Goal: Task Accomplishment & Management: Manage account settings

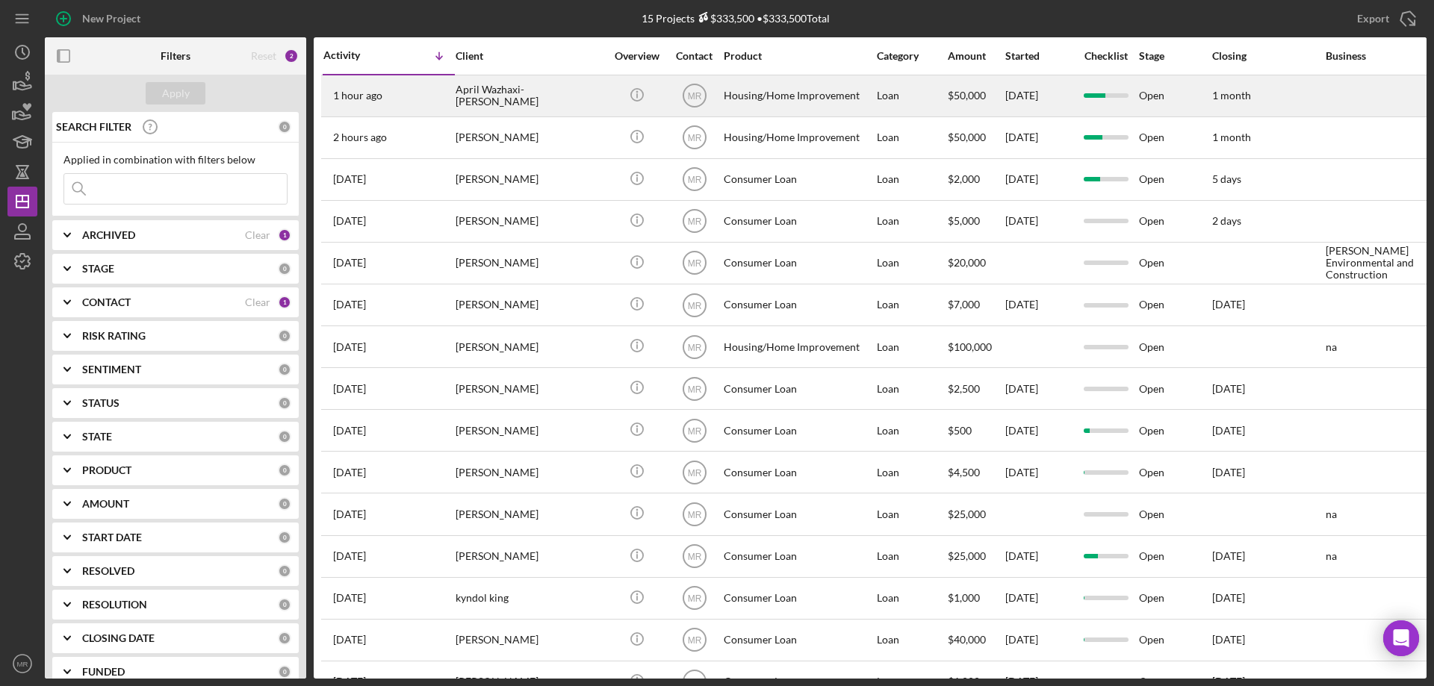
click at [591, 93] on div "April Wazhaxi-[PERSON_NAME]" at bounding box center [530, 96] width 149 height 40
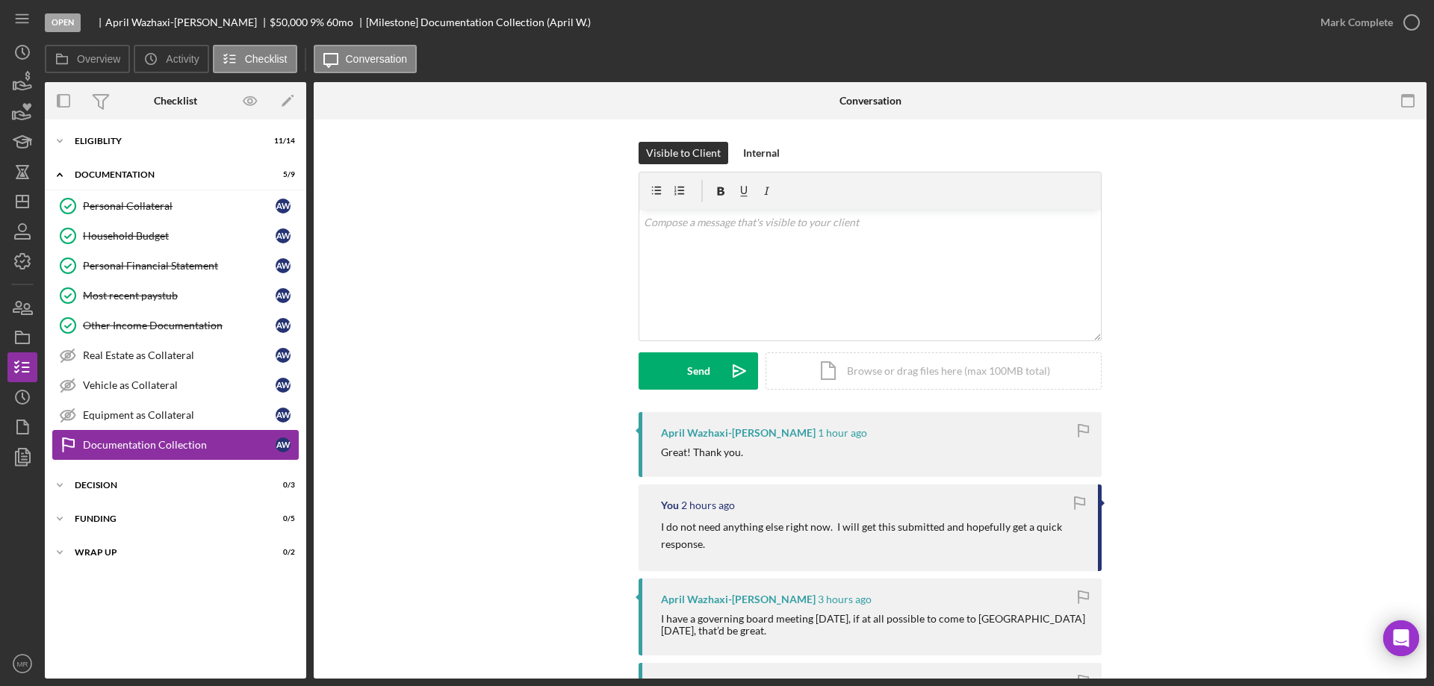
click at [140, 452] on link "Documentation Collection Documentation Collection A W" at bounding box center [175, 445] width 246 height 30
click at [1416, 5] on div "Mark Complete" at bounding box center [1365, 22] width 121 height 45
click at [1417, 19] on icon "button" at bounding box center [1411, 22] width 37 height 37
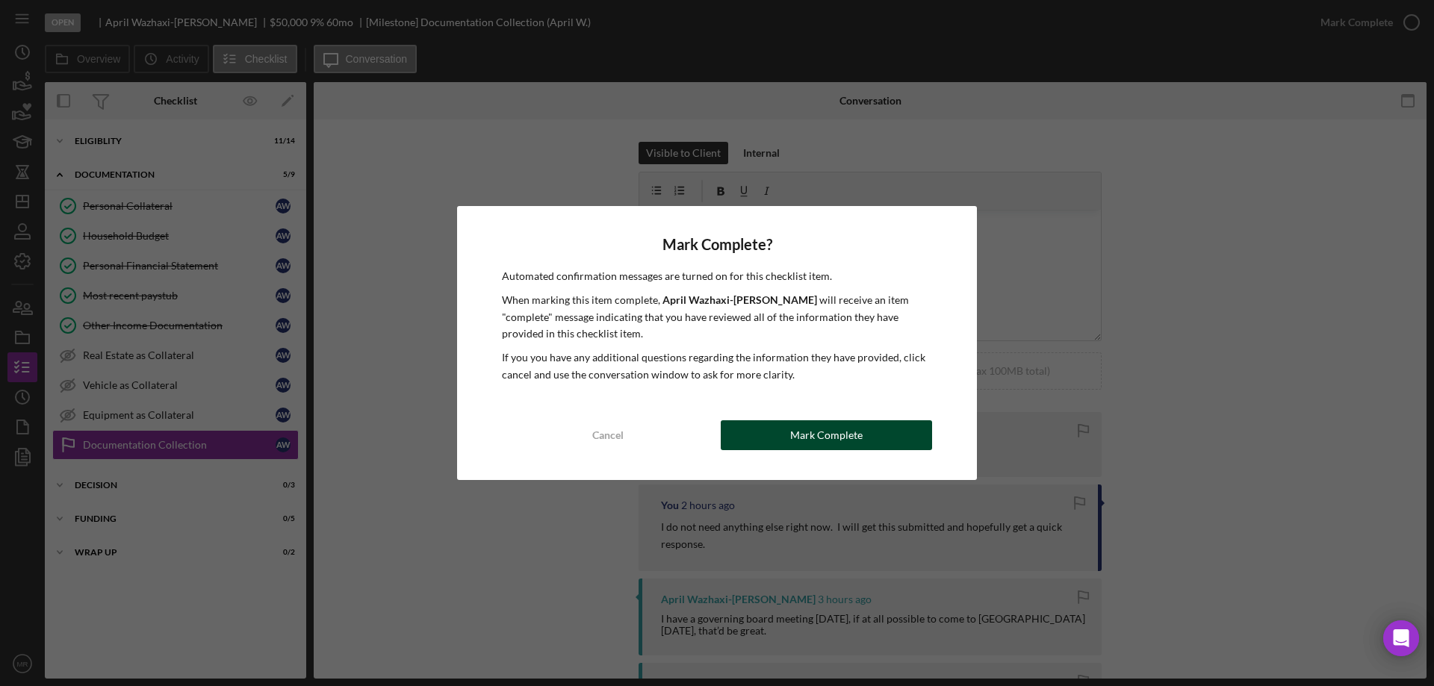
drag, startPoint x: 812, startPoint y: 450, endPoint x: 873, endPoint y: 473, distance: 65.2
click at [812, 450] on div "Mark Complete" at bounding box center [826, 435] width 72 height 30
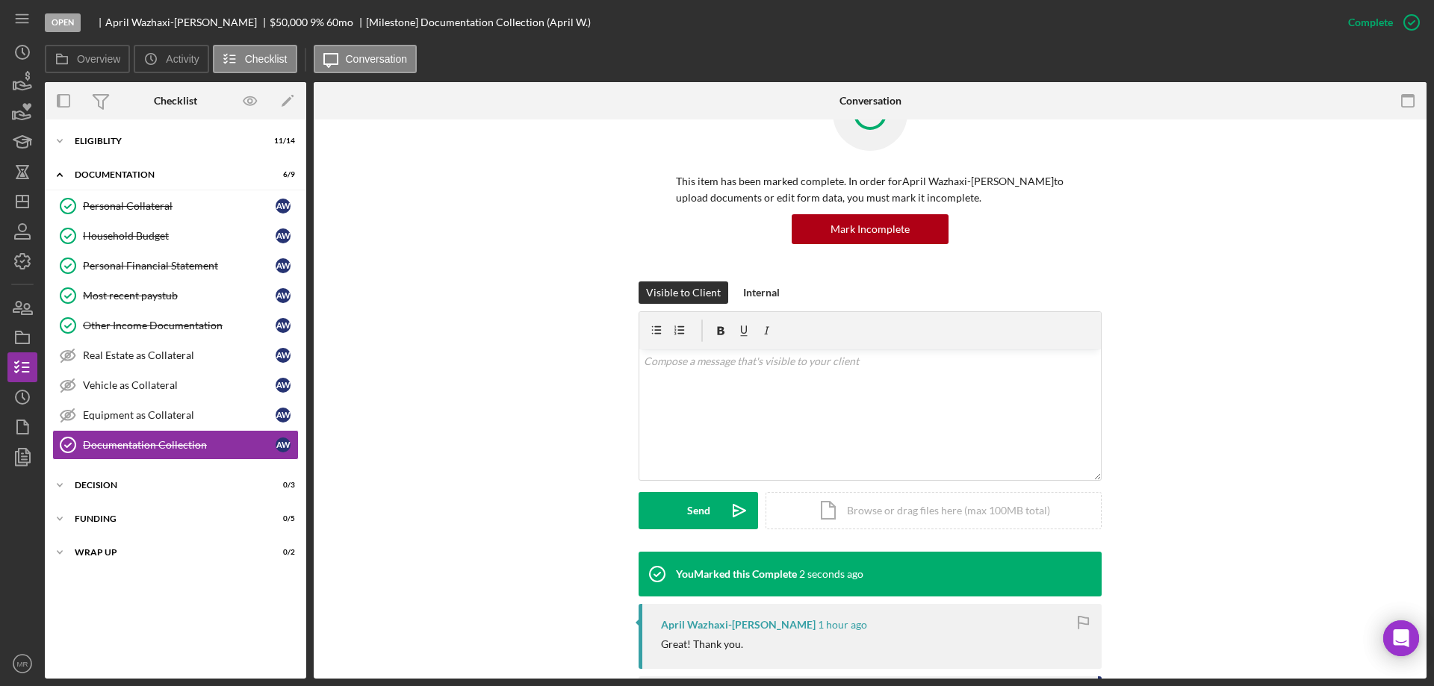
scroll to position [149, 0]
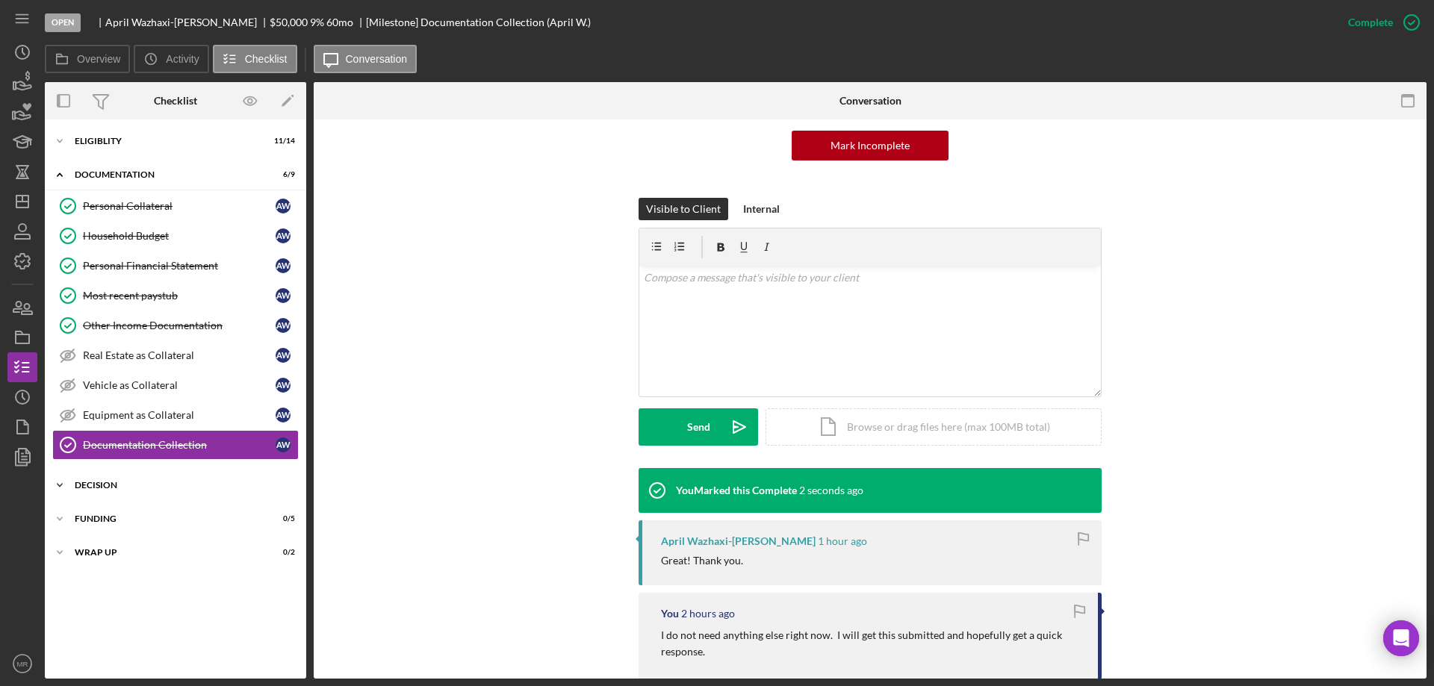
click at [77, 485] on div "Decision" at bounding box center [181, 485] width 213 height 9
click at [116, 209] on div "Personal Collateral" at bounding box center [179, 206] width 193 height 12
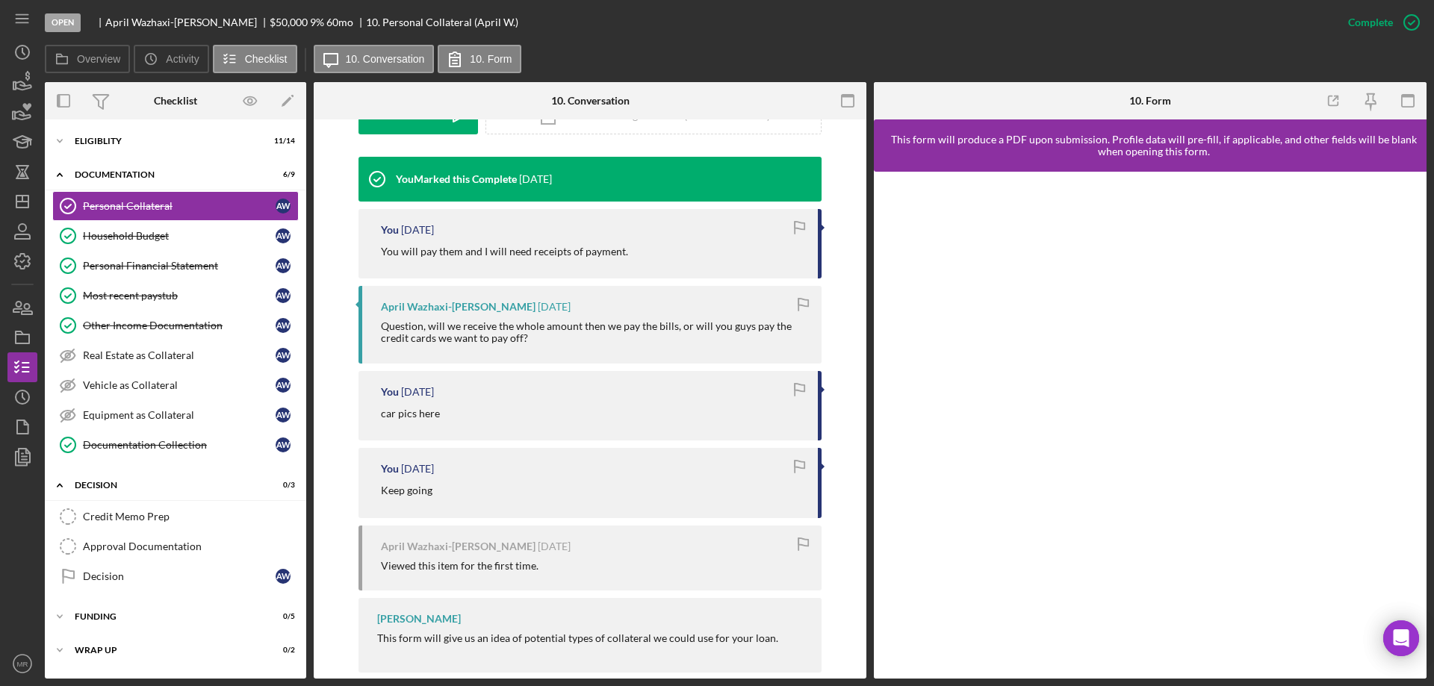
scroll to position [485, 0]
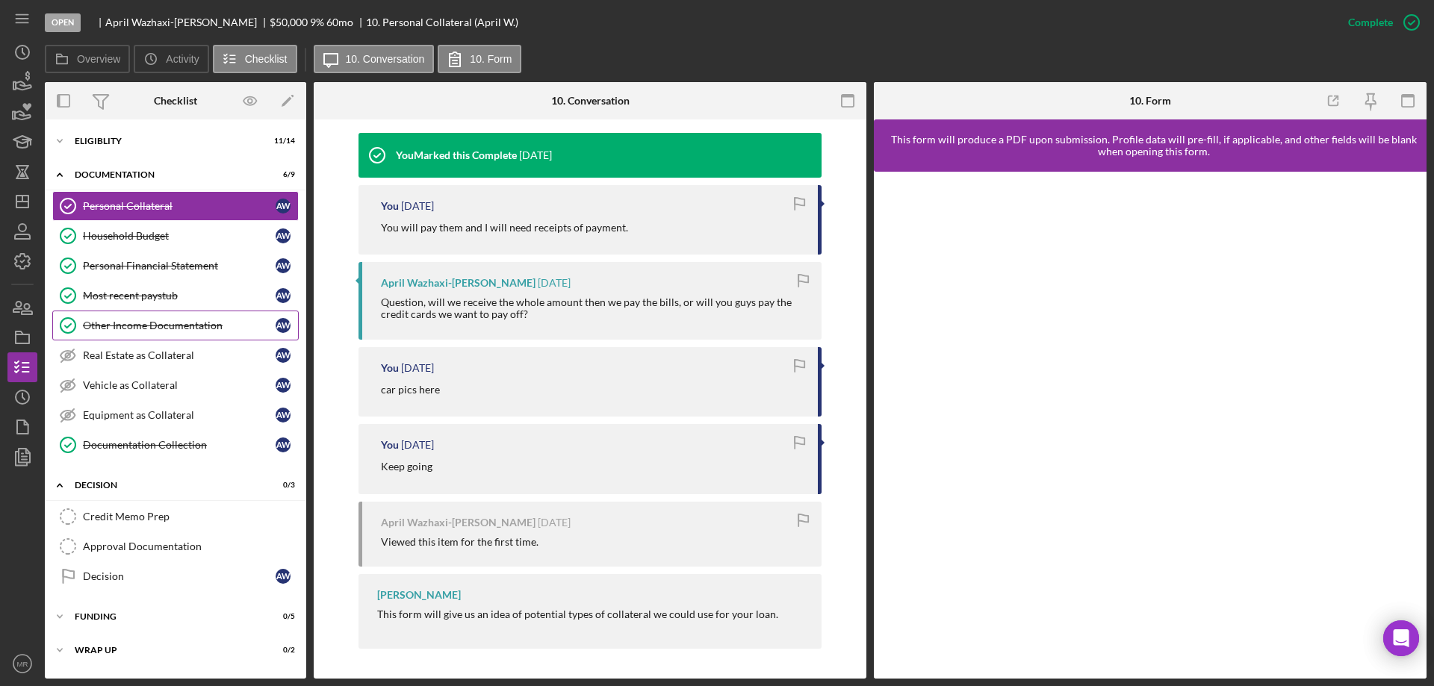
click at [115, 331] on div "Other Income Documentation" at bounding box center [179, 326] width 193 height 12
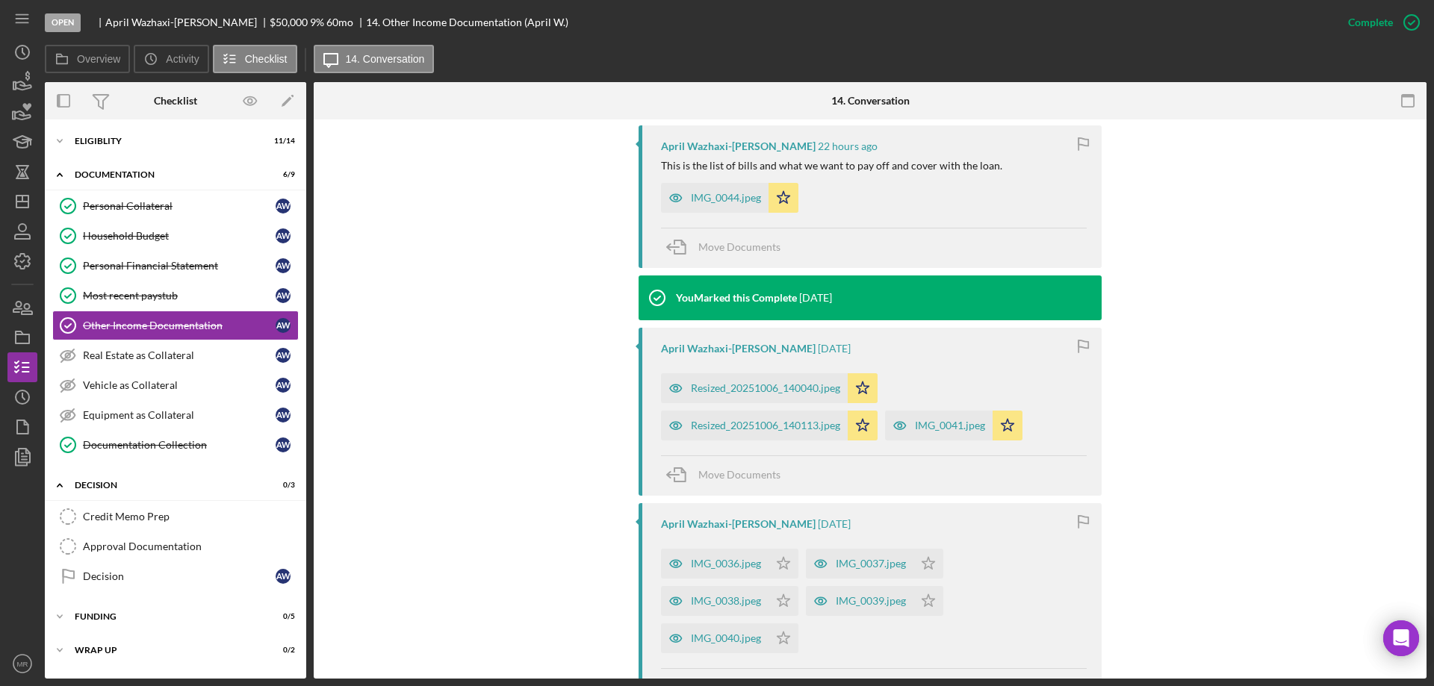
scroll to position [523, 0]
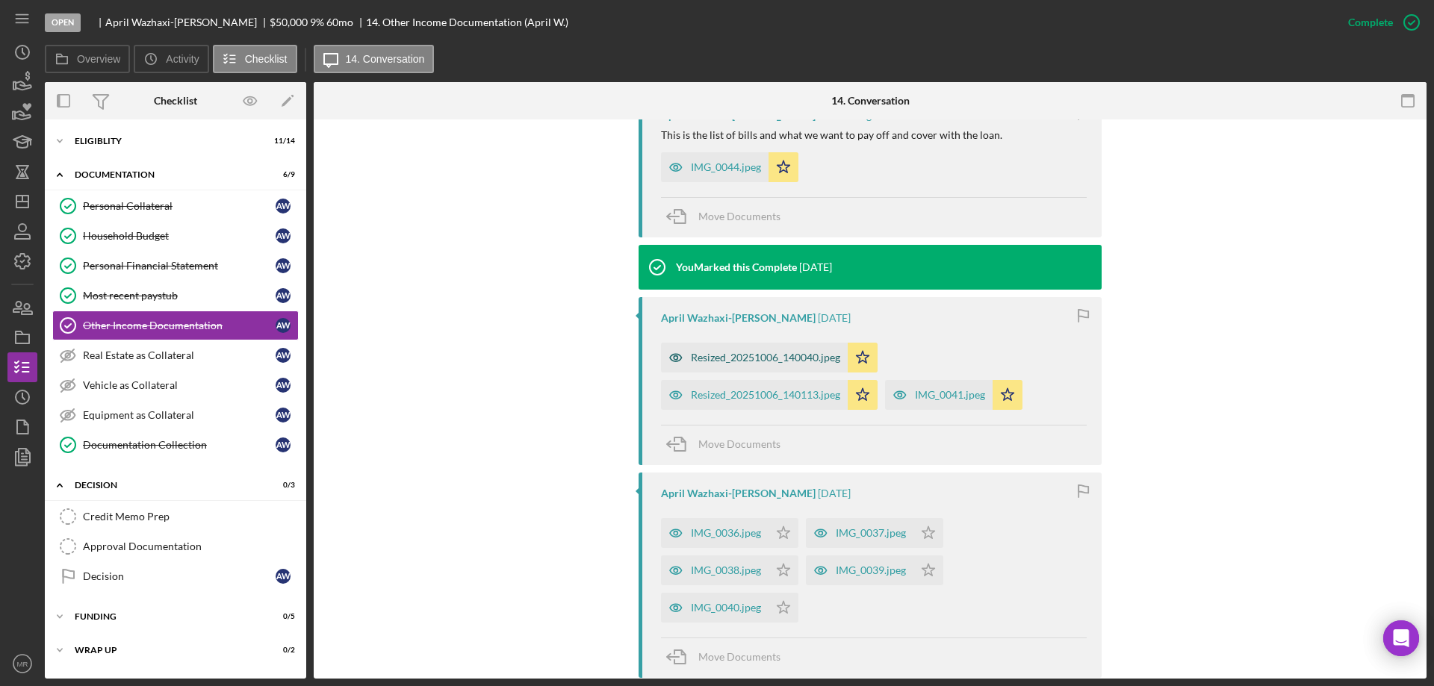
click at [764, 351] on div "Resized_20251006_140040.jpeg" at bounding box center [754, 358] width 187 height 30
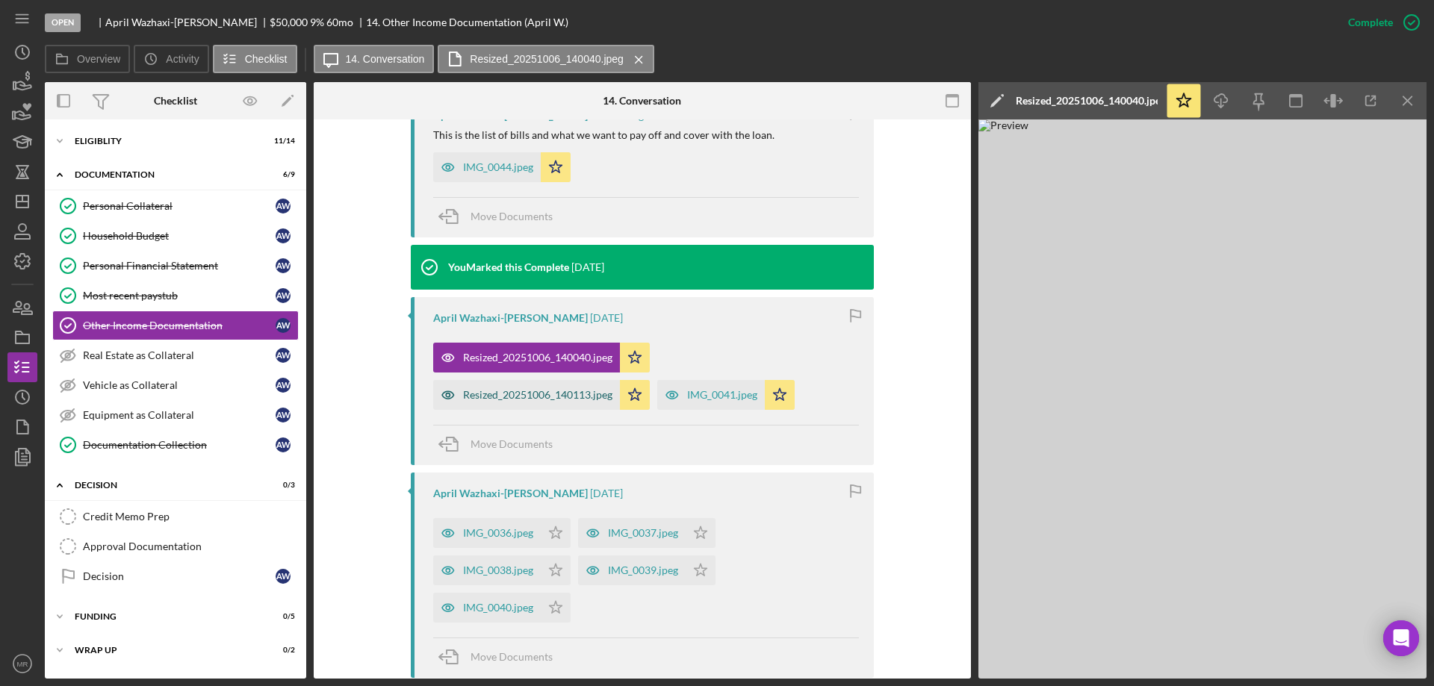
click at [519, 398] on div "Resized_20251006_140113.jpeg" at bounding box center [537, 395] width 149 height 12
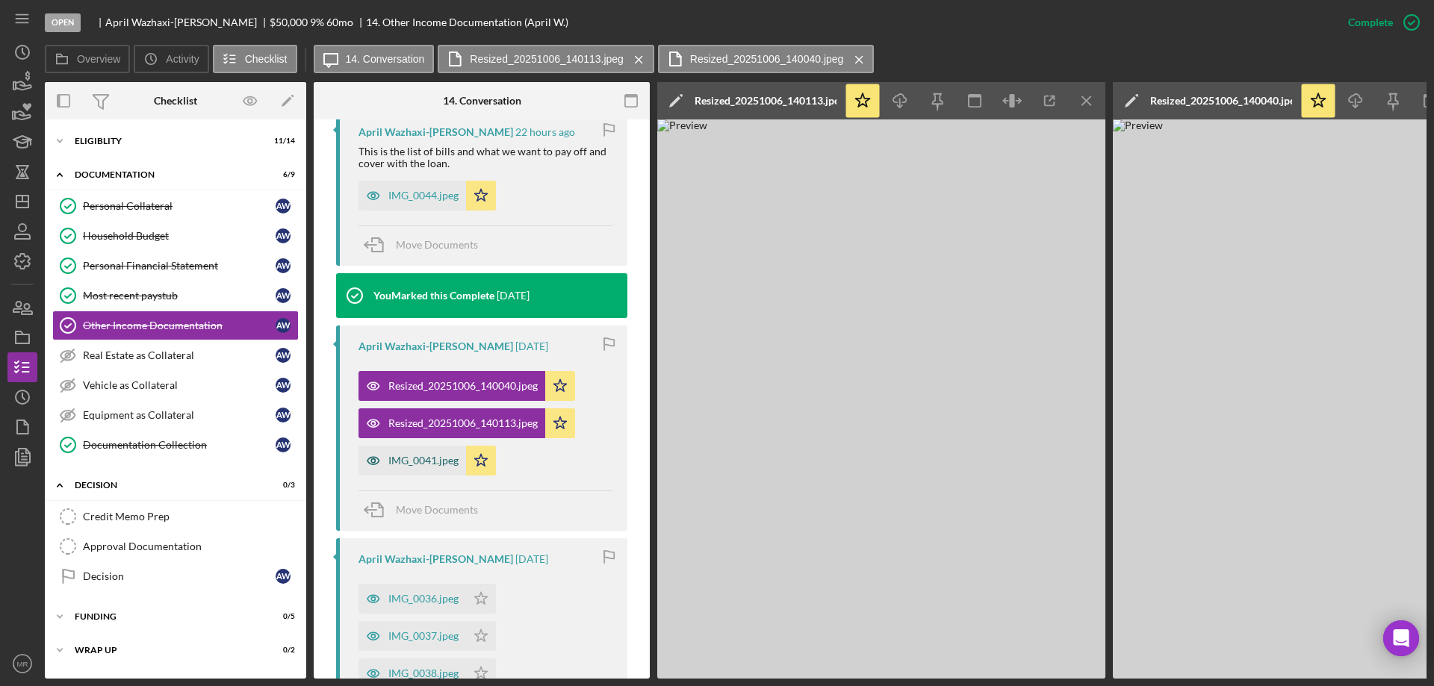
click at [408, 450] on div "IMG_0041.jpeg" at bounding box center [412, 461] width 108 height 30
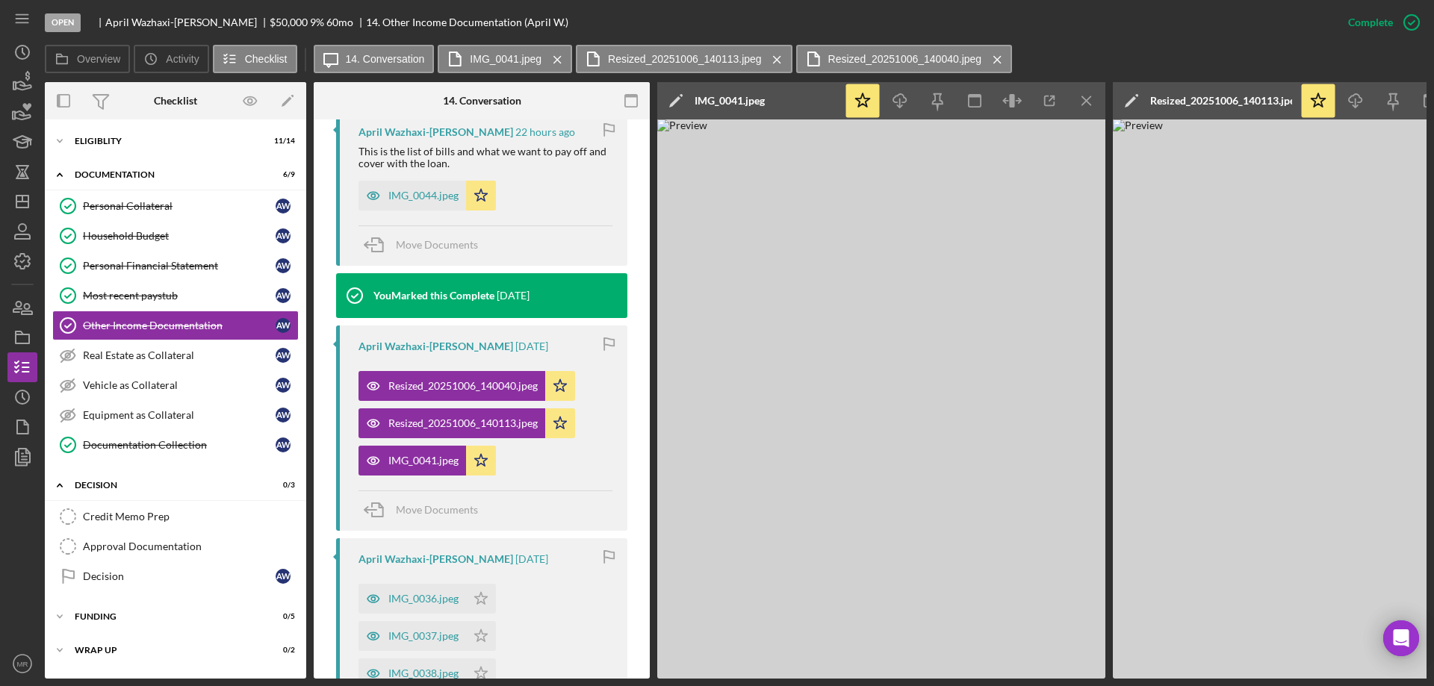
drag, startPoint x: 884, startPoint y: 247, endPoint x: 966, endPoint y: 509, distance: 273.8
click at [966, 509] on img at bounding box center [881, 398] width 448 height 559
click at [1043, 99] on icon "button" at bounding box center [1050, 101] width 34 height 34
click at [99, 130] on div "Icon/Expander Eligiblity 11 / 14" at bounding box center [175, 141] width 261 height 30
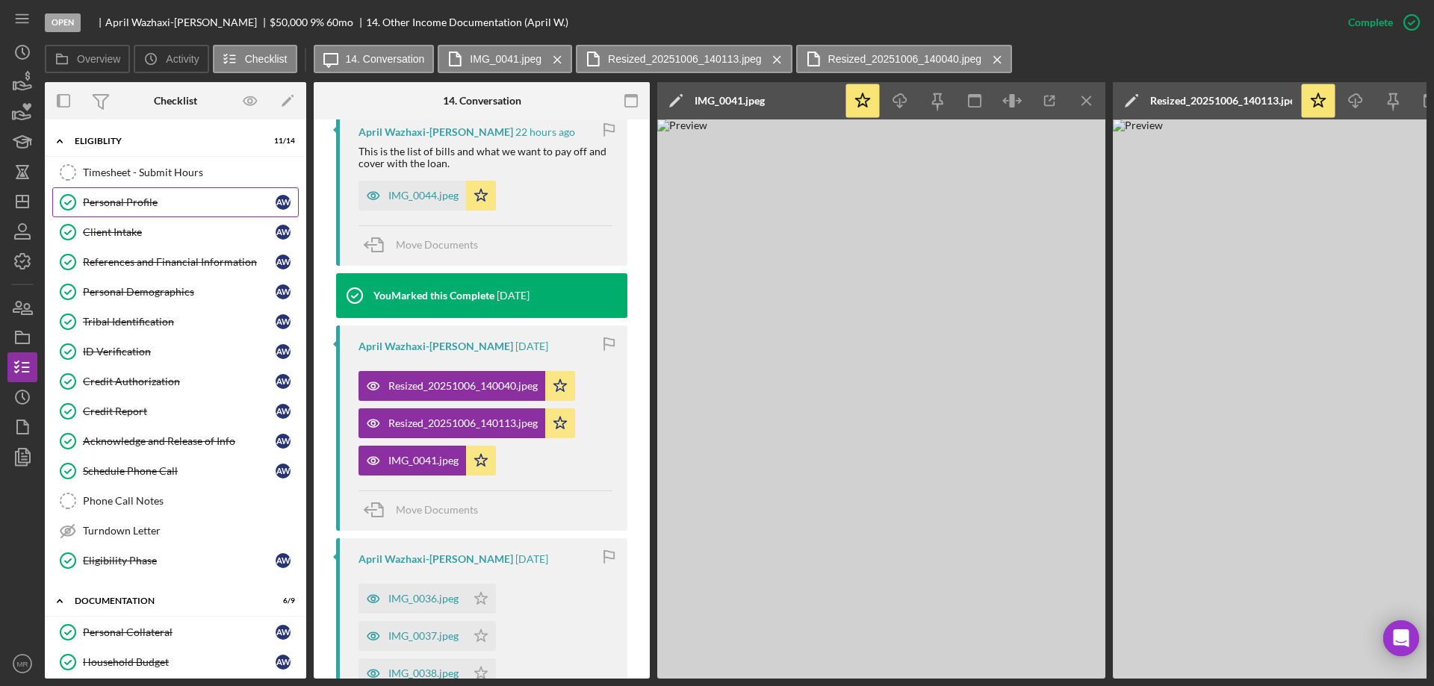
click at [114, 207] on div "Personal Profile" at bounding box center [179, 202] width 193 height 12
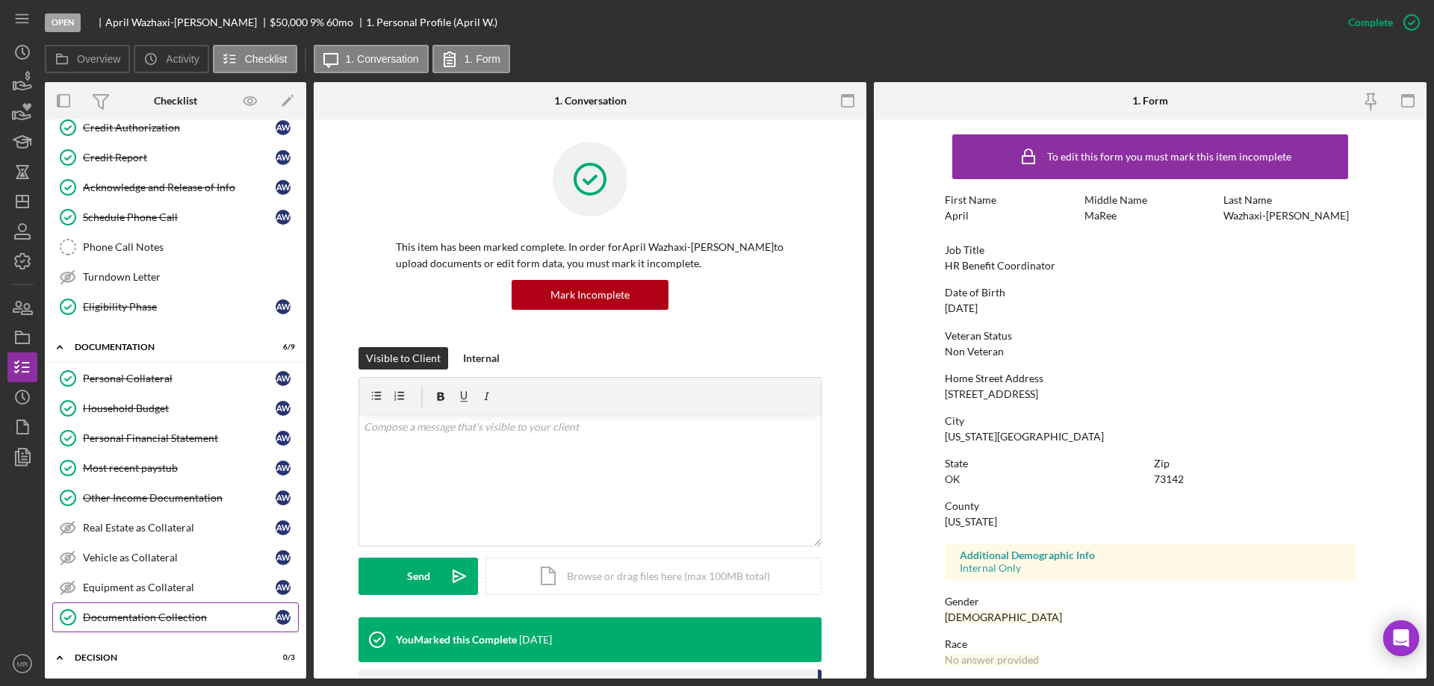
scroll to position [299, 0]
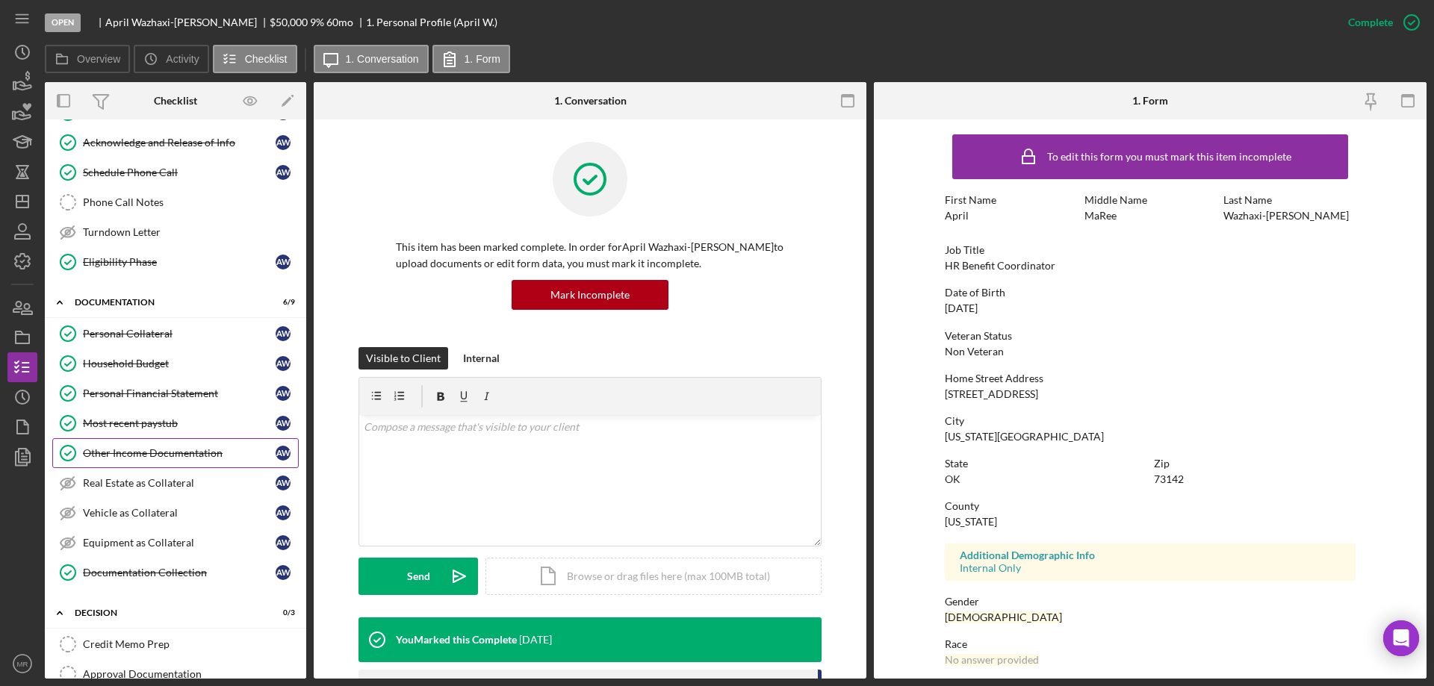
click at [127, 449] on div "Other Income Documentation" at bounding box center [179, 453] width 193 height 12
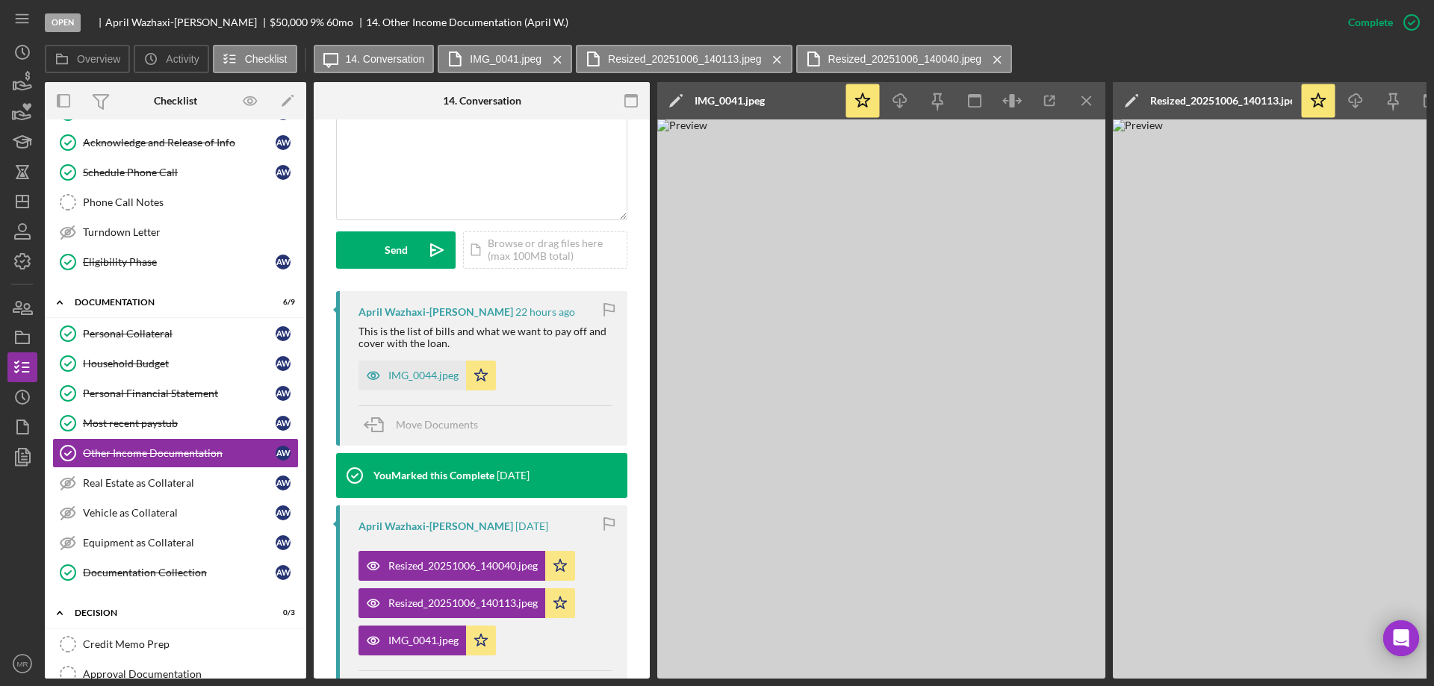
scroll to position [373, 0]
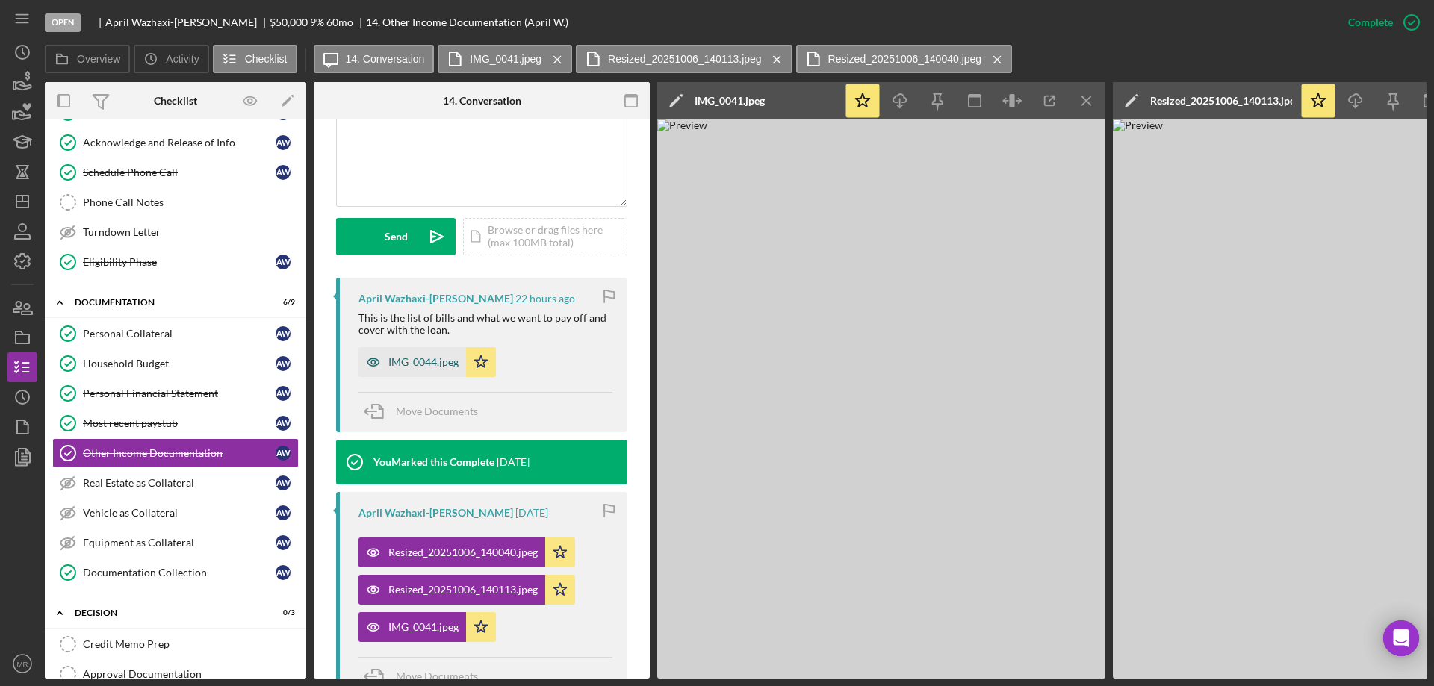
click at [408, 356] on div "IMG_0044.jpeg" at bounding box center [423, 362] width 70 height 12
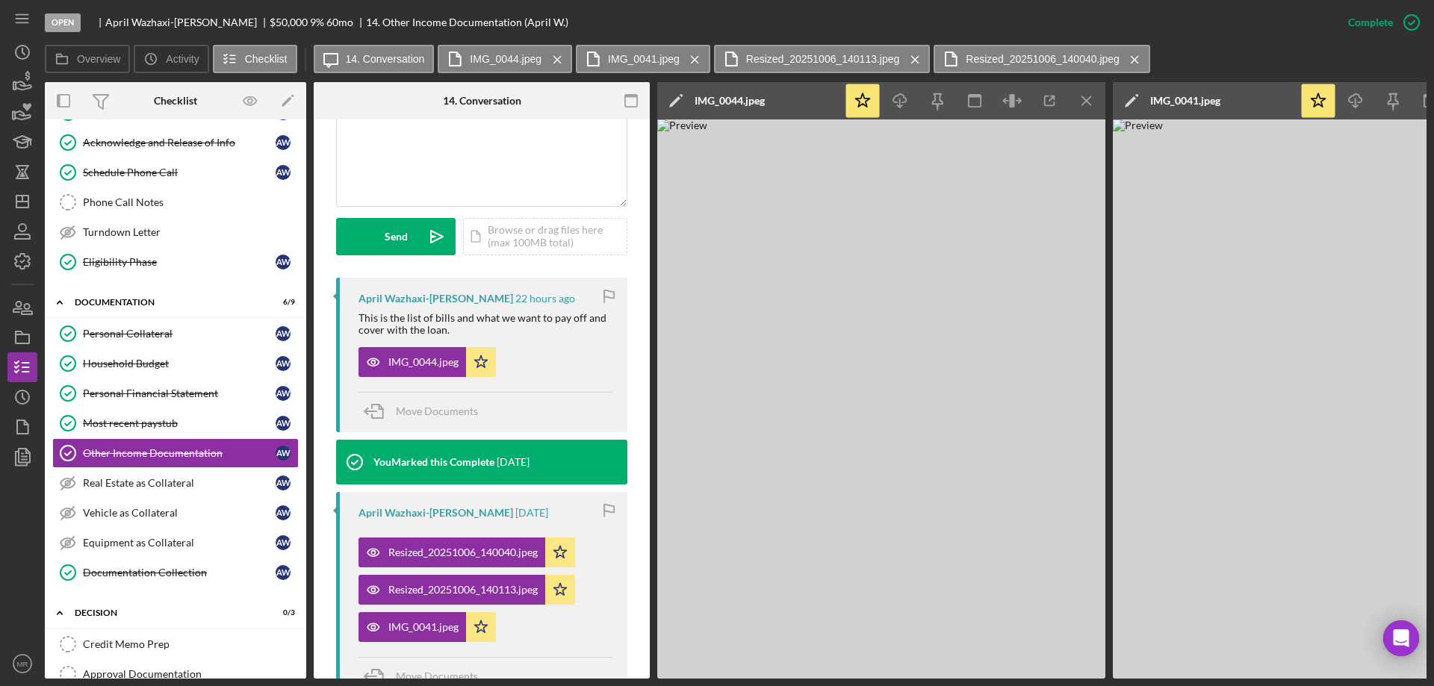
drag, startPoint x: 877, startPoint y: 289, endPoint x: 889, endPoint y: 220, distance: 70.3
click at [889, 220] on img at bounding box center [881, 398] width 448 height 559
click at [904, 97] on icon "button" at bounding box center [899, 98] width 13 height 8
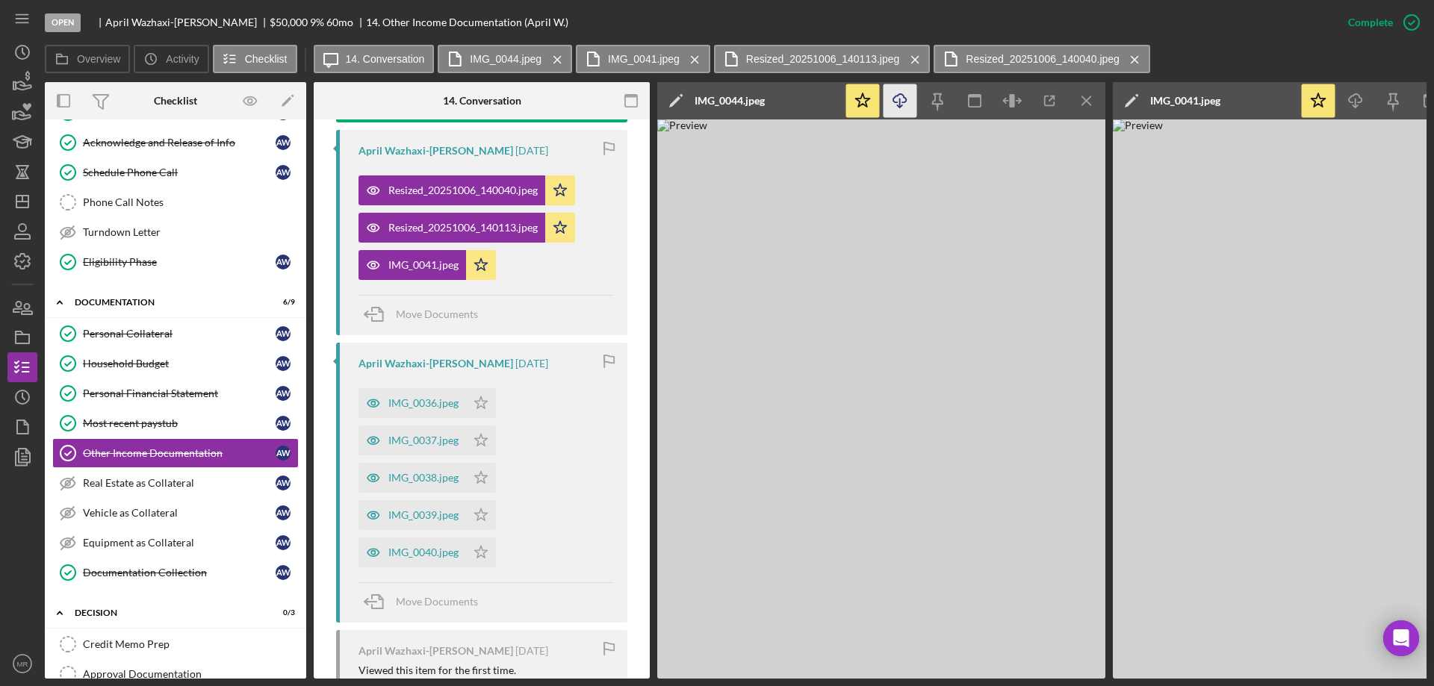
scroll to position [747, 0]
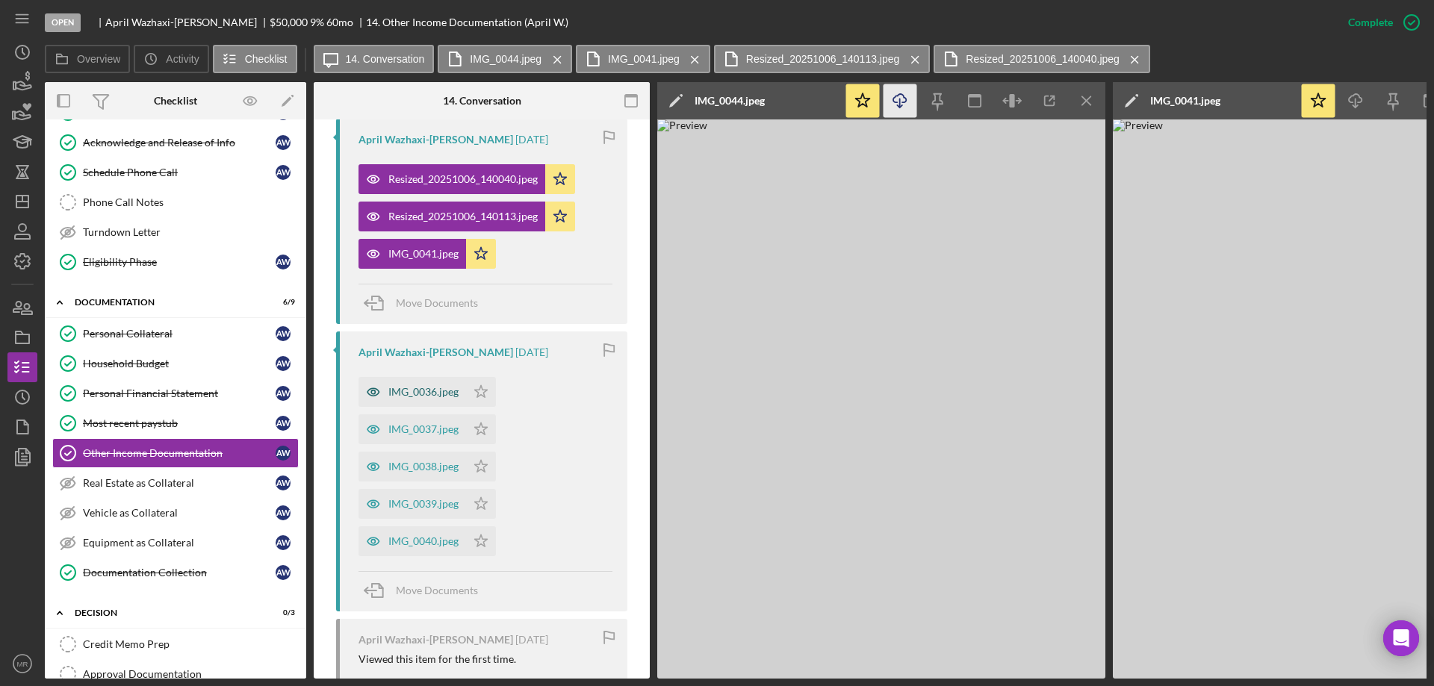
click at [420, 386] on div "IMG_0036.jpeg" at bounding box center [423, 392] width 70 height 12
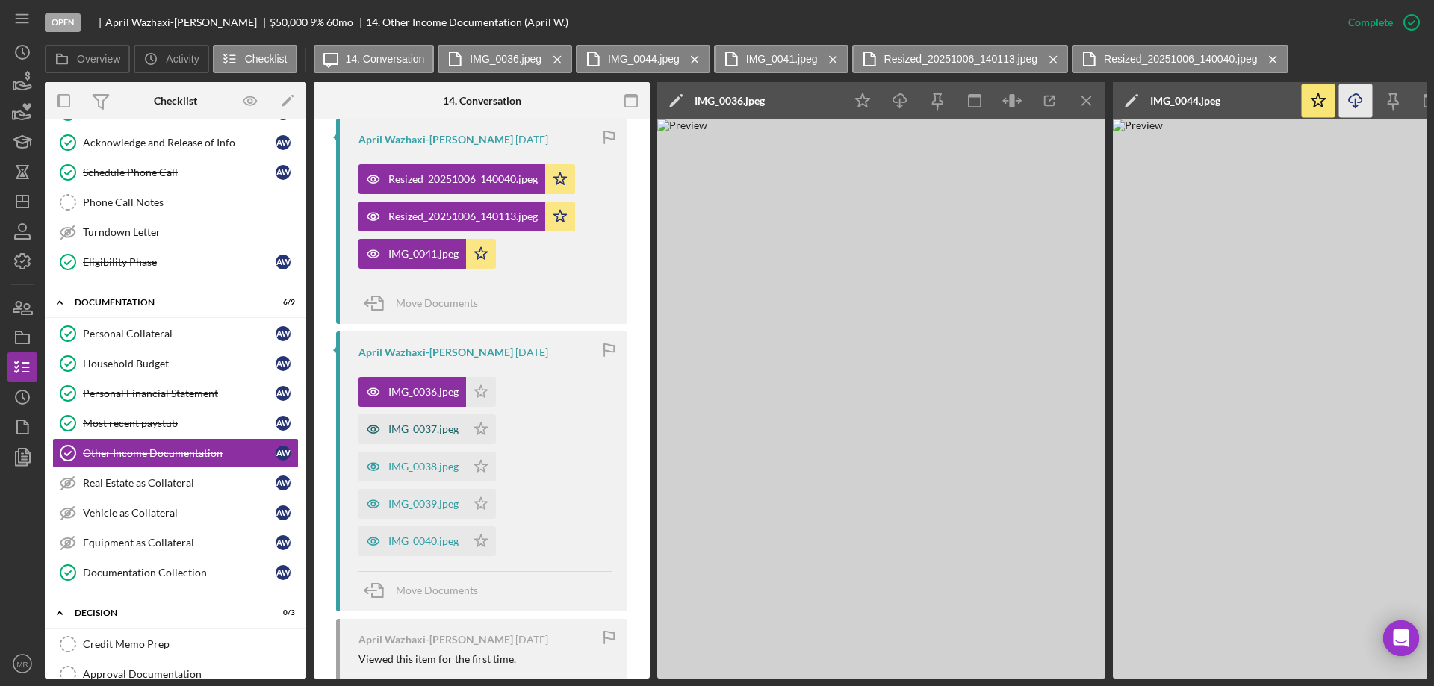
click at [411, 423] on div "IMG_0037.jpeg" at bounding box center [423, 429] width 70 height 12
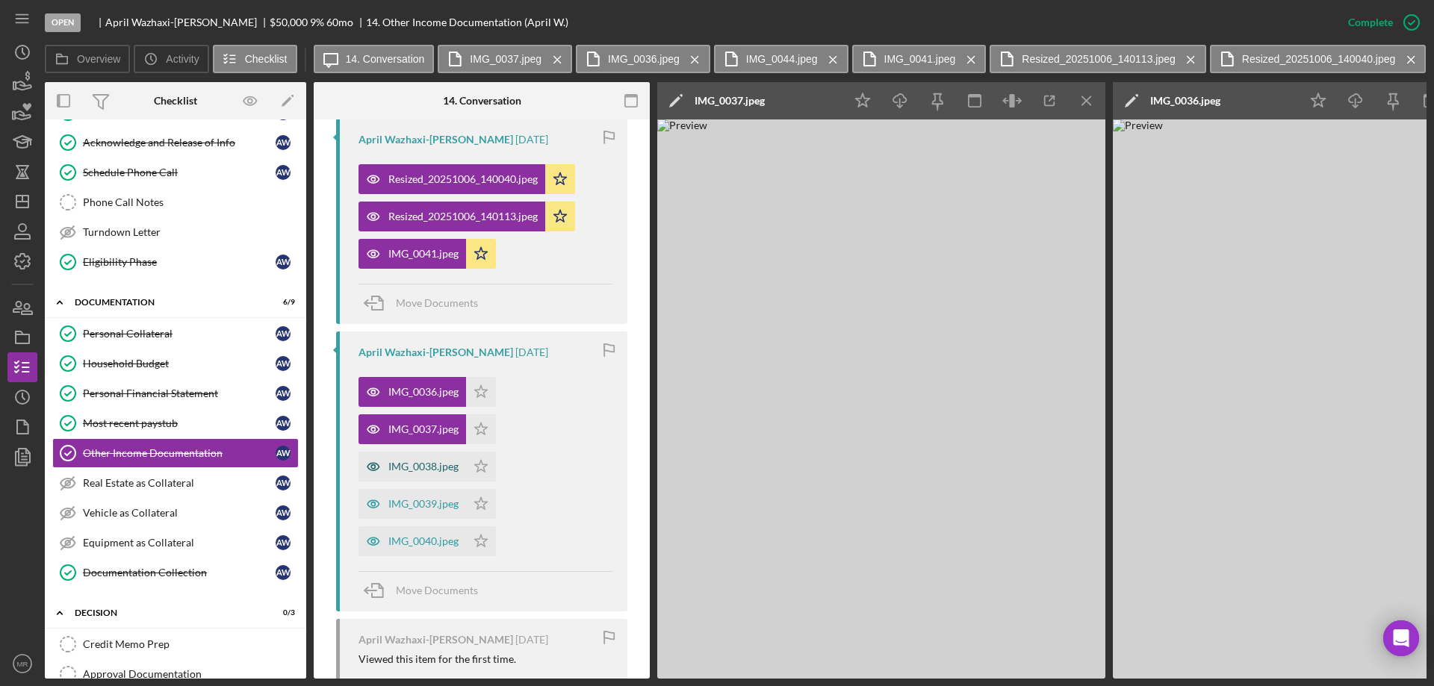
click at [411, 461] on div "IMG_0038.jpeg" at bounding box center [423, 467] width 70 height 12
click at [419, 498] on div "IMG_0039.jpeg" at bounding box center [423, 504] width 70 height 12
click at [424, 535] on div "IMG_0040.jpeg" at bounding box center [423, 541] width 70 height 12
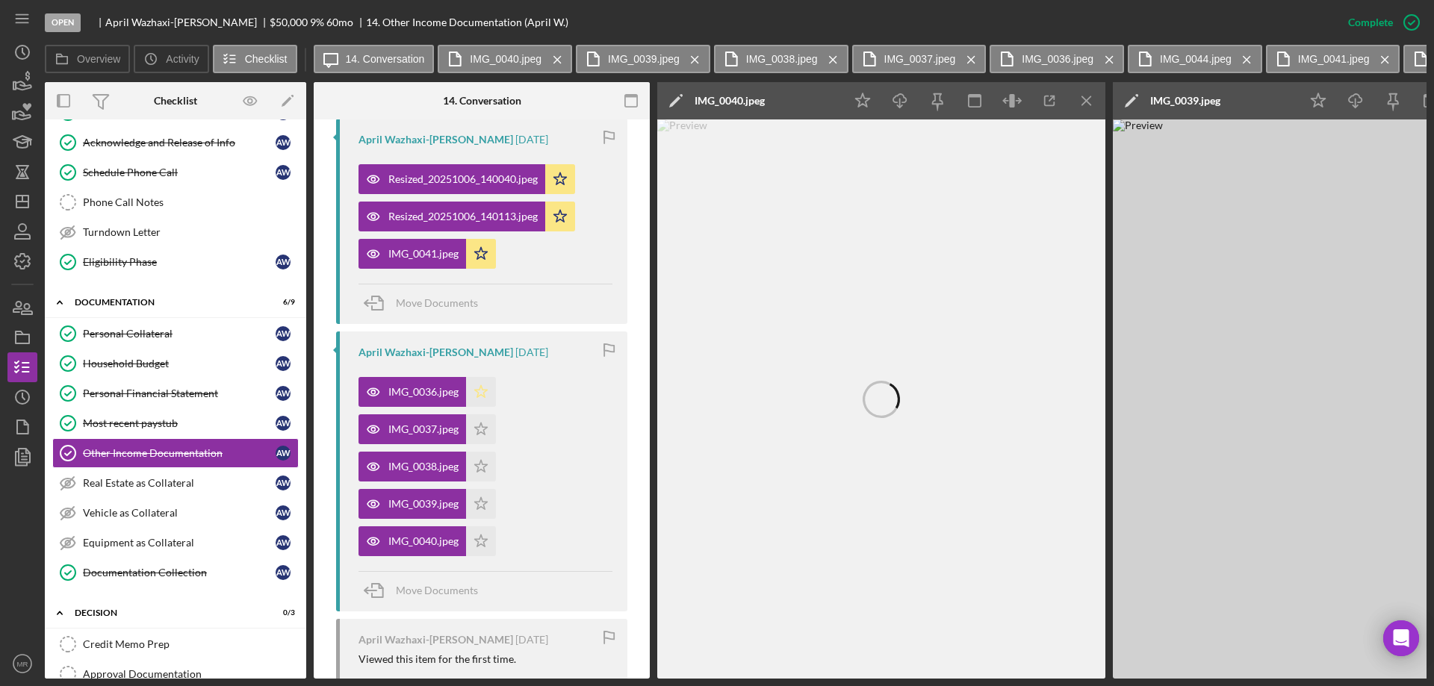
click at [482, 377] on icon "Icon/Star" at bounding box center [481, 392] width 30 height 30
click at [478, 423] on polygon "button" at bounding box center [481, 429] width 13 height 12
click at [482, 452] on icon "Icon/Star" at bounding box center [481, 467] width 30 height 30
click at [485, 489] on icon "Icon/Star" at bounding box center [481, 504] width 30 height 30
click at [484, 526] on icon "Icon/Star" at bounding box center [481, 541] width 30 height 30
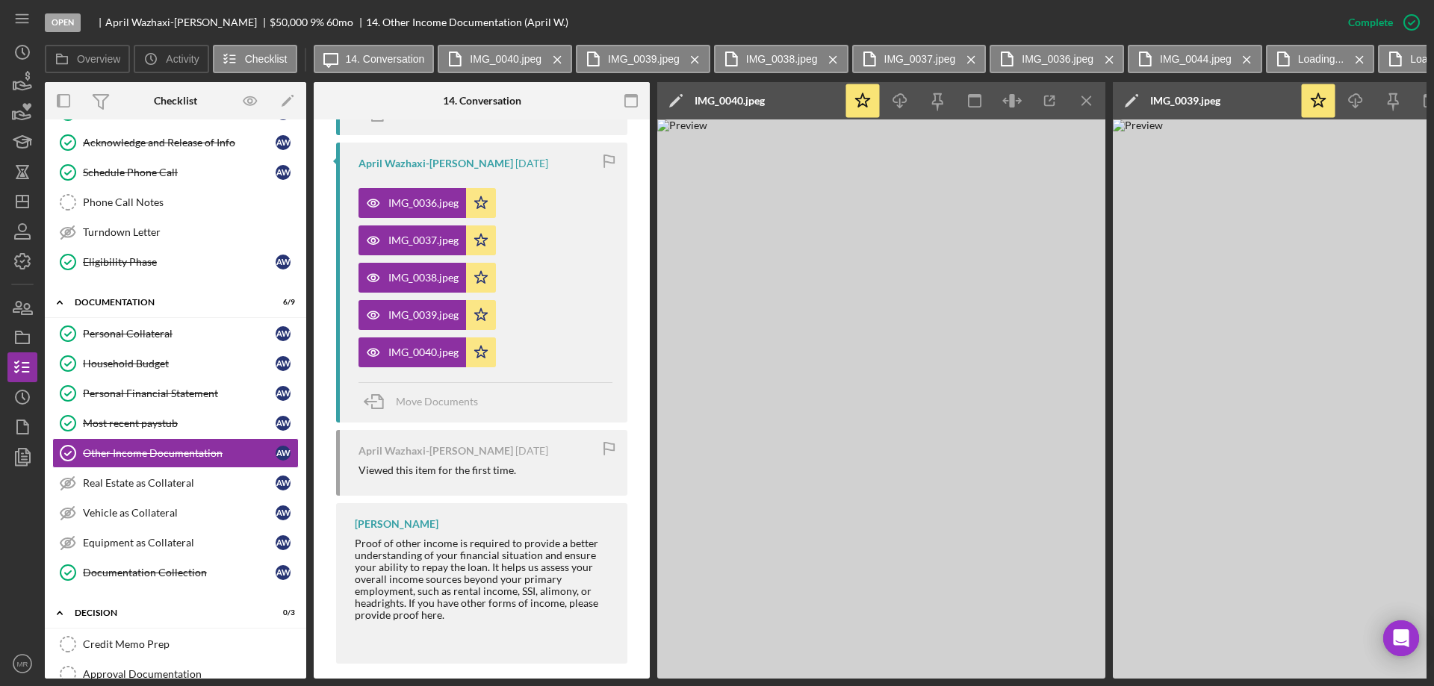
scroll to position [939, 0]
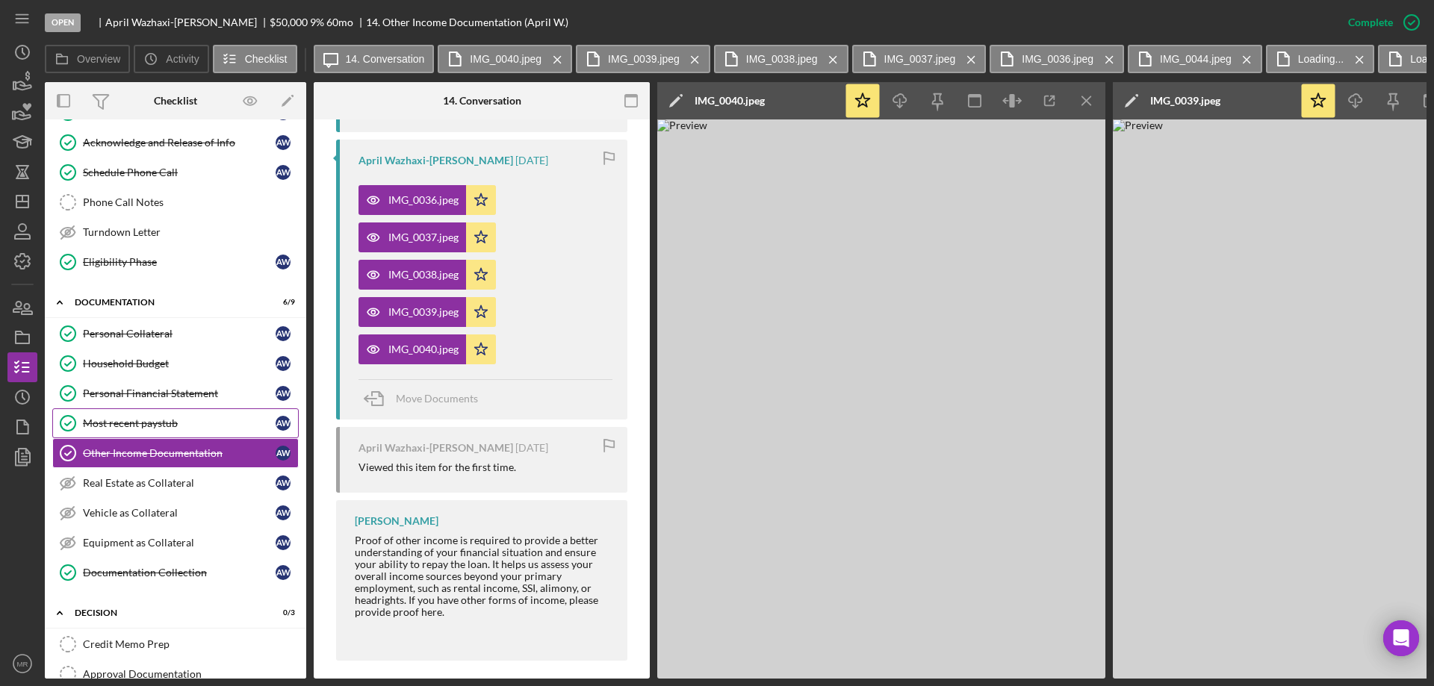
click at [122, 421] on div "Most recent paystub" at bounding box center [179, 423] width 193 height 12
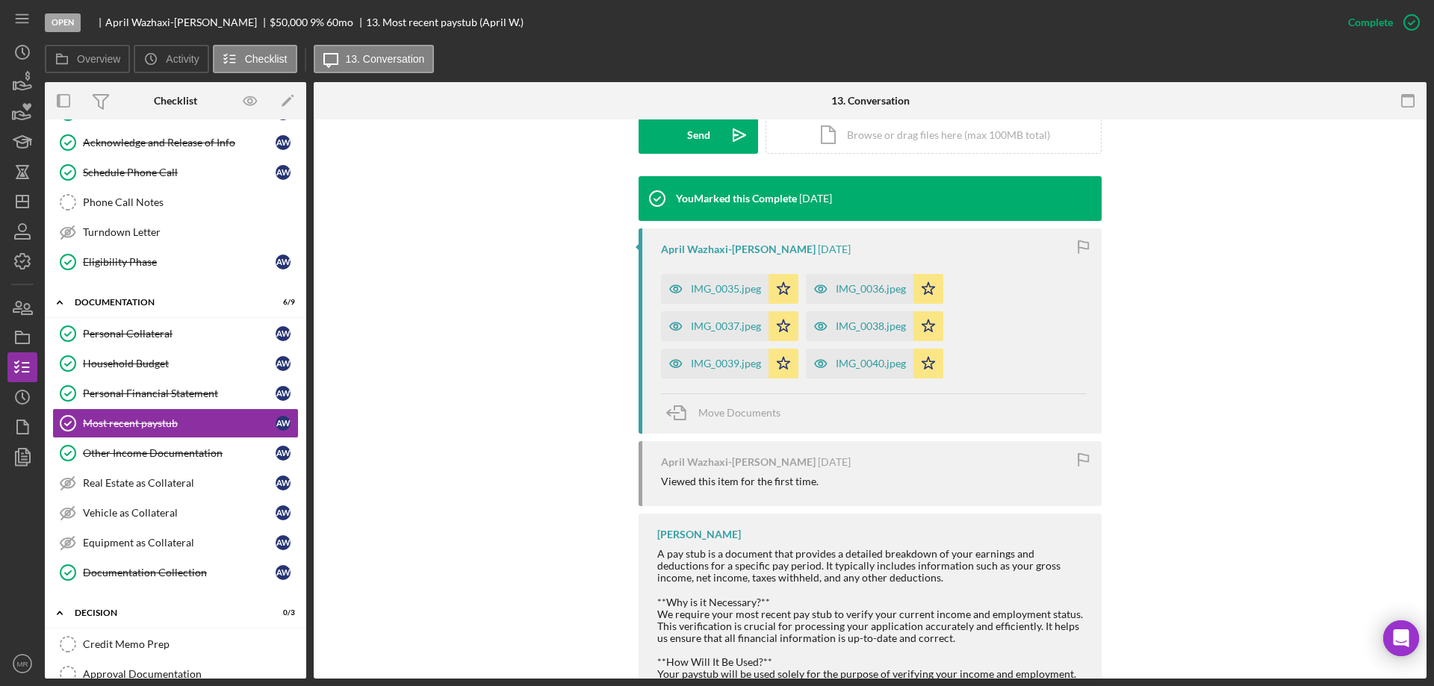
scroll to position [448, 0]
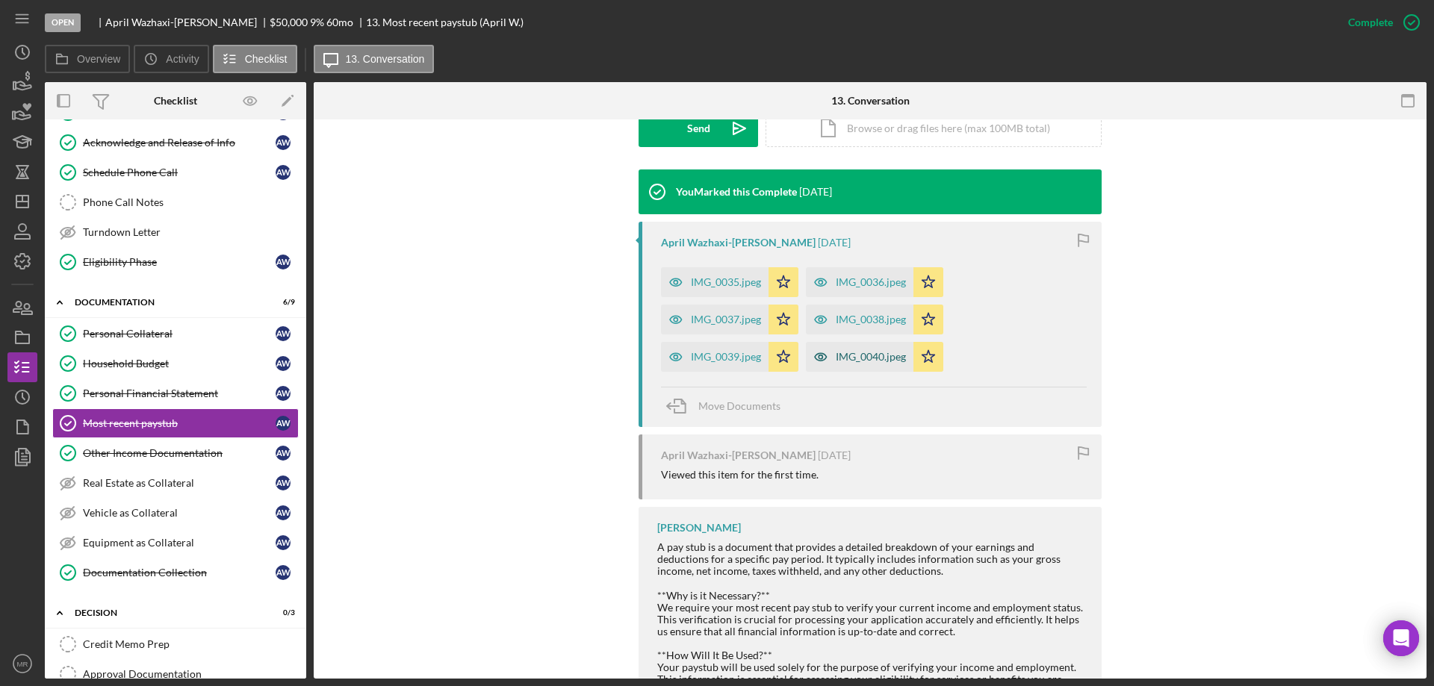
click at [852, 357] on div "IMG_0040.jpeg" at bounding box center [871, 357] width 70 height 12
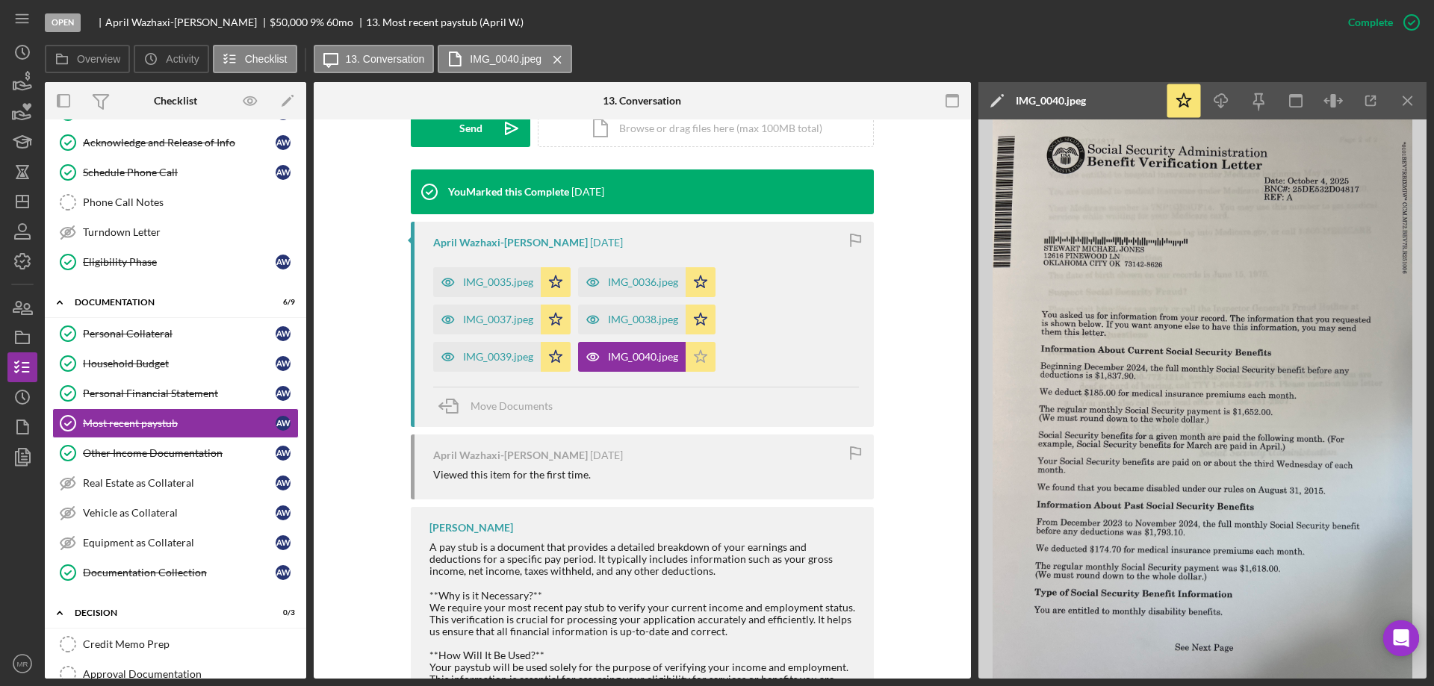
click at [700, 352] on polygon "button" at bounding box center [701, 356] width 13 height 12
click at [492, 357] on div "IMG_0039.jpeg" at bounding box center [498, 357] width 70 height 12
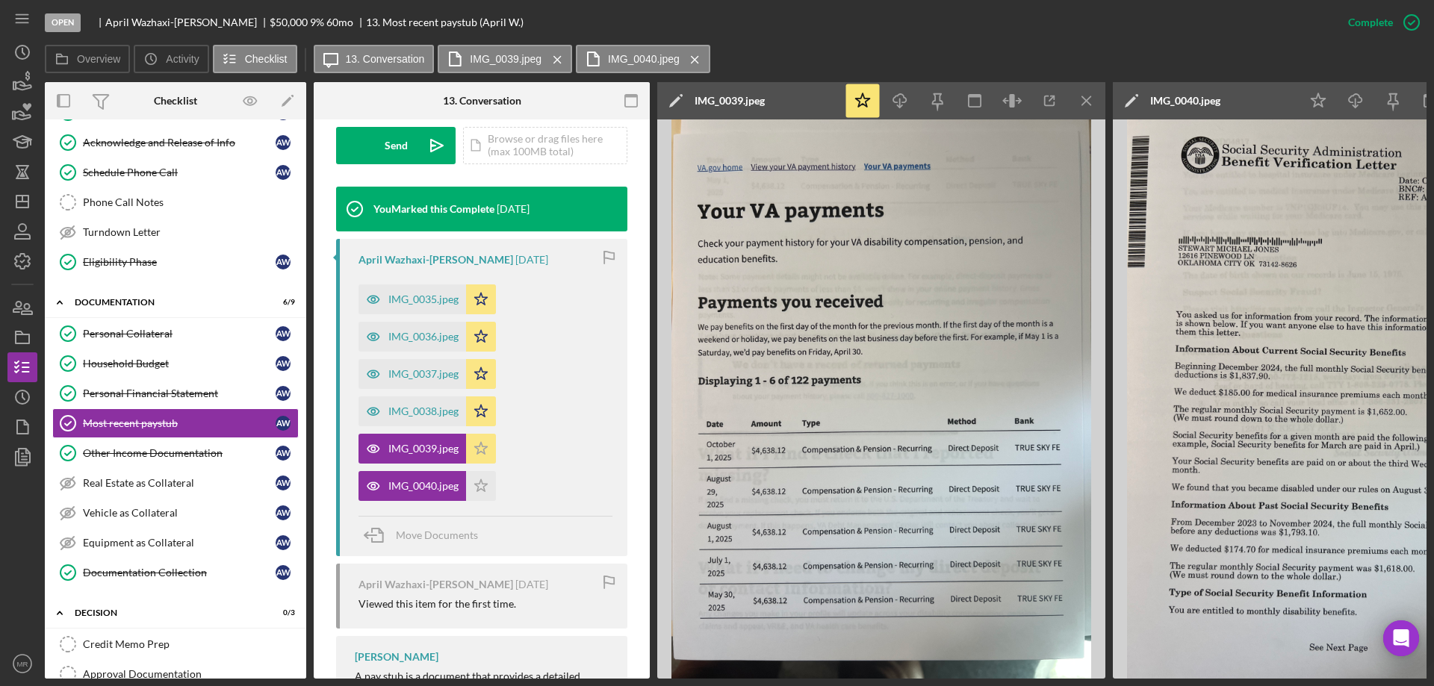
click at [480, 442] on polygon "button" at bounding box center [481, 448] width 13 height 12
click at [416, 406] on div "IMG_0038.jpeg" at bounding box center [423, 412] width 70 height 12
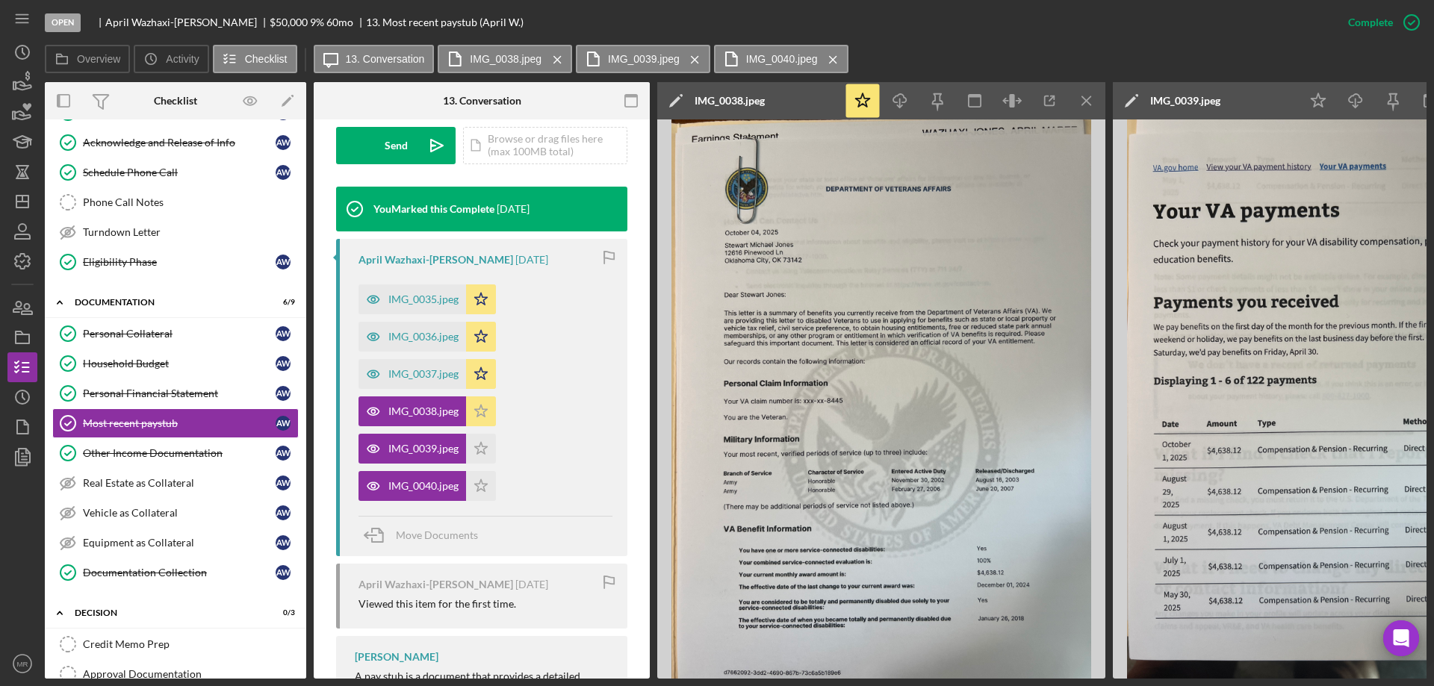
click at [485, 397] on icon "Icon/Star" at bounding box center [481, 412] width 30 height 30
click at [413, 368] on div "IMG_0037.jpeg" at bounding box center [423, 374] width 70 height 12
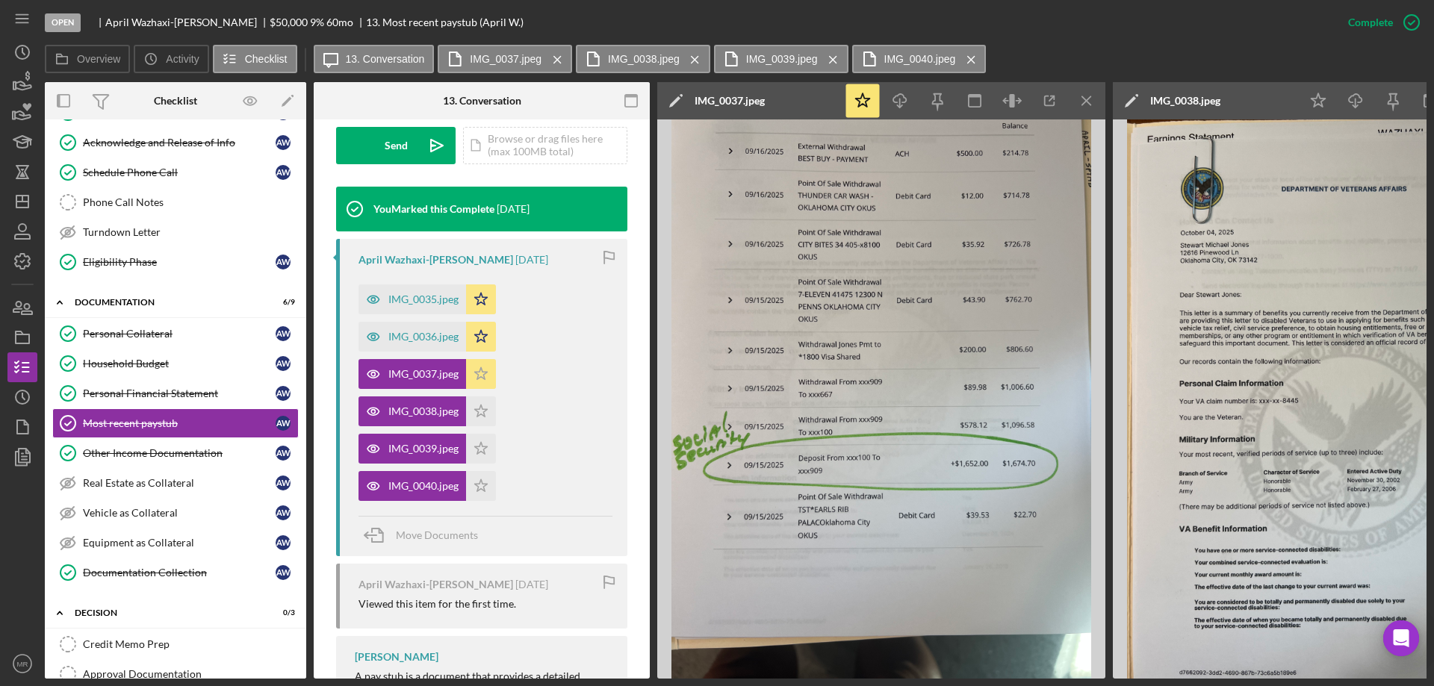
click at [476, 359] on icon "Icon/Star" at bounding box center [481, 374] width 30 height 30
click at [414, 331] on div "IMG_0036.jpeg" at bounding box center [423, 337] width 70 height 12
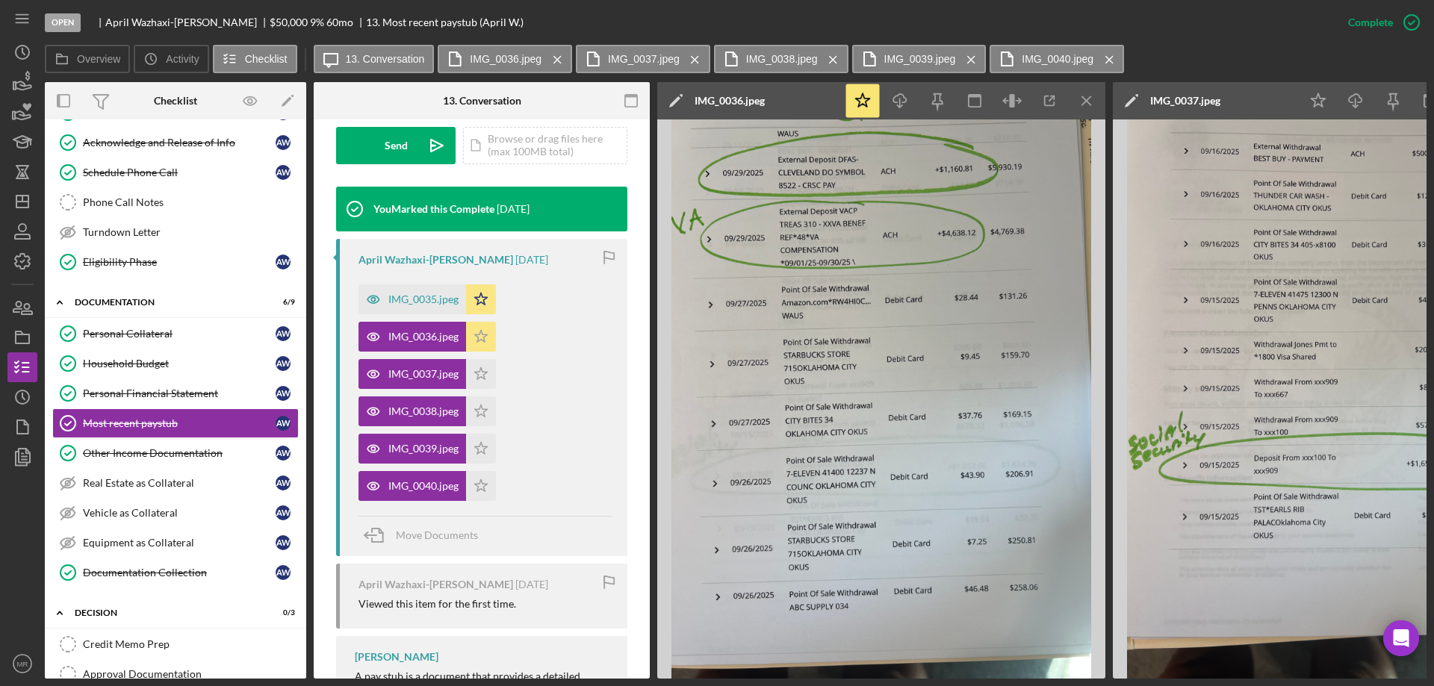
click at [480, 322] on icon "Icon/Star" at bounding box center [481, 337] width 30 height 30
click at [405, 293] on div "IMG_0035.jpeg" at bounding box center [423, 299] width 70 height 12
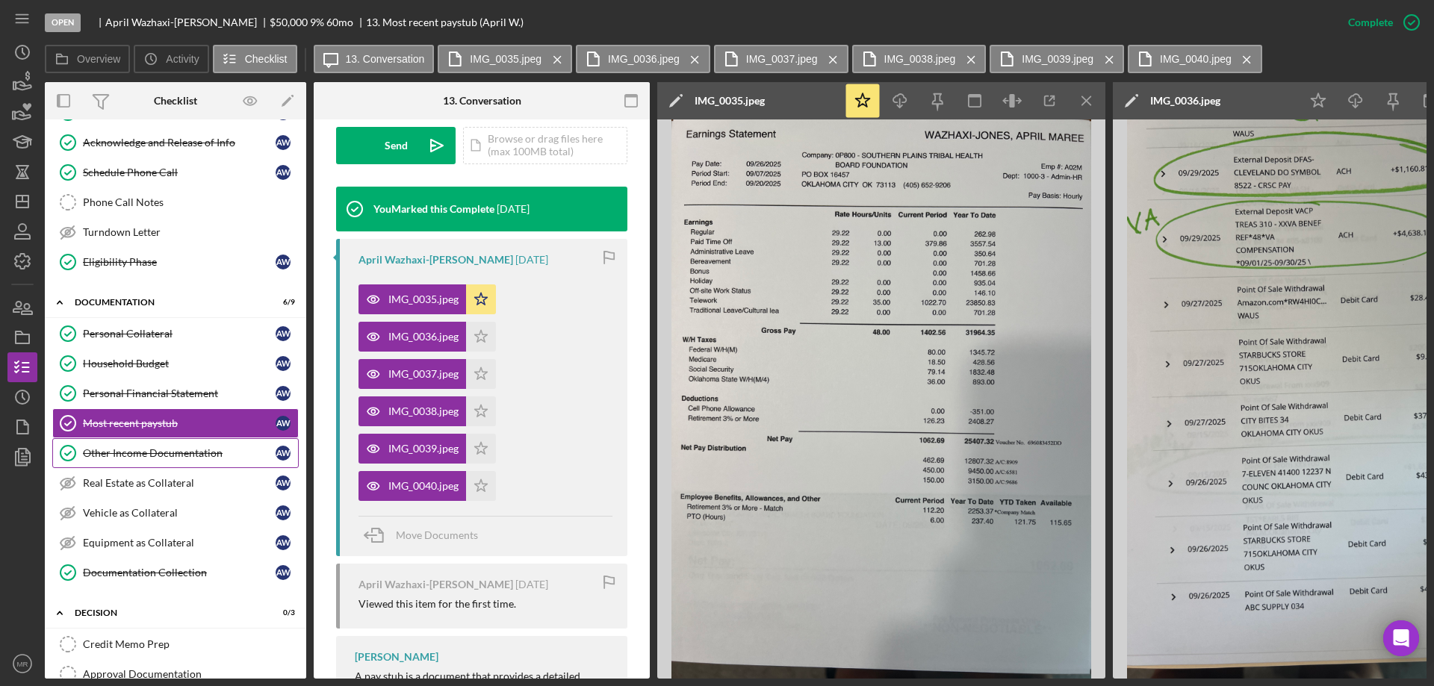
click at [150, 448] on div "Other Income Documentation" at bounding box center [179, 453] width 193 height 12
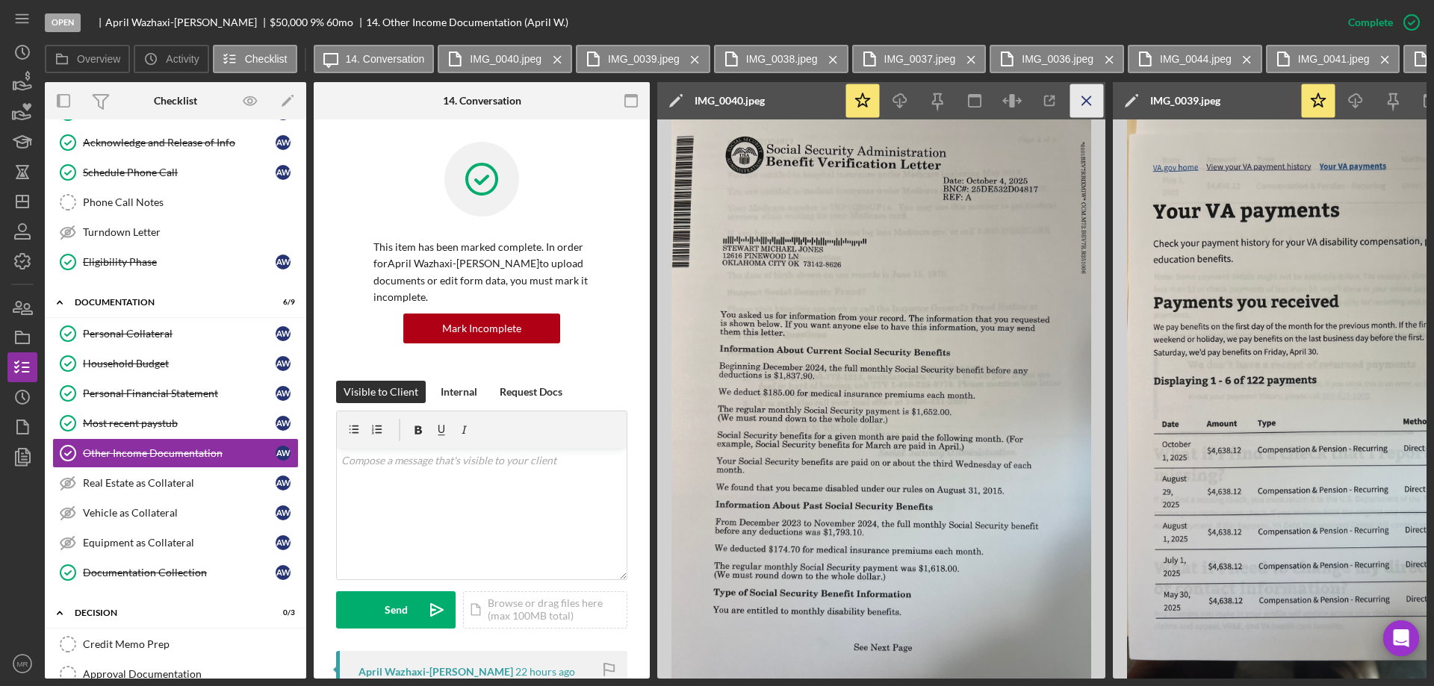
click at [1087, 104] on icon "Icon/Menu Close" at bounding box center [1087, 101] width 34 height 34
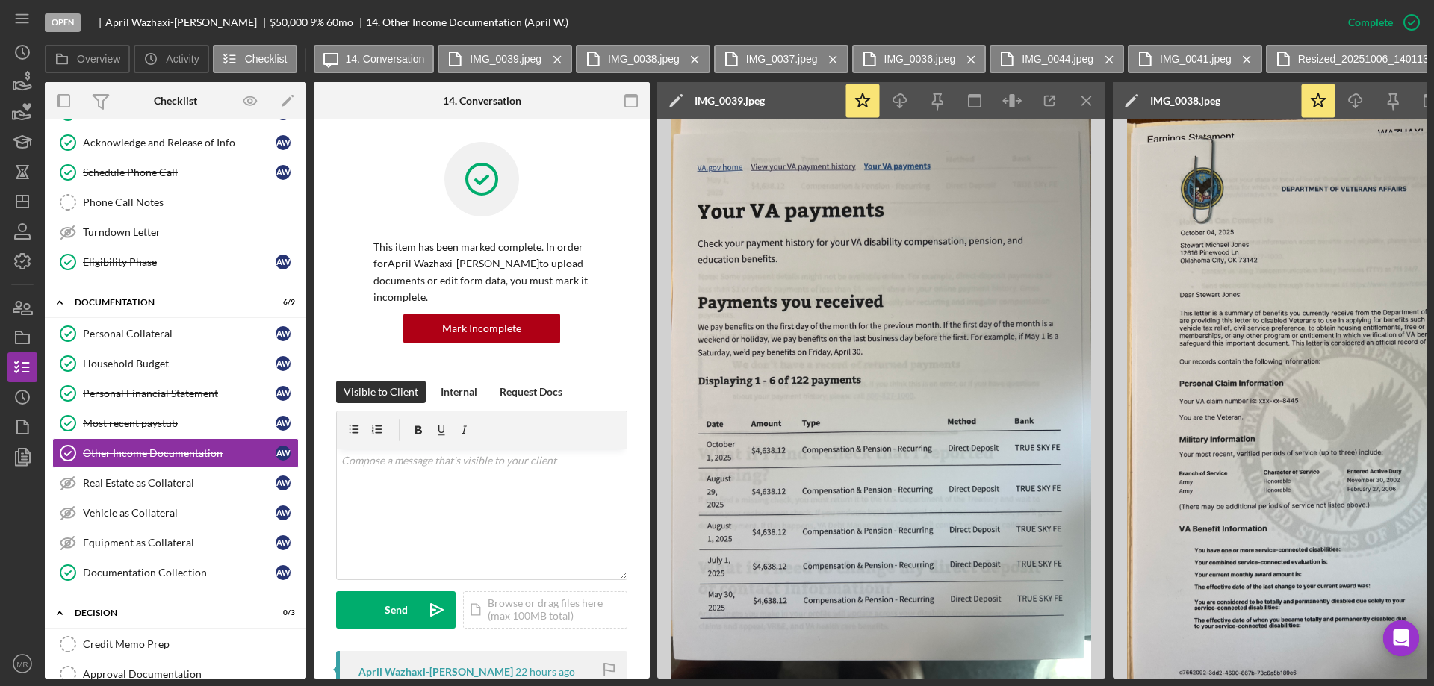
click at [1087, 104] on icon "Icon/Menu Close" at bounding box center [1087, 101] width 34 height 34
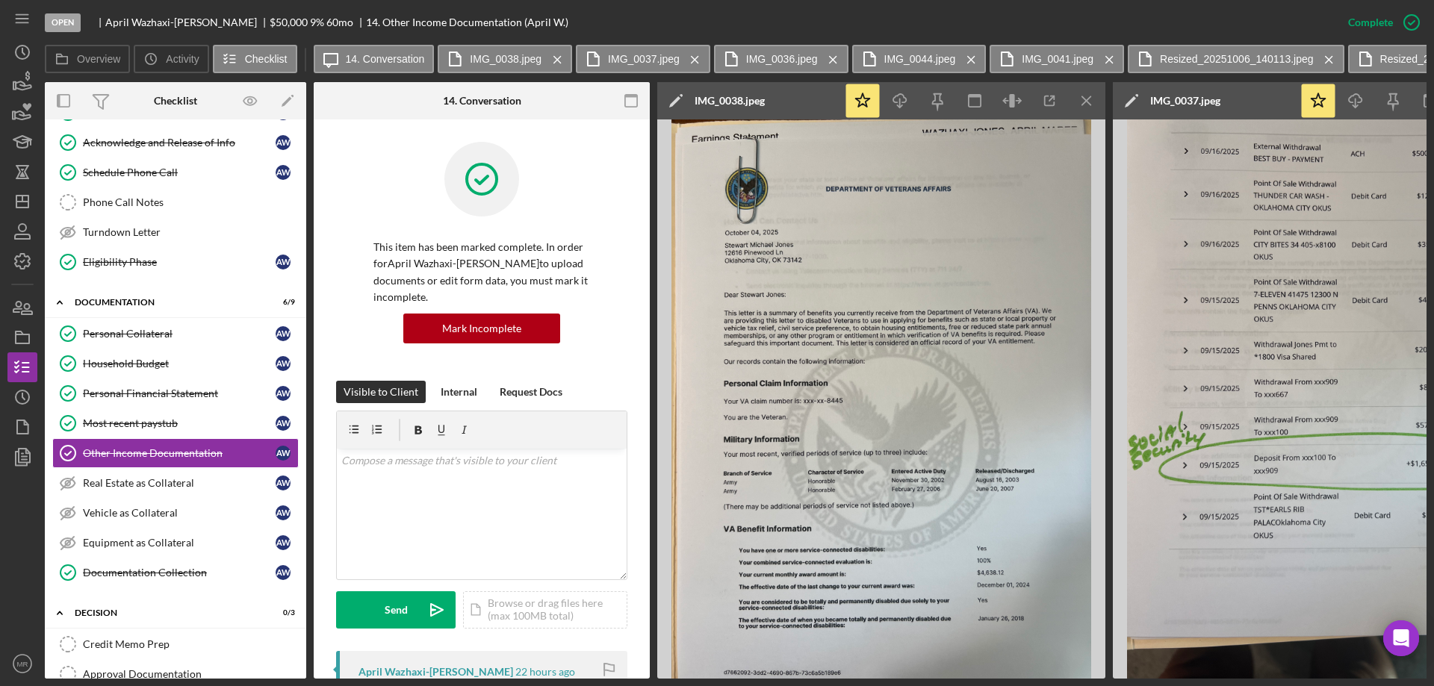
click at [1087, 104] on icon "Icon/Menu Close" at bounding box center [1087, 101] width 34 height 34
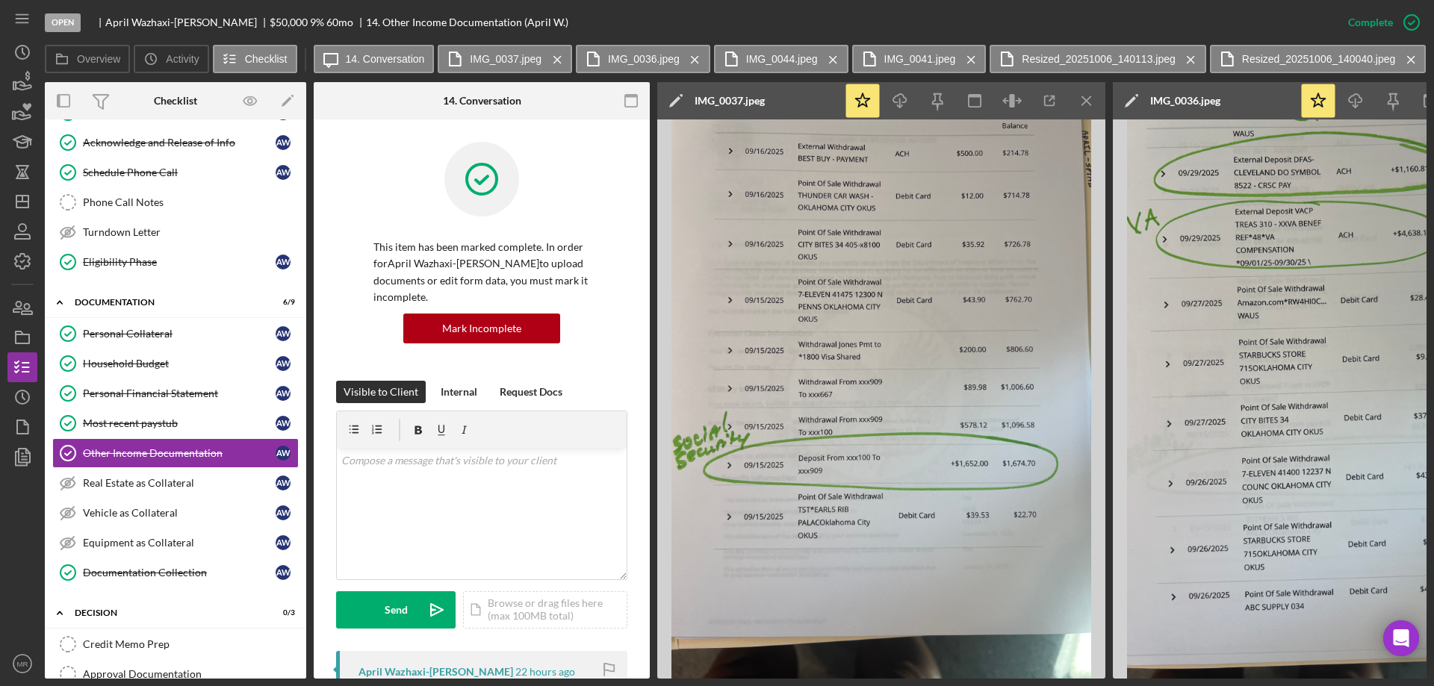
click at [1087, 104] on icon "Icon/Menu Close" at bounding box center [1087, 101] width 34 height 34
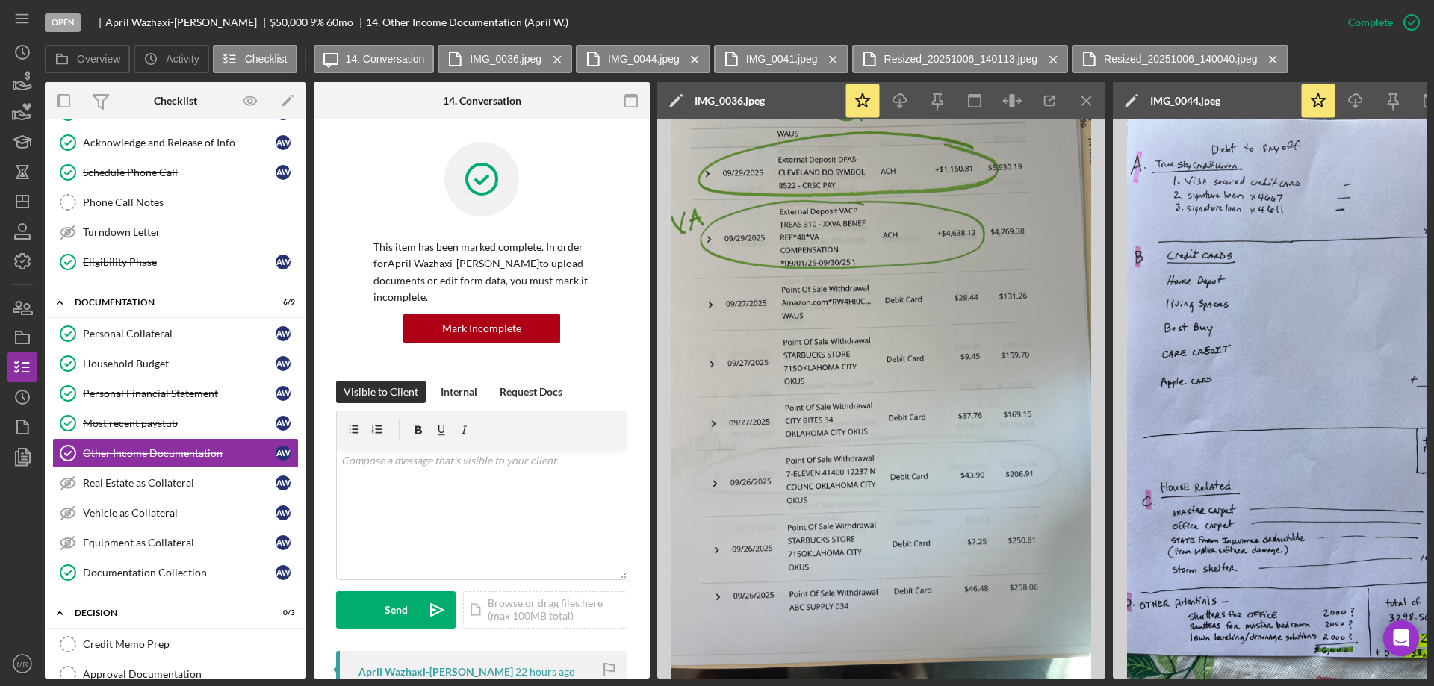
click at [1087, 104] on icon "Icon/Menu Close" at bounding box center [1087, 101] width 34 height 34
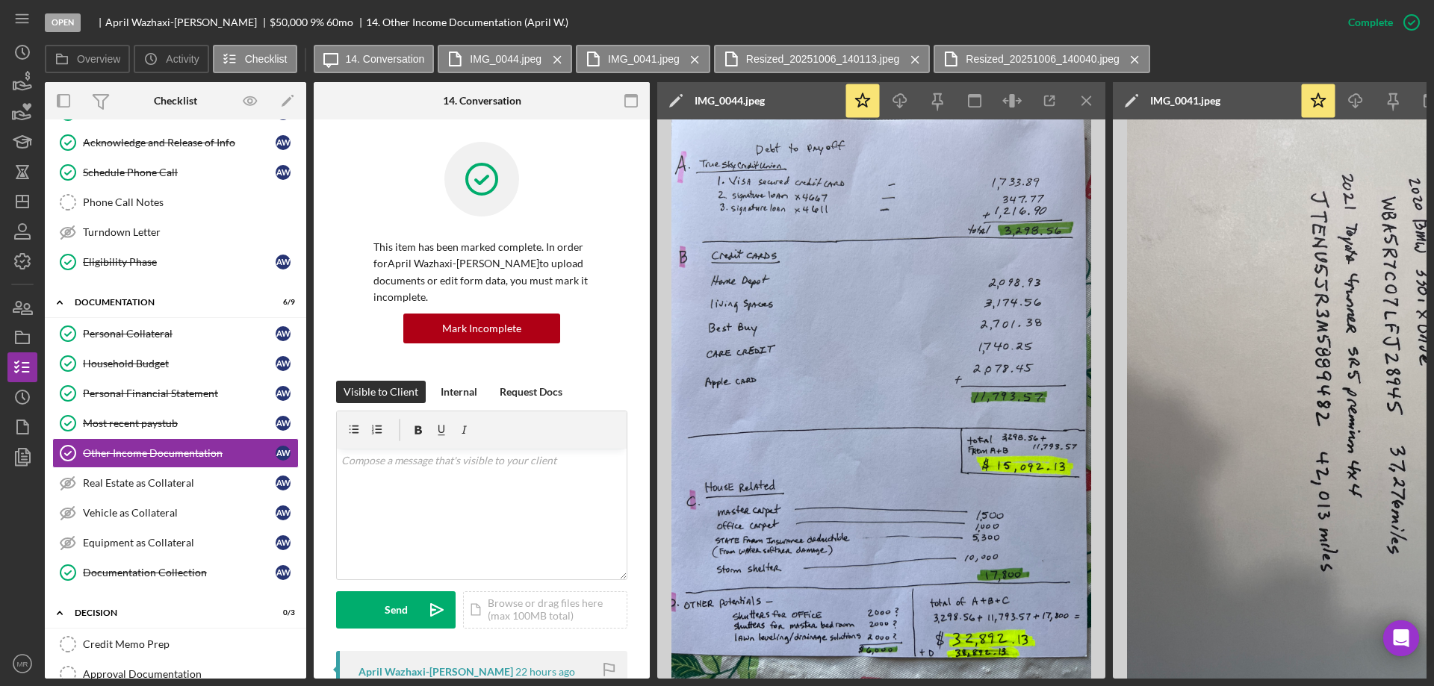
click at [1087, 104] on icon "Icon/Menu Close" at bounding box center [1087, 101] width 34 height 34
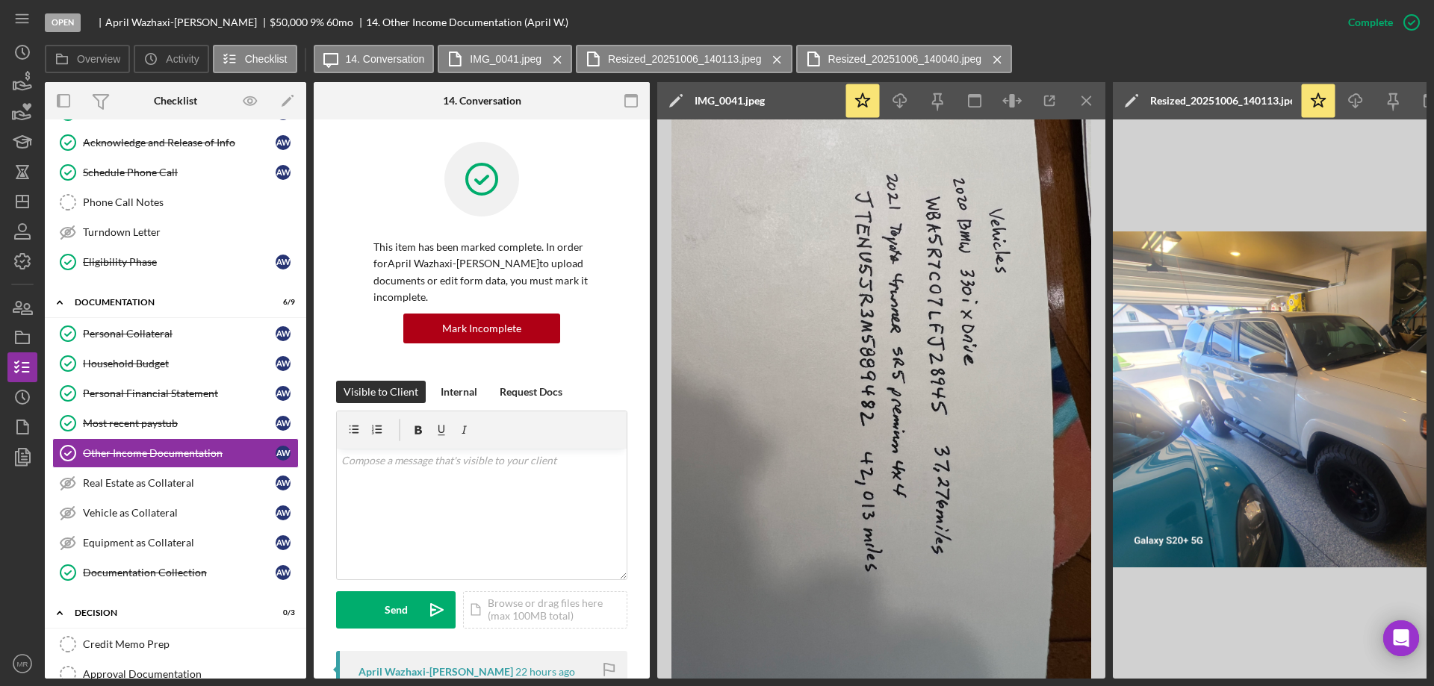
click at [1087, 104] on icon "Icon/Menu Close" at bounding box center [1087, 101] width 34 height 34
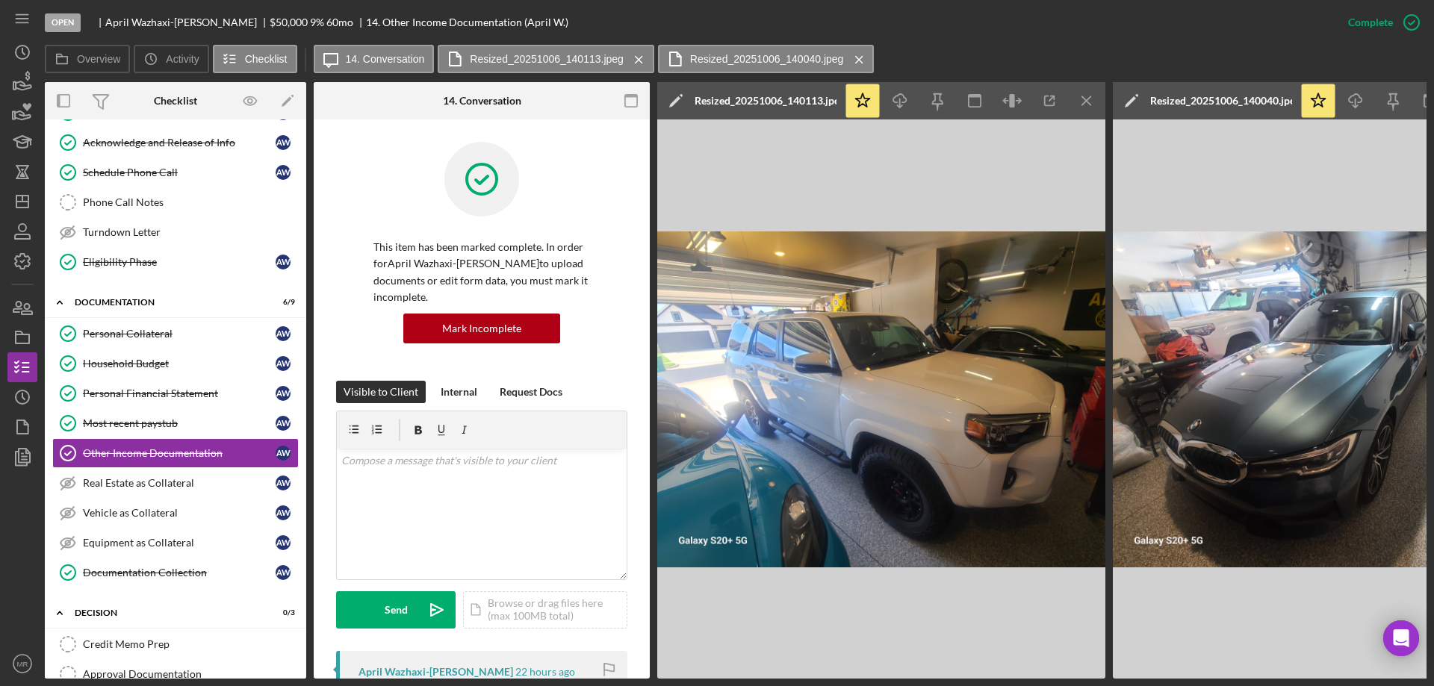
click at [1087, 104] on icon "Icon/Menu Close" at bounding box center [1087, 101] width 34 height 34
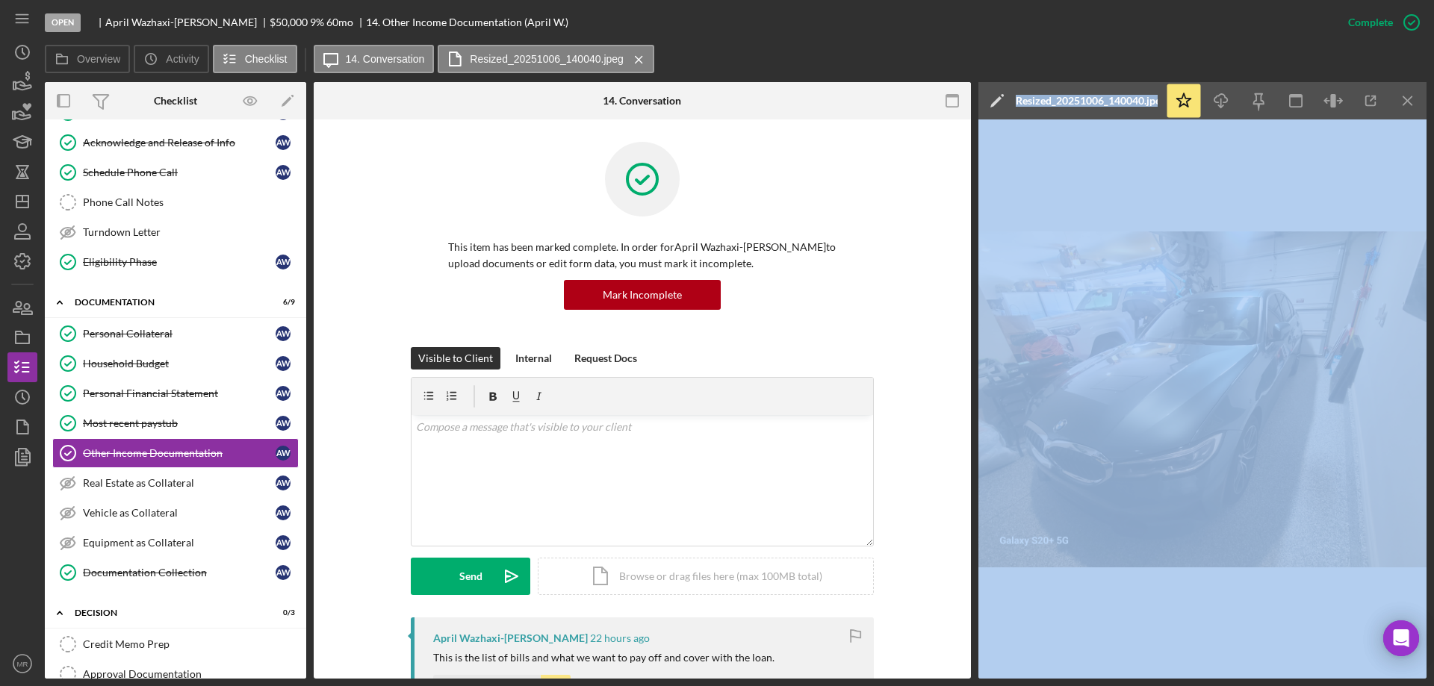
click at [1087, 104] on div "Resized_20251006_140040.jpeg" at bounding box center [1087, 101] width 142 height 12
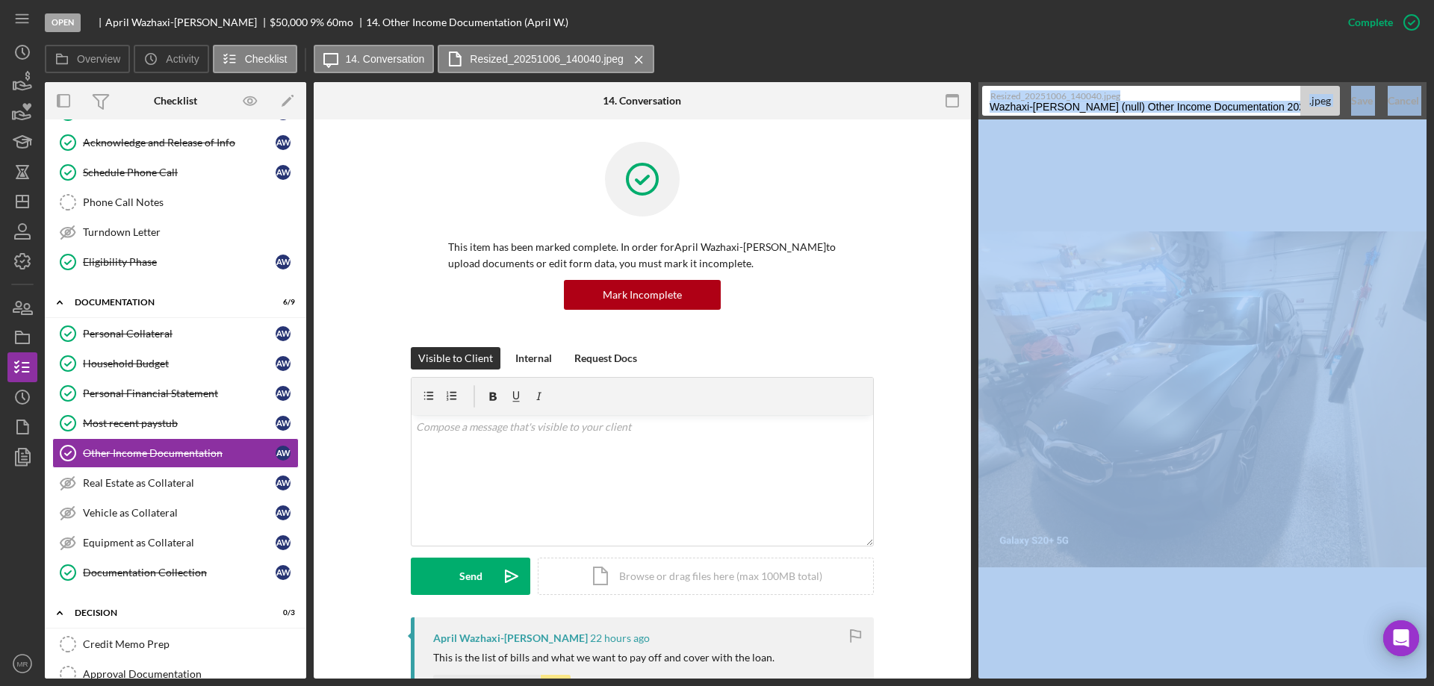
click at [1398, 101] on div "Cancel" at bounding box center [1403, 101] width 31 height 30
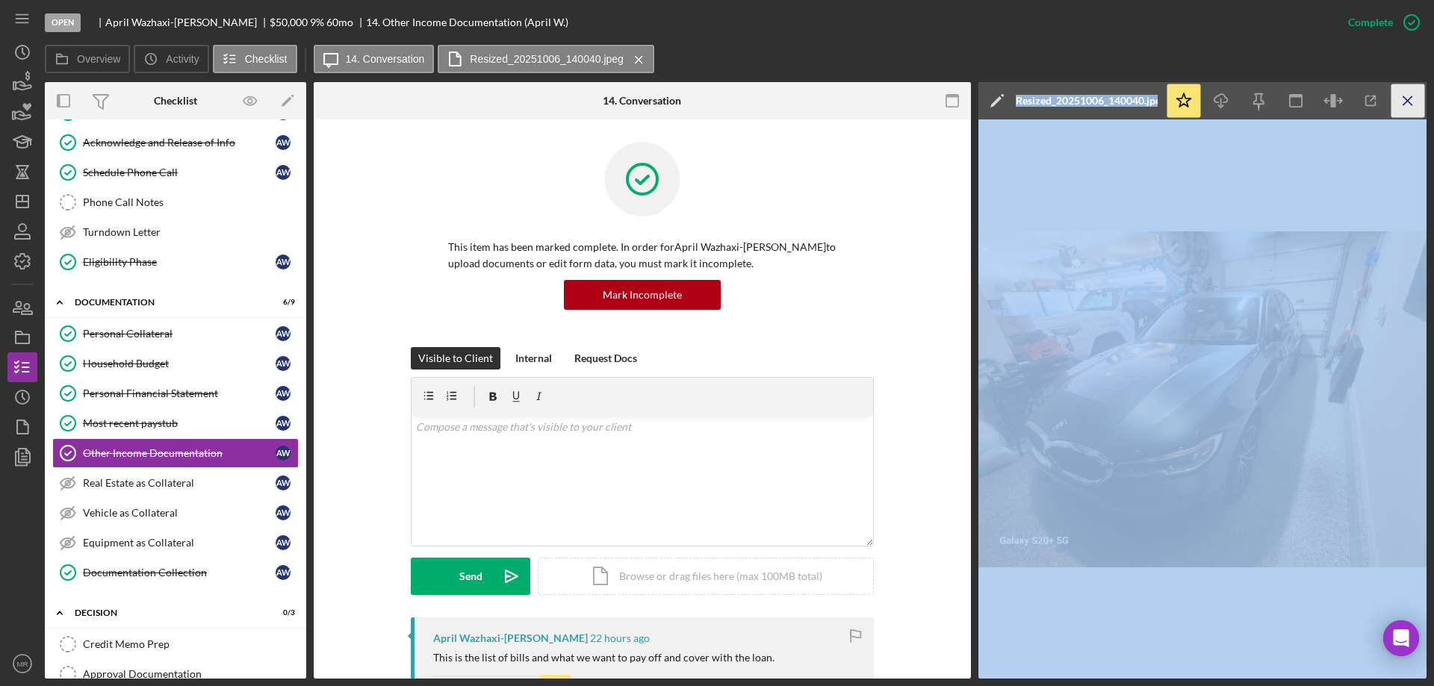
click at [1410, 101] on icon "Icon/Menu Close" at bounding box center [1408, 101] width 34 height 34
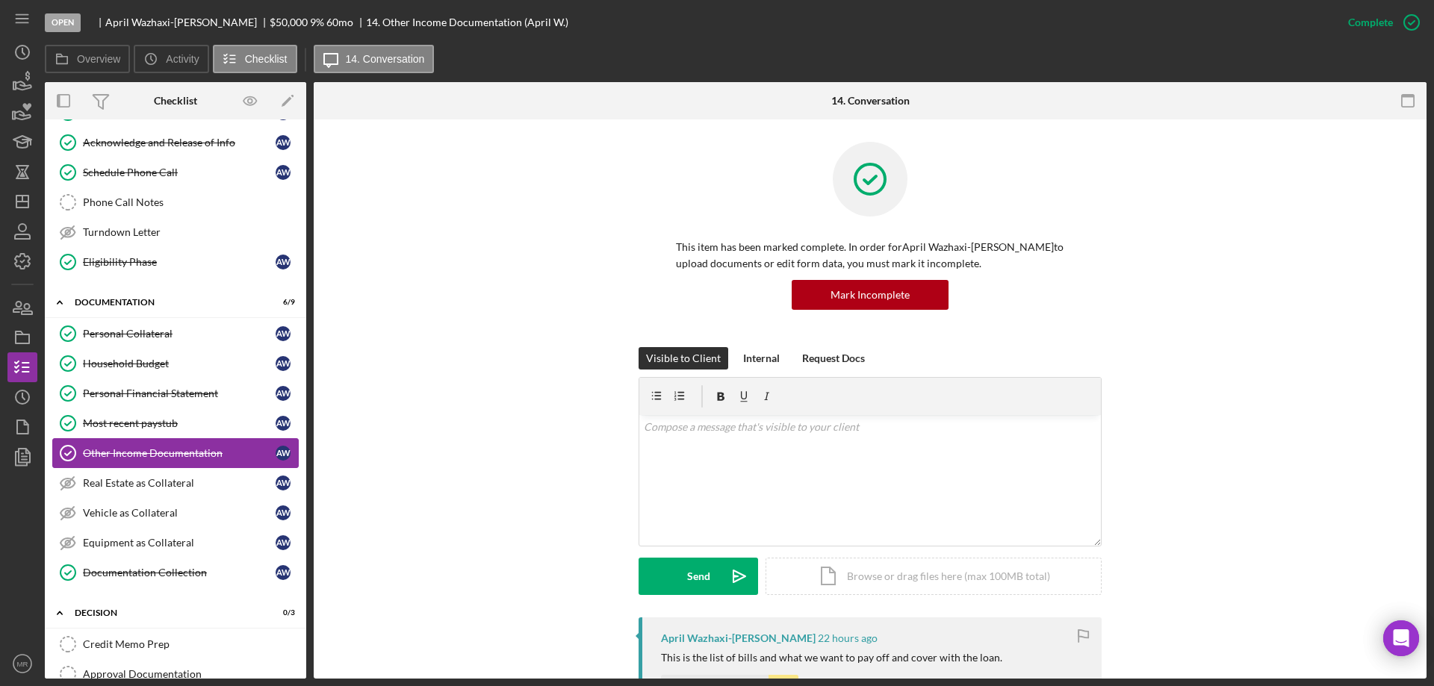
click at [137, 451] on div "Other Income Documentation" at bounding box center [179, 453] width 193 height 12
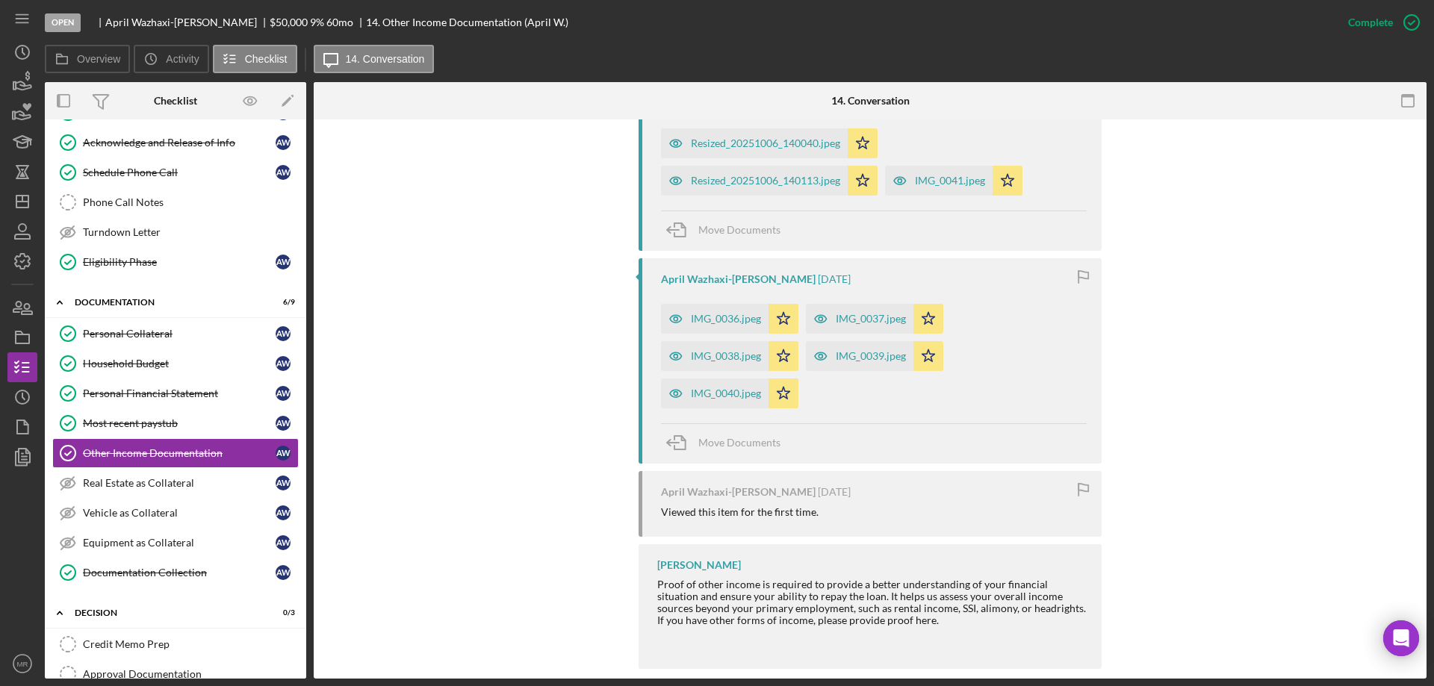
scroll to position [747, 0]
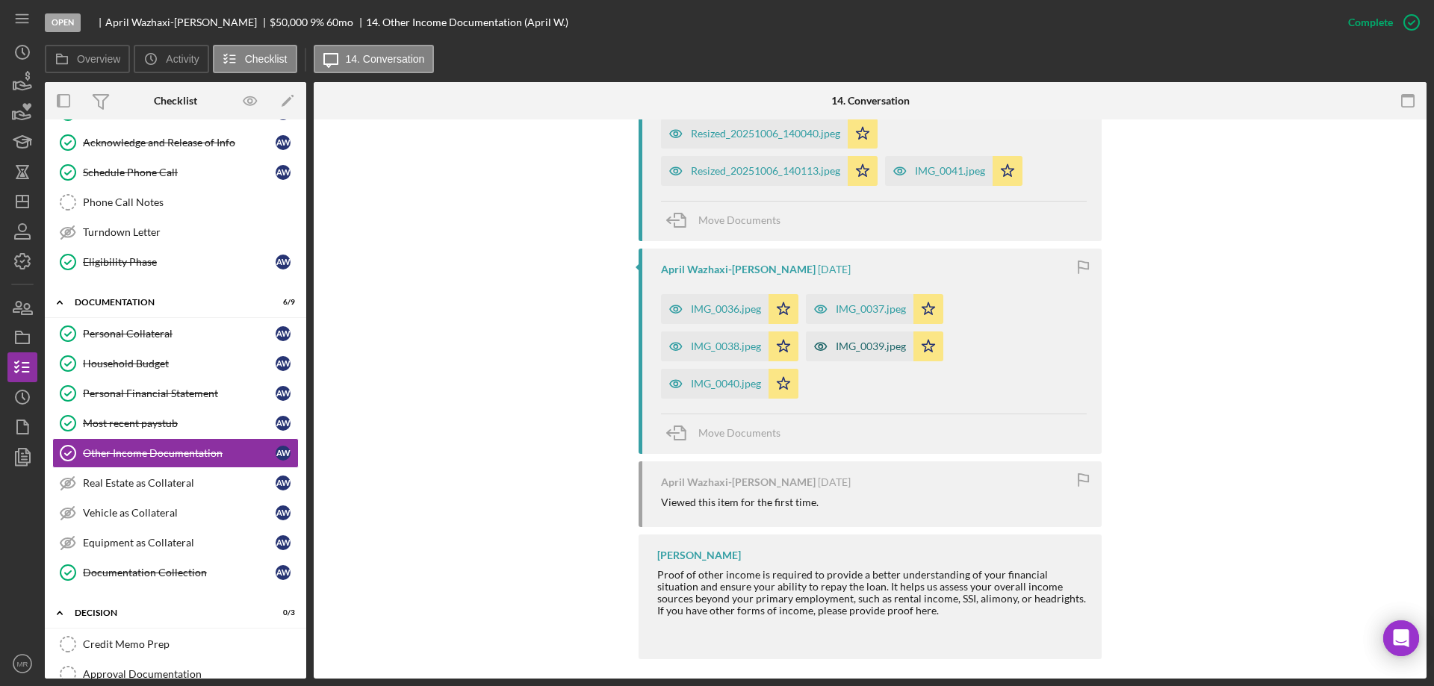
click at [858, 345] on div "IMG_0039.jpeg" at bounding box center [871, 347] width 70 height 12
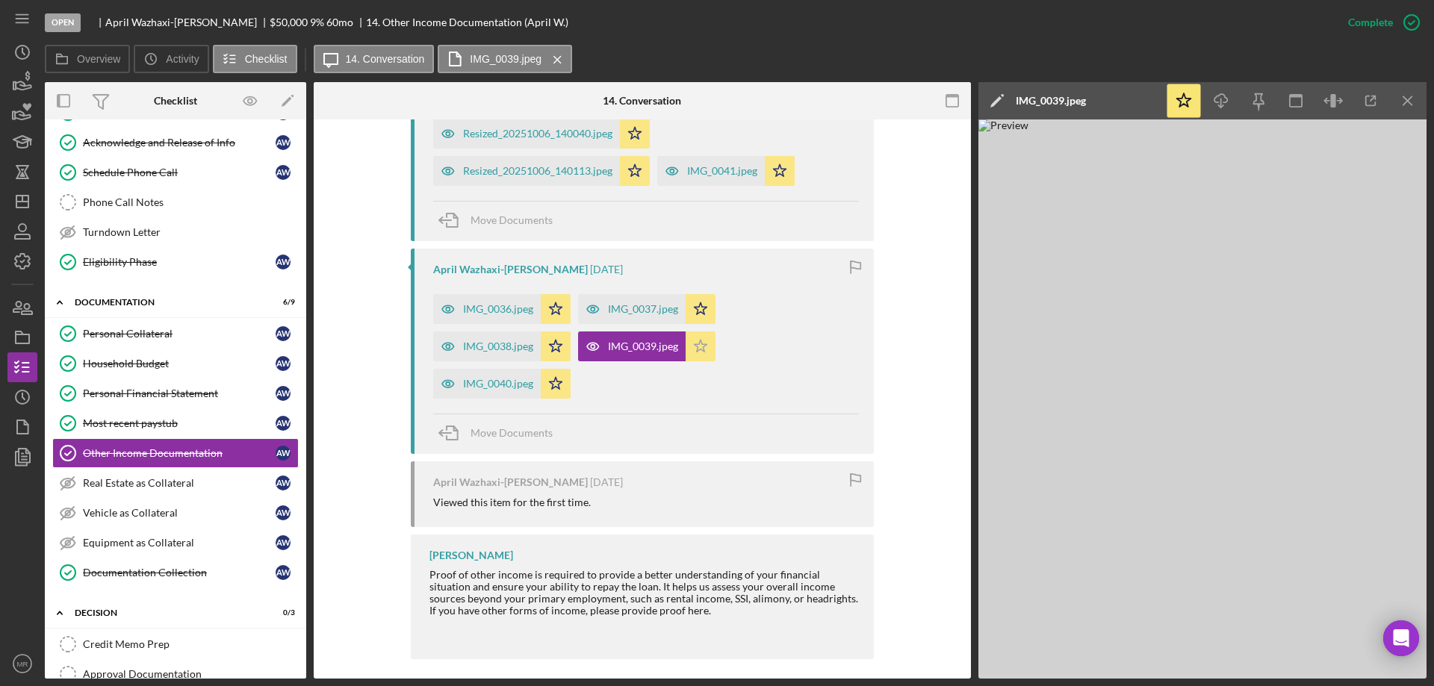
click at [699, 347] on icon "Icon/Star" at bounding box center [701, 347] width 30 height 30
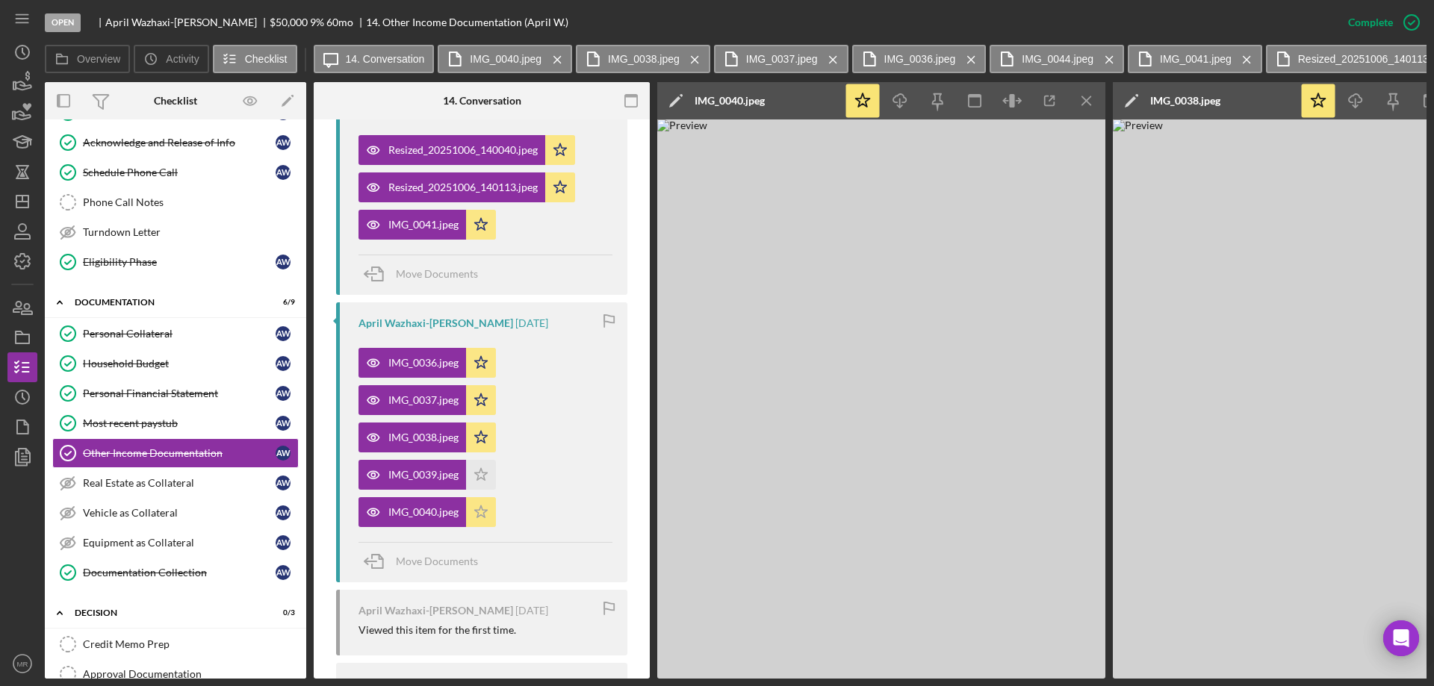
click at [476, 497] on icon "Icon/Star" at bounding box center [481, 512] width 30 height 30
click at [487, 423] on icon "Icon/Star" at bounding box center [481, 438] width 30 height 30
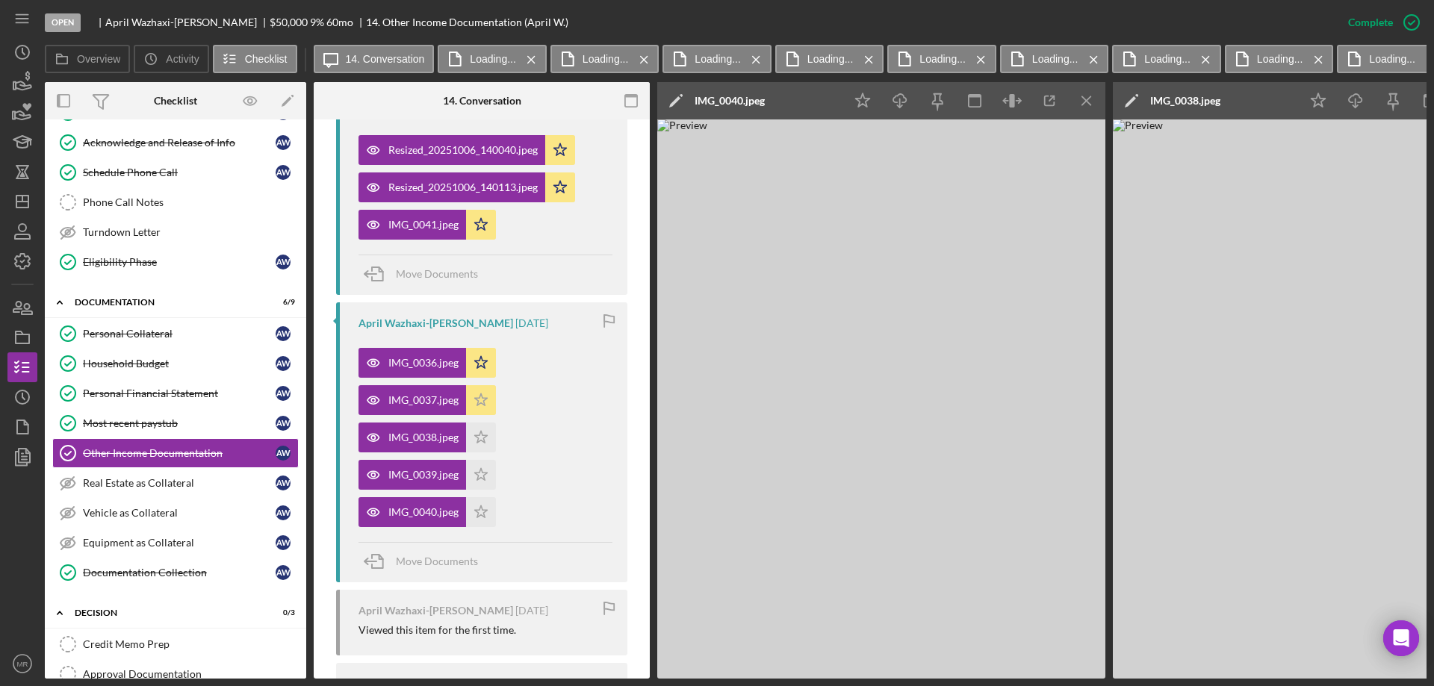
click at [488, 385] on icon "Icon/Star" at bounding box center [481, 400] width 30 height 30
click at [429, 357] on div "IMG_0036.jpeg" at bounding box center [423, 363] width 70 height 12
click at [416, 357] on div "IMG_0036.jpeg" at bounding box center [423, 363] width 70 height 12
click at [1079, 100] on icon "Icon/Menu Close" at bounding box center [1087, 101] width 34 height 34
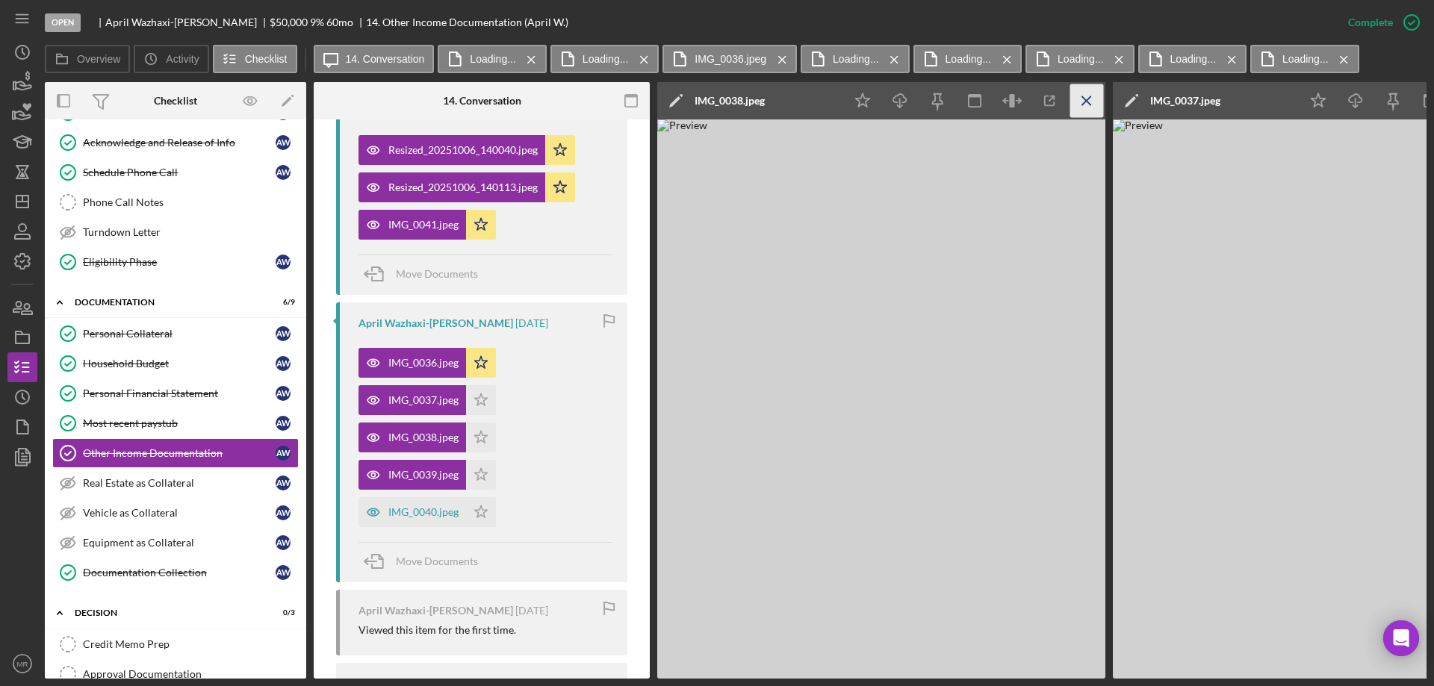
click at [1081, 99] on icon "Icon/Menu Close" at bounding box center [1087, 101] width 34 height 34
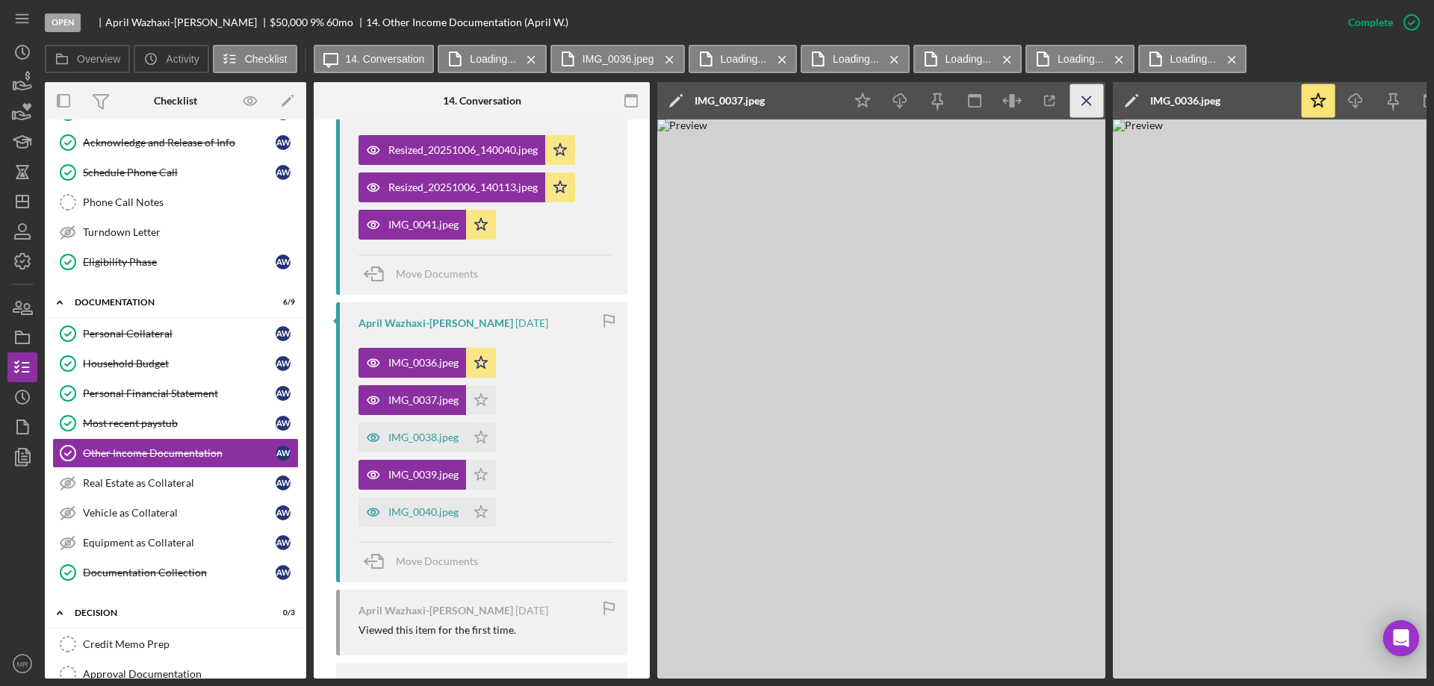
click at [1082, 99] on icon "Icon/Menu Close" at bounding box center [1087, 101] width 34 height 34
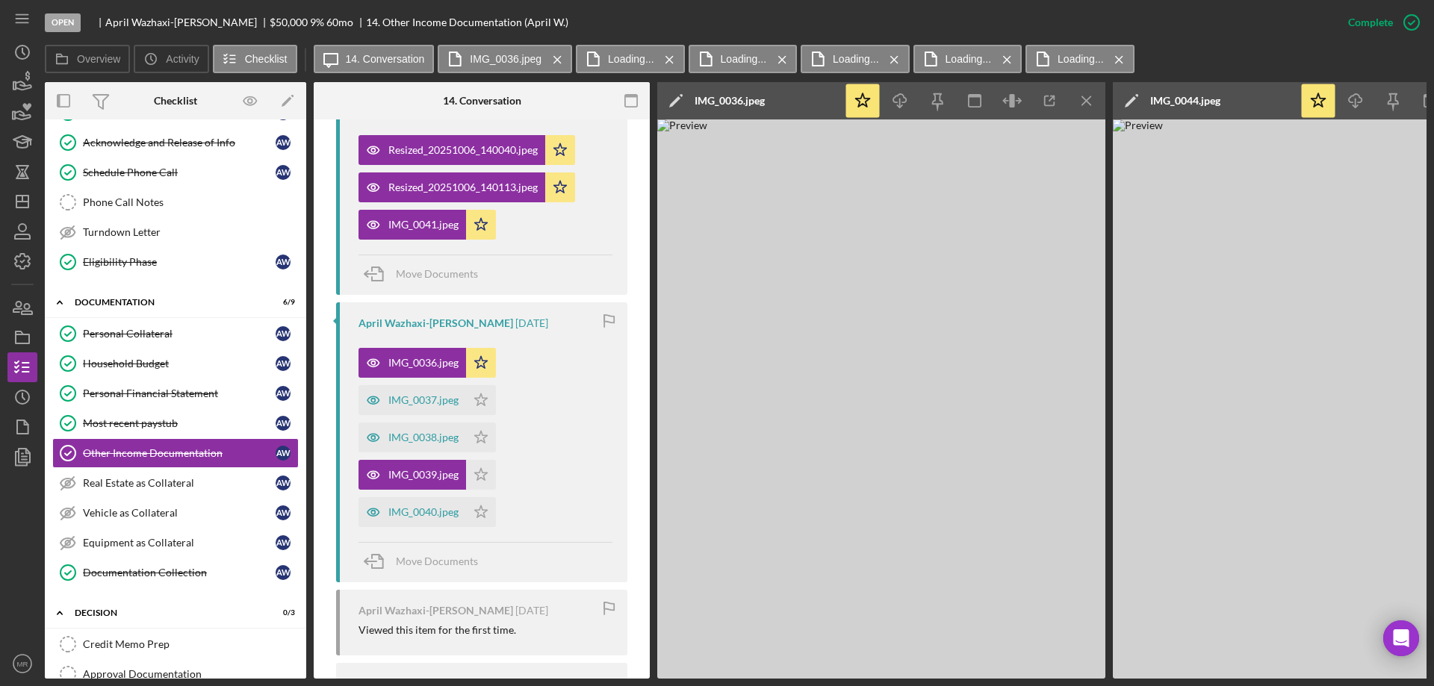
click at [1082, 99] on icon "Icon/Menu Close" at bounding box center [1087, 101] width 34 height 34
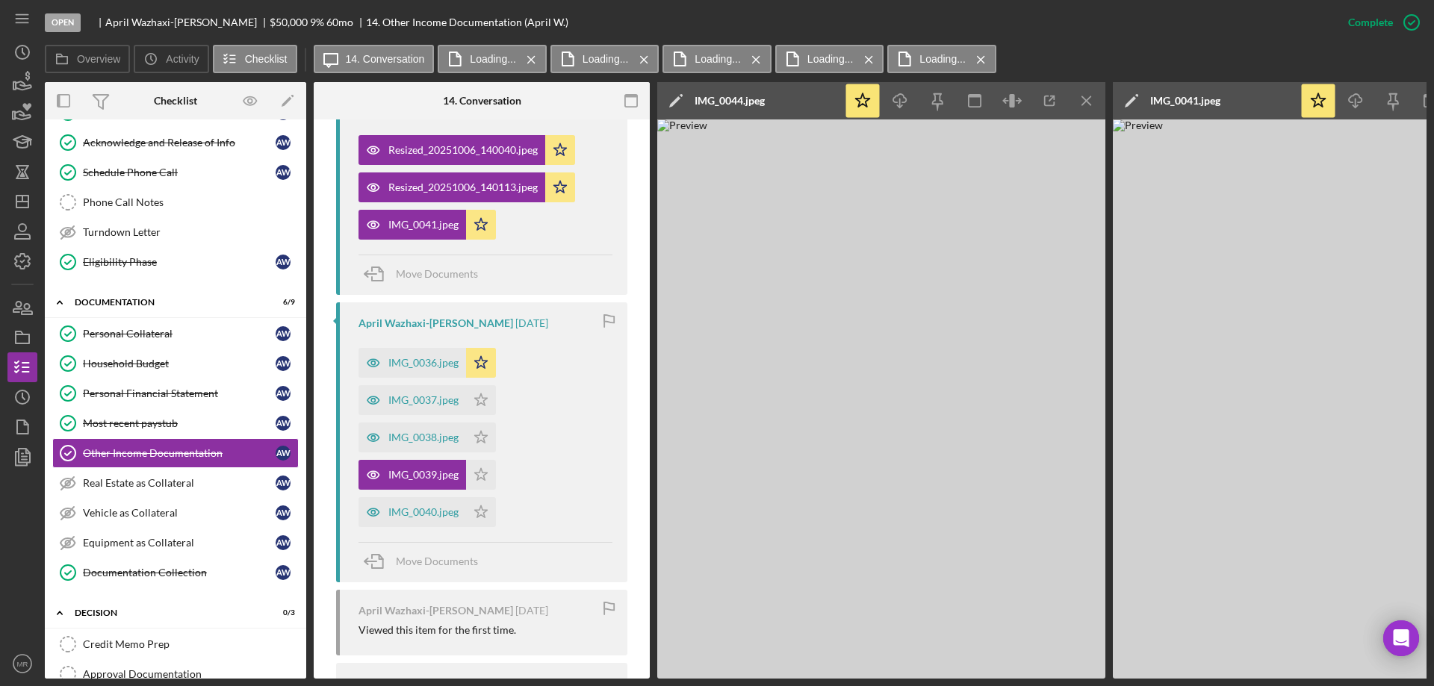
click at [1085, 101] on icon "Icon/Menu Close" at bounding box center [1087, 101] width 34 height 34
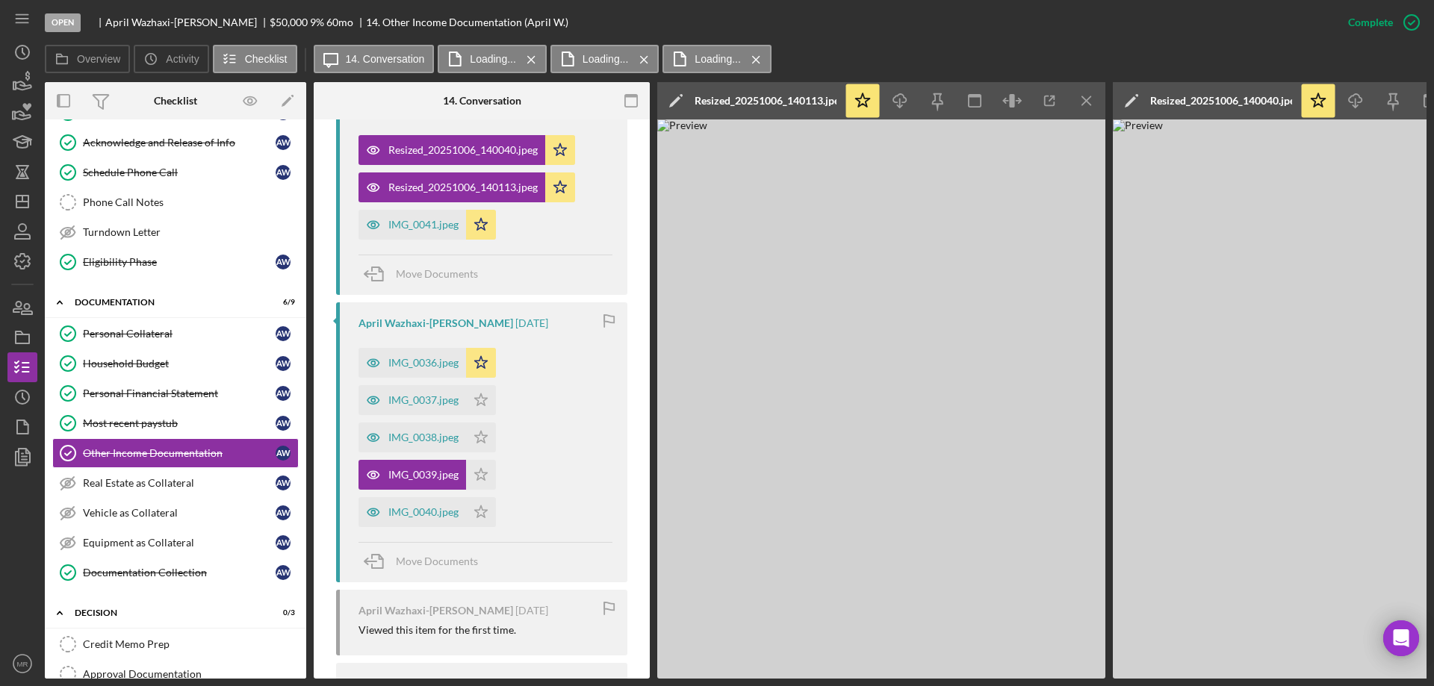
click at [1085, 101] on icon "Icon/Menu Close" at bounding box center [1087, 101] width 34 height 34
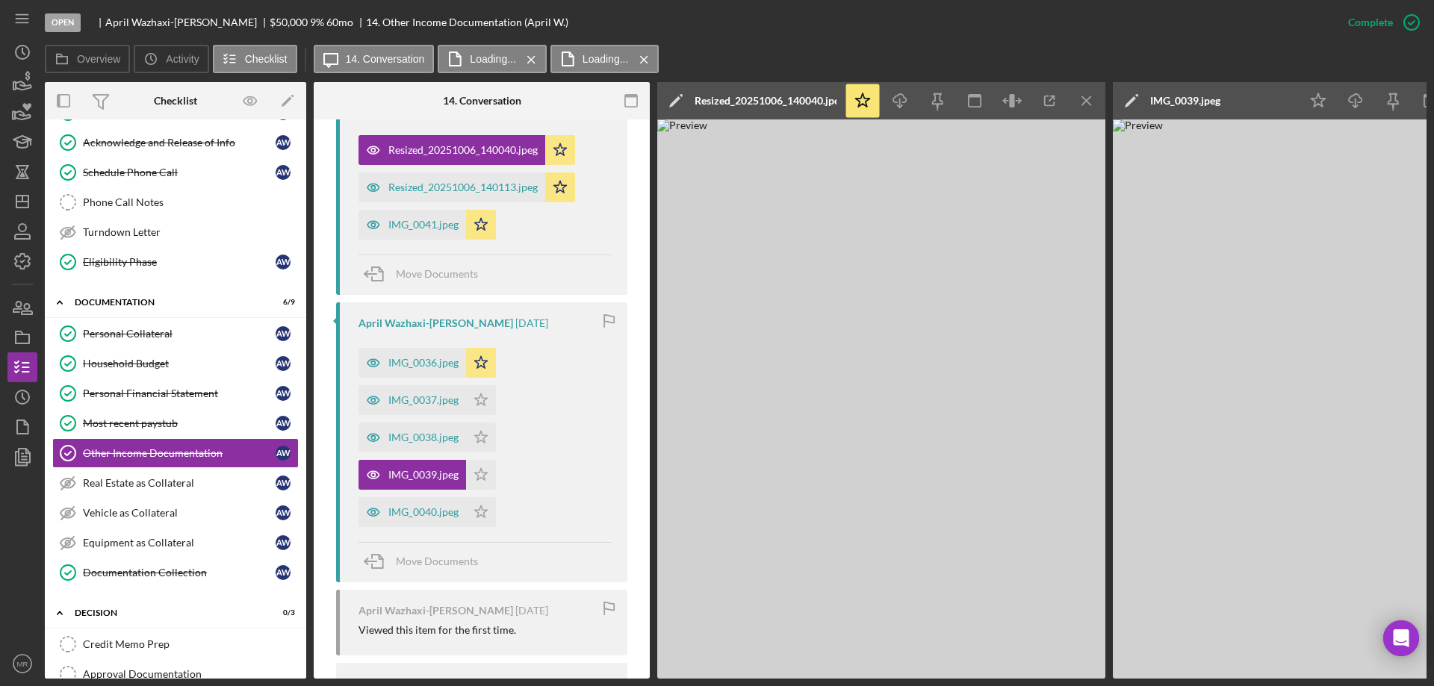
click at [1085, 101] on icon "Icon/Menu Close" at bounding box center [1087, 101] width 34 height 34
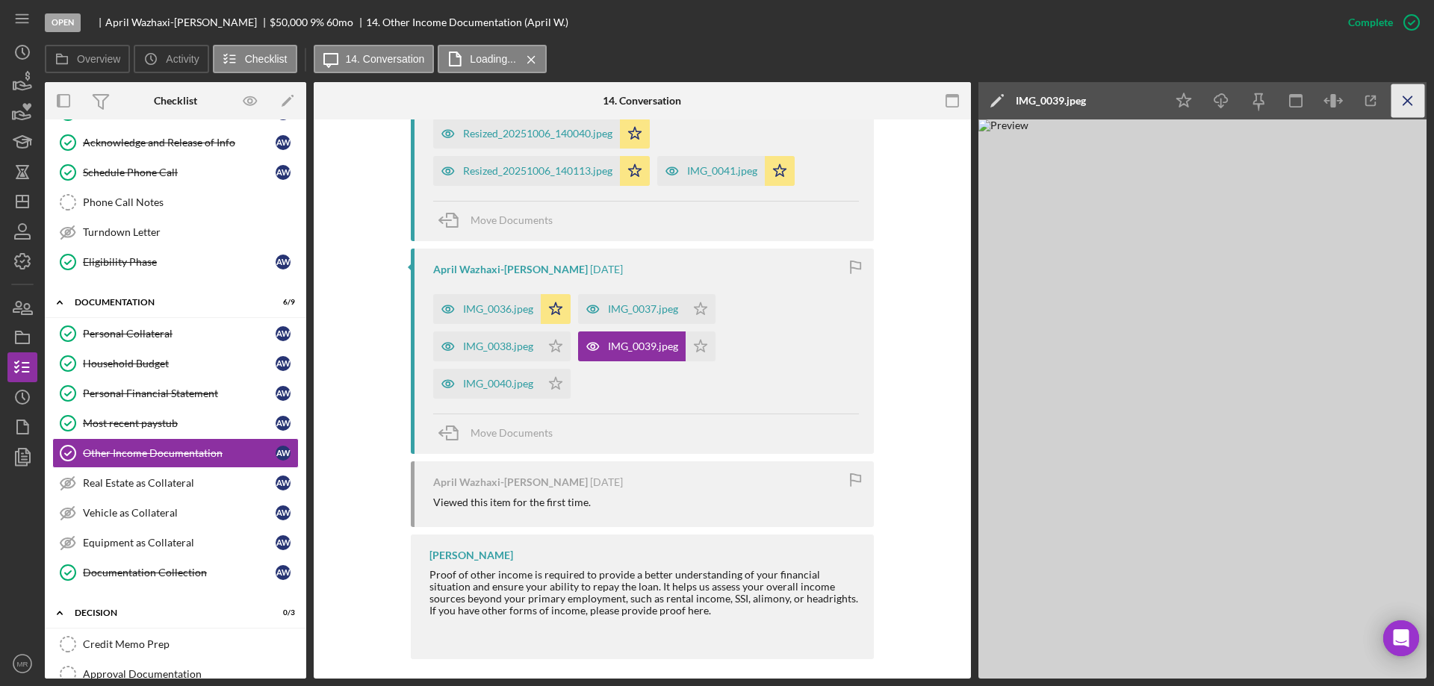
click at [1405, 97] on icon "Icon/Menu Close" at bounding box center [1408, 101] width 34 height 34
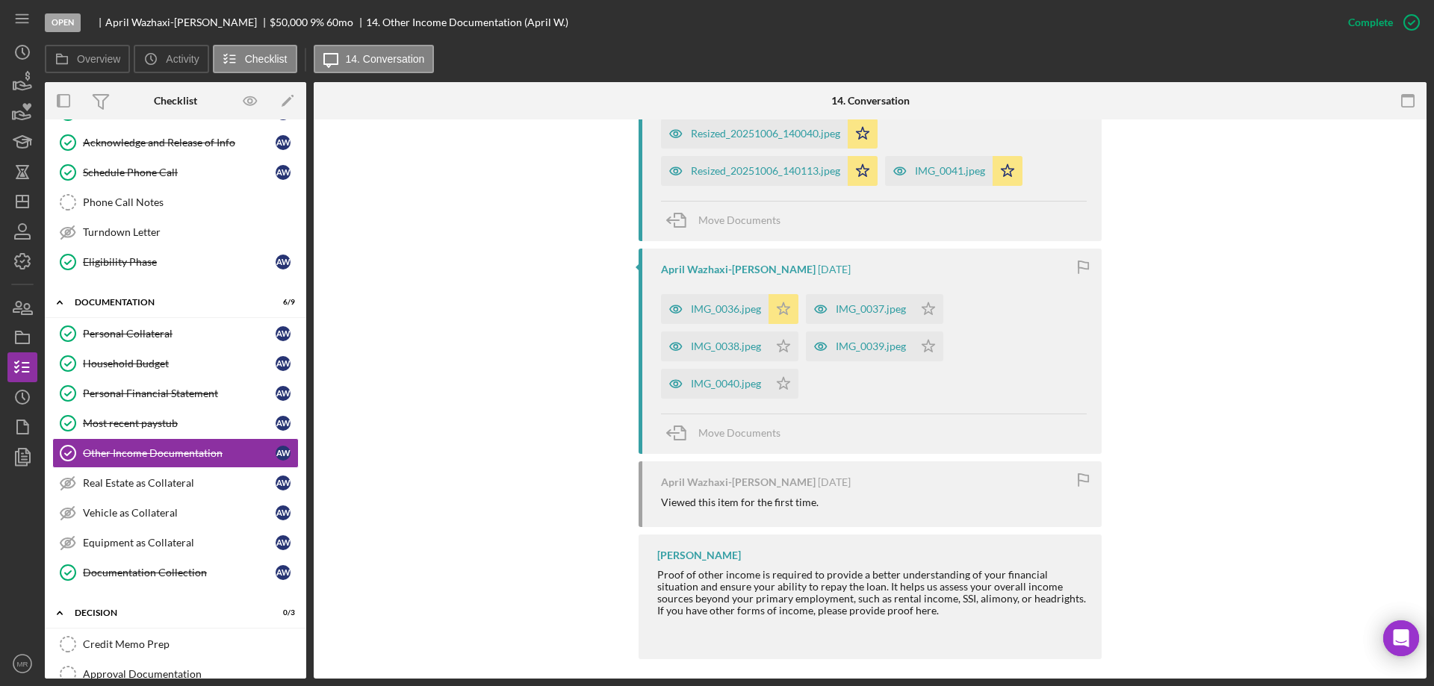
click at [780, 304] on polygon "button" at bounding box center [783, 309] width 13 height 12
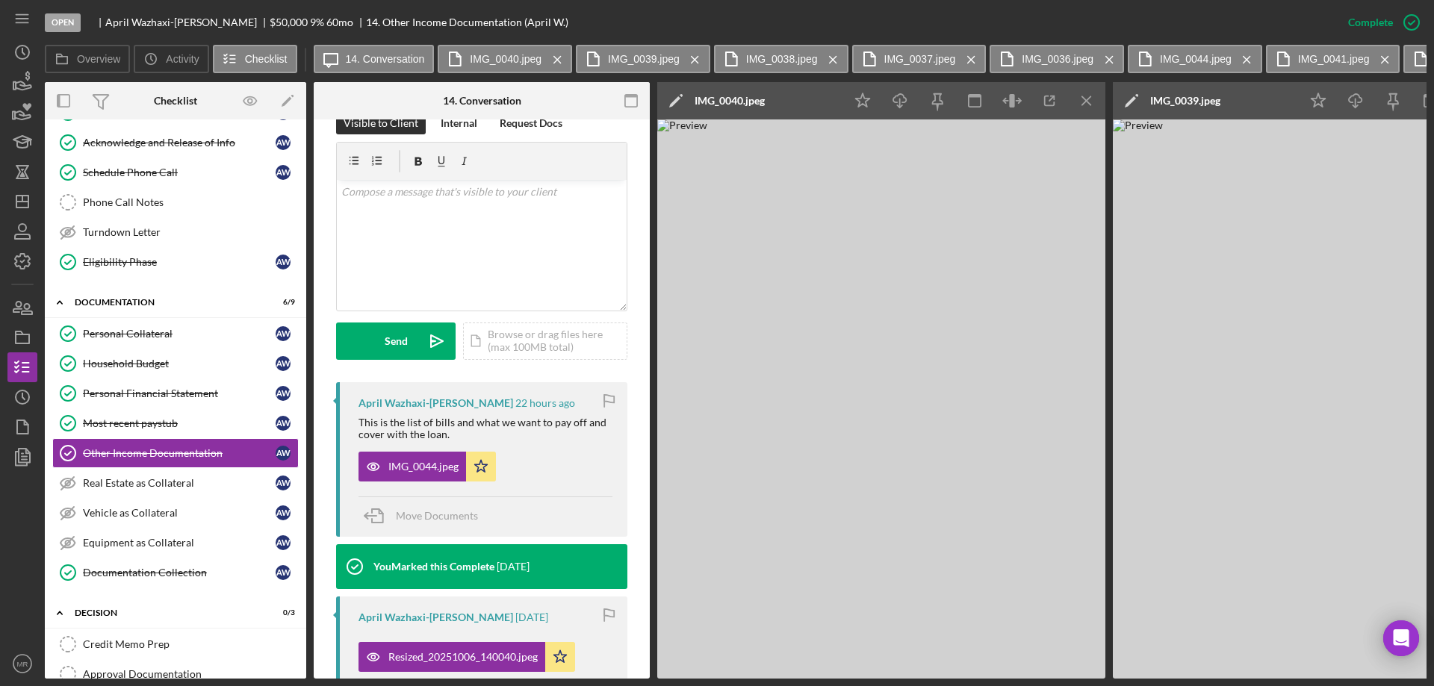
scroll to position [253, 0]
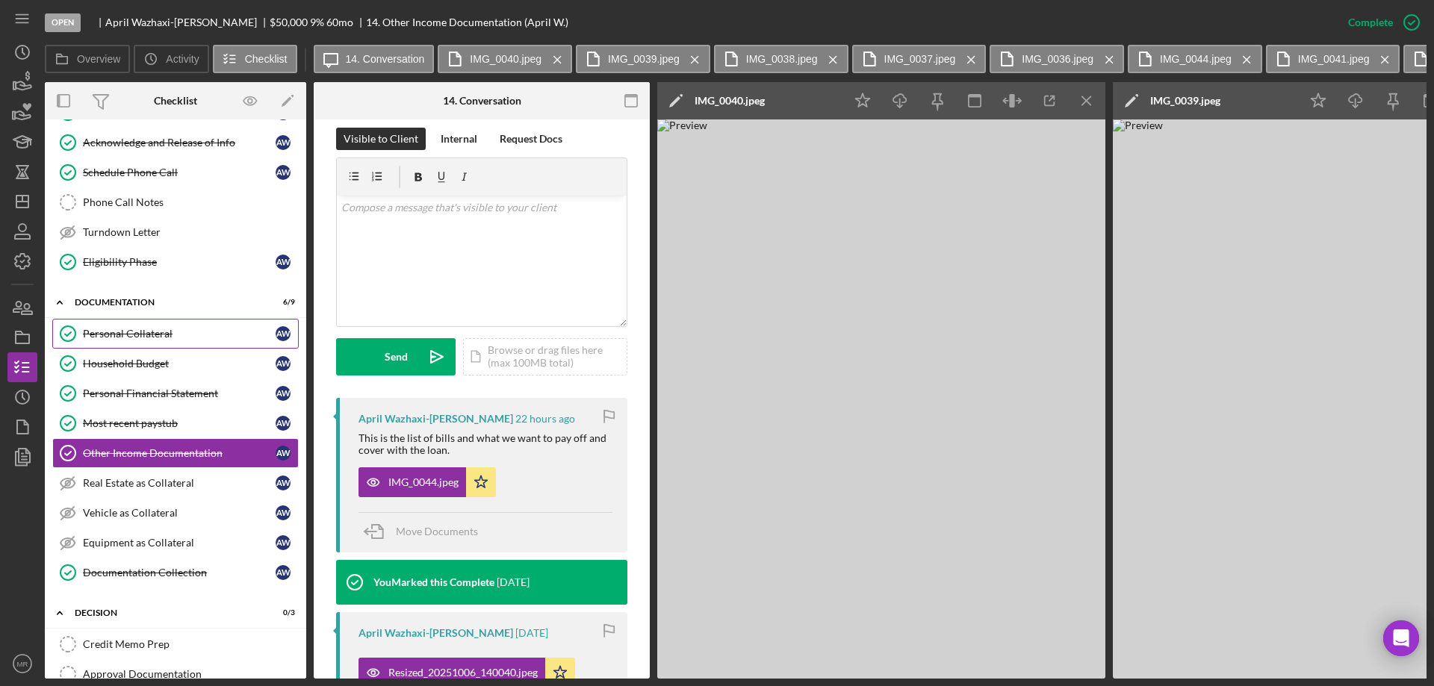
click at [119, 332] on div "Personal Collateral" at bounding box center [179, 334] width 193 height 12
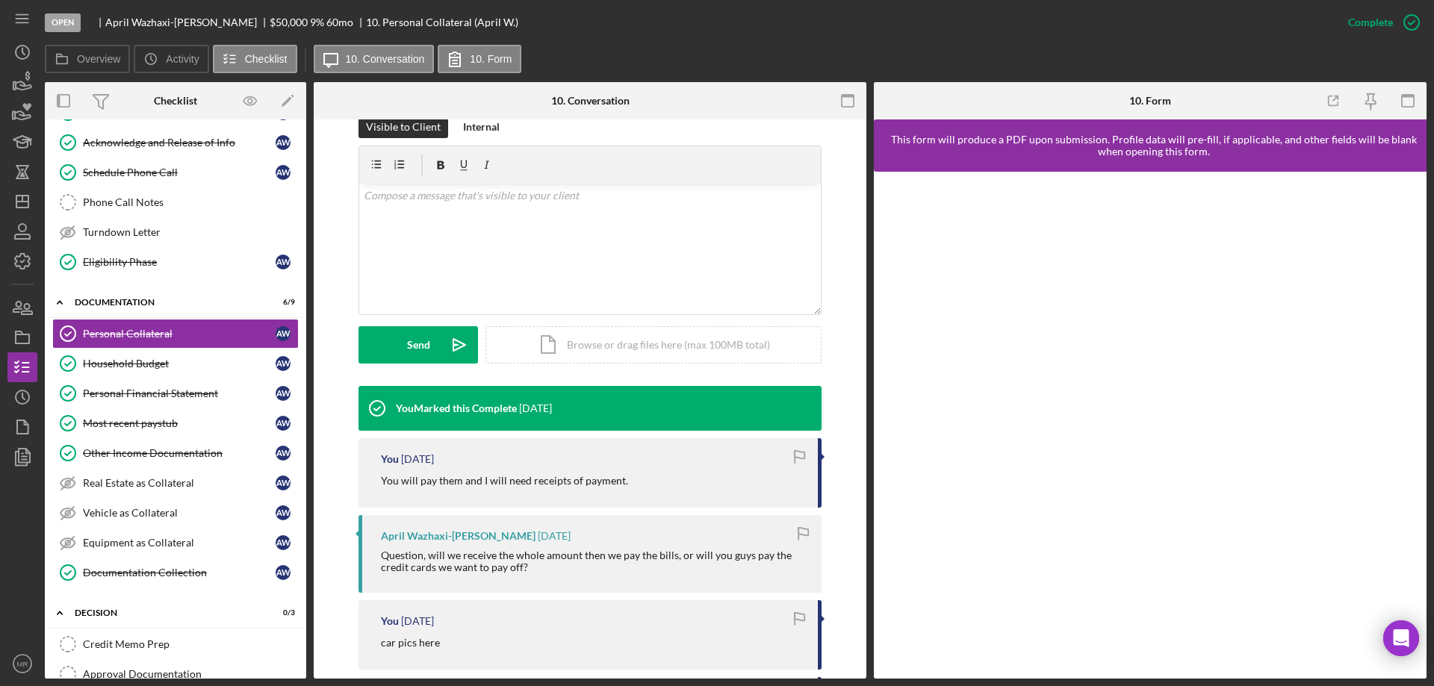
scroll to position [299, 0]
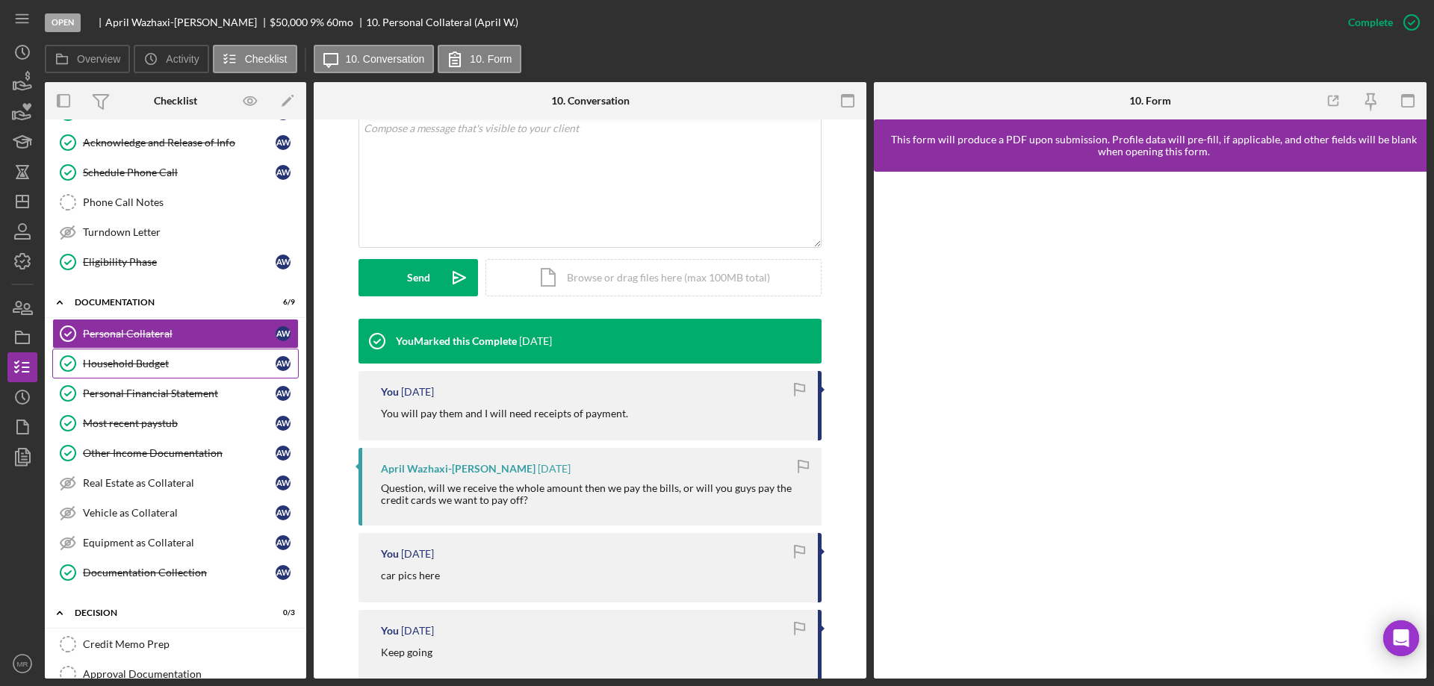
click at [122, 364] on div "Household Budget" at bounding box center [179, 364] width 193 height 12
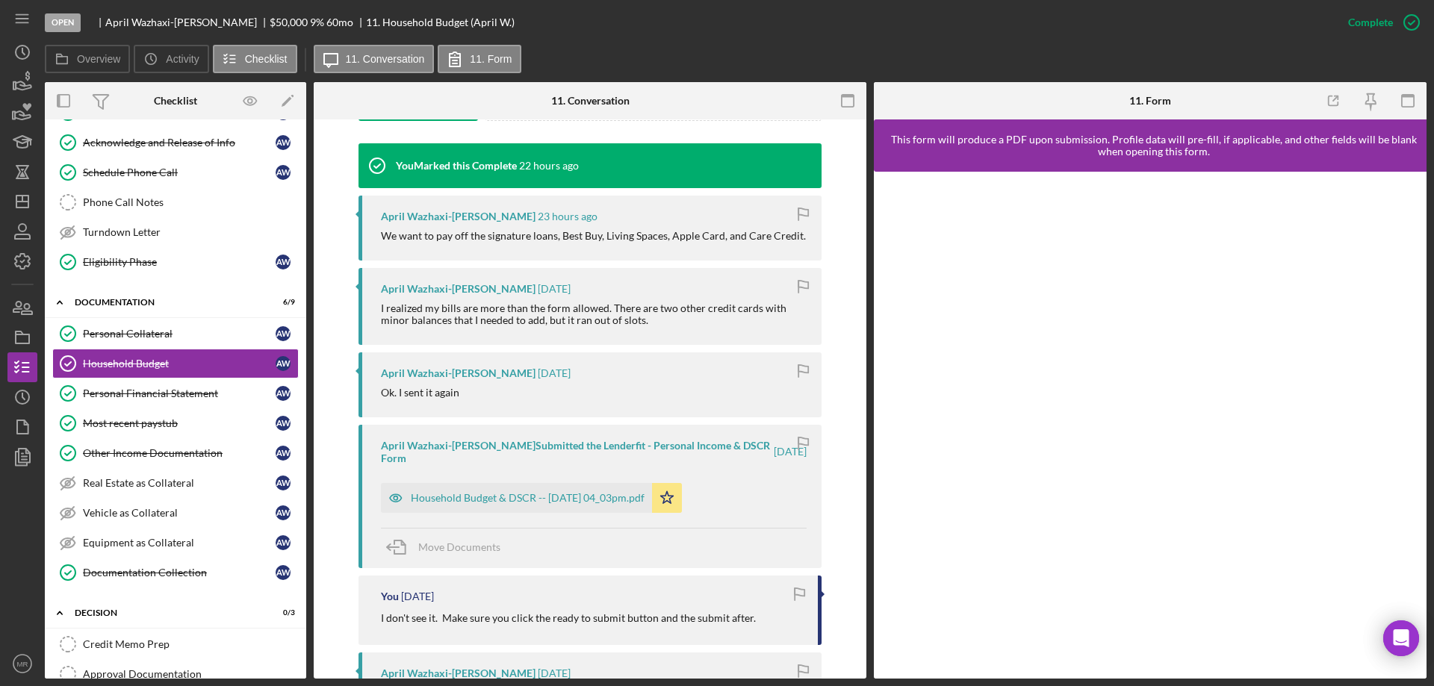
scroll to position [523, 0]
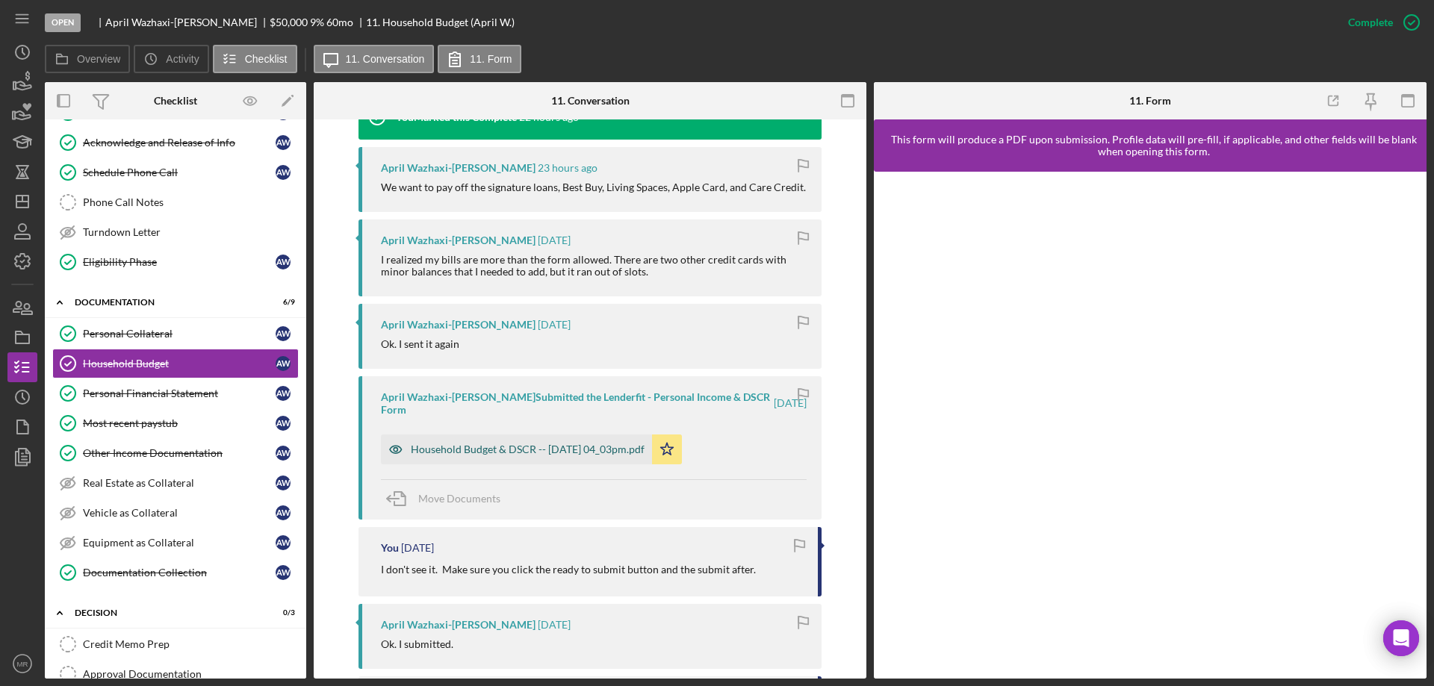
click at [532, 444] on div "Household Budget & DSCR -- 2025-10-06 04_03pm.pdf" at bounding box center [528, 450] width 234 height 12
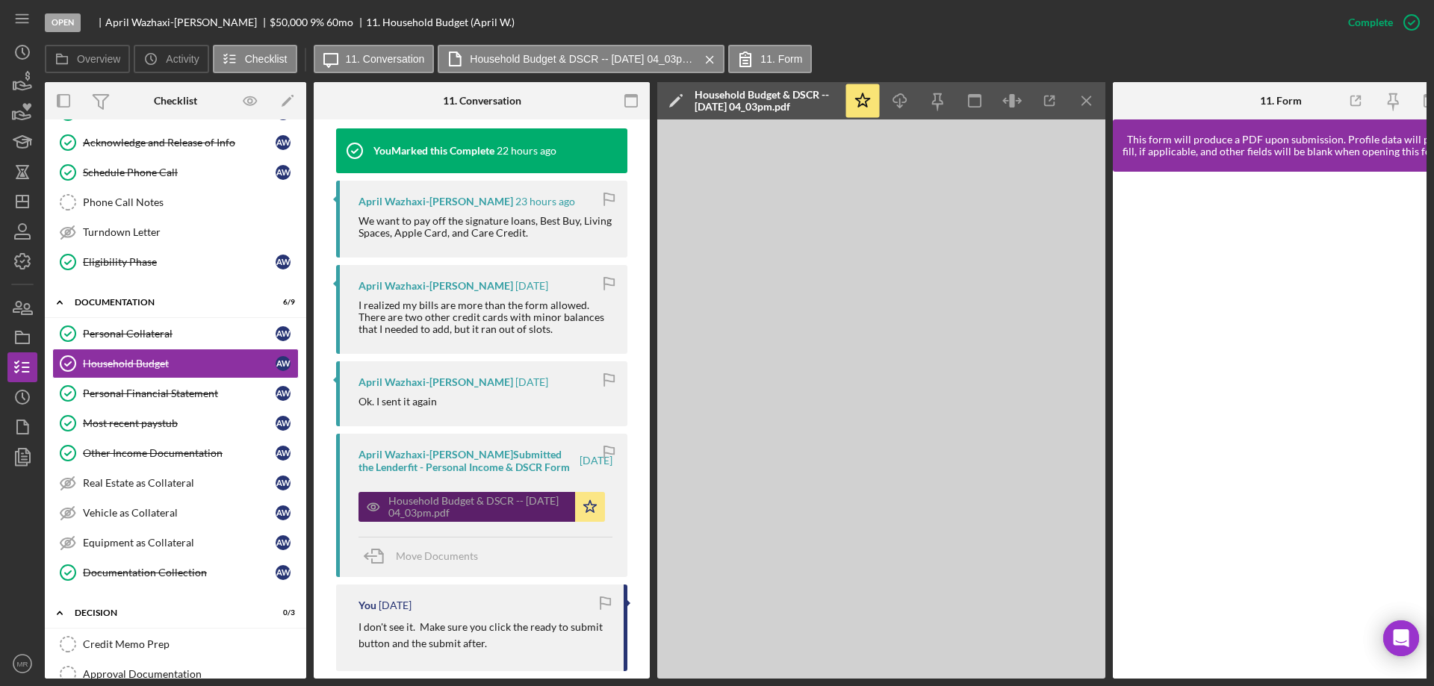
scroll to position [539, 0]
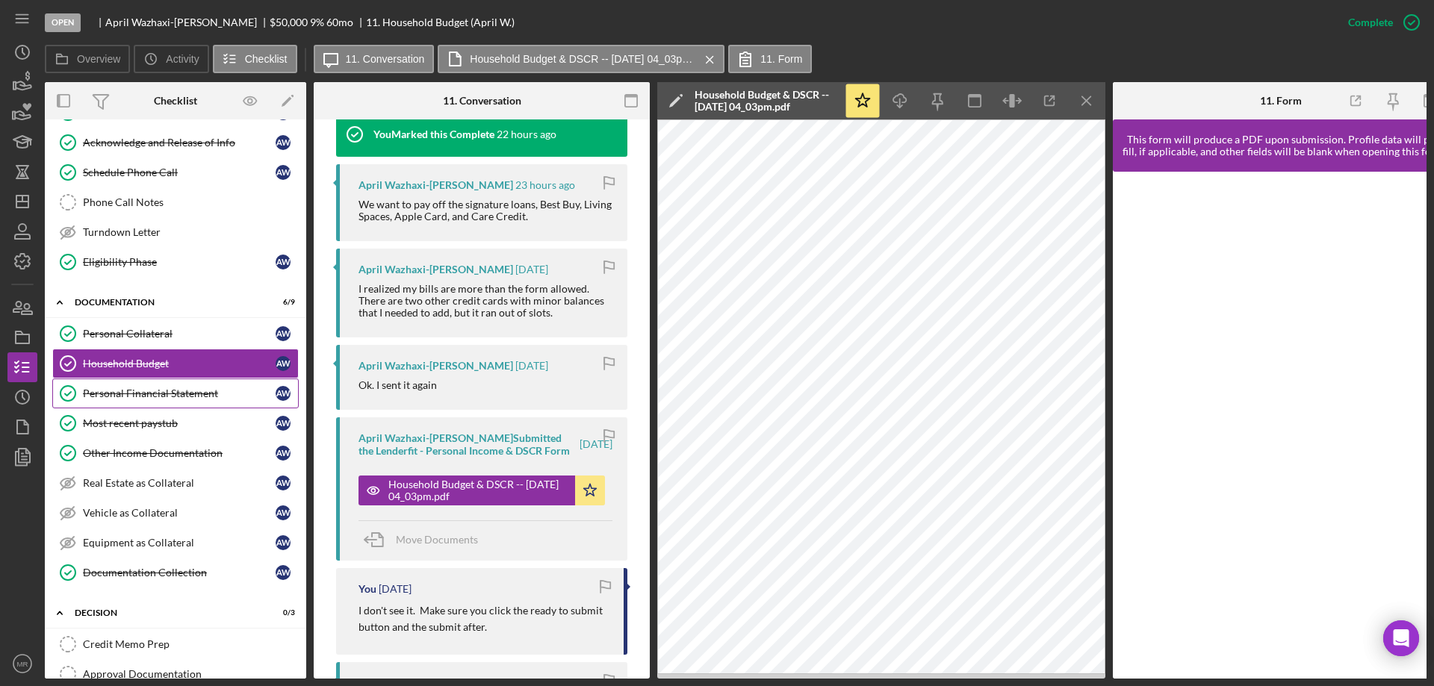
click at [127, 394] on div "Personal Financial Statement" at bounding box center [179, 394] width 193 height 12
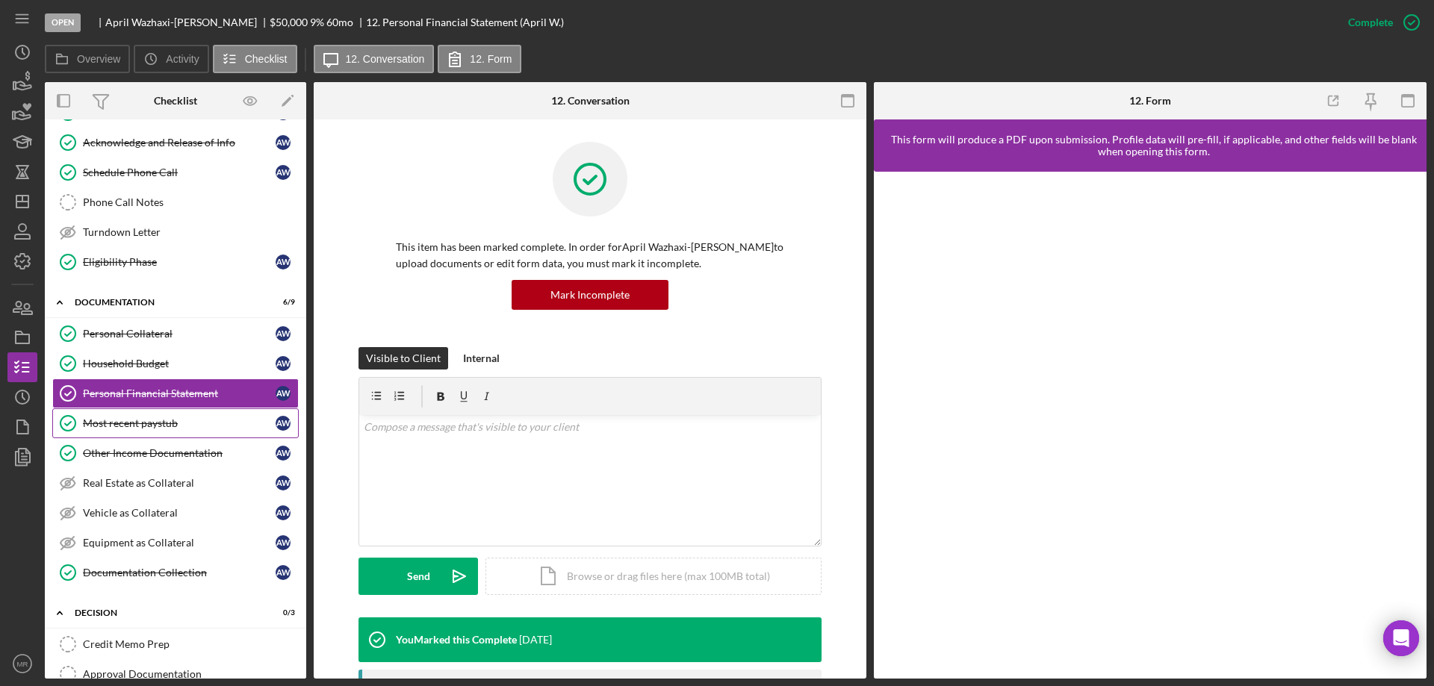
click at [134, 423] on div "Most recent paystub" at bounding box center [179, 423] width 193 height 12
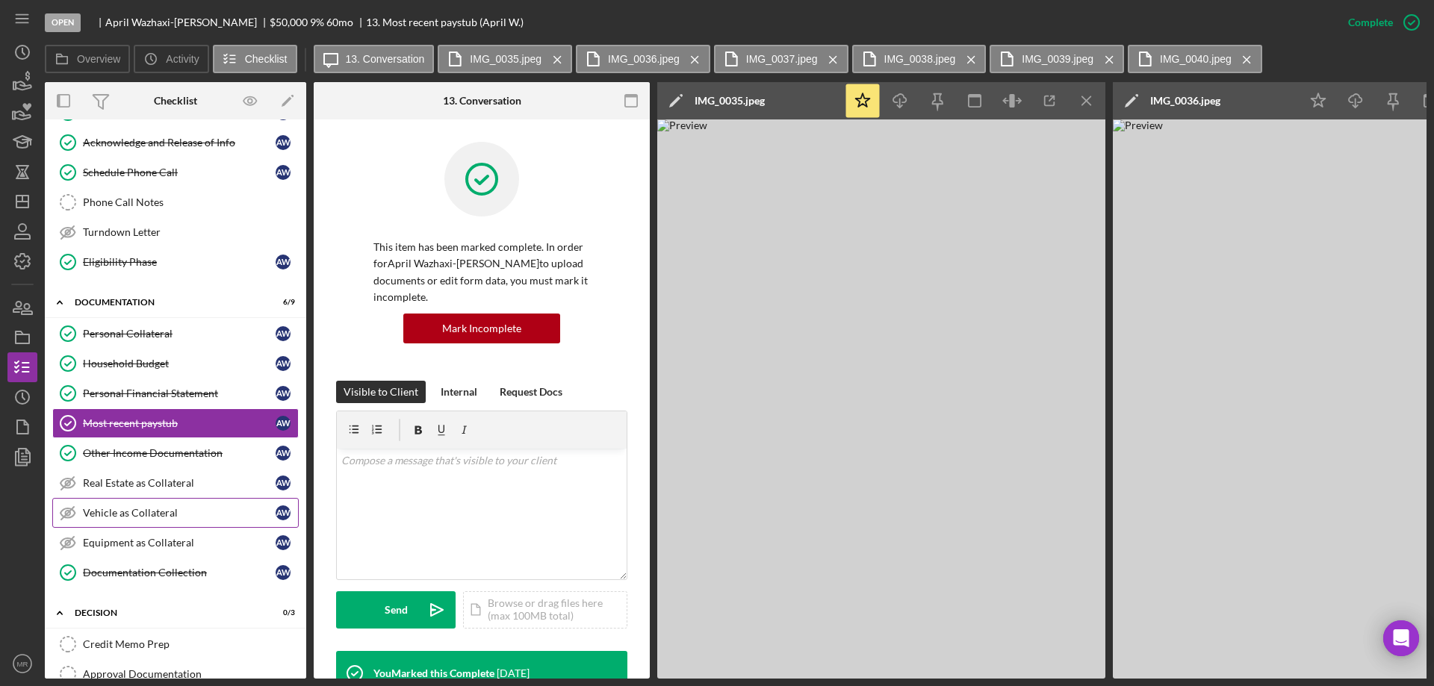
click at [119, 509] on div "Vehicle as Collateral" at bounding box center [179, 513] width 193 height 12
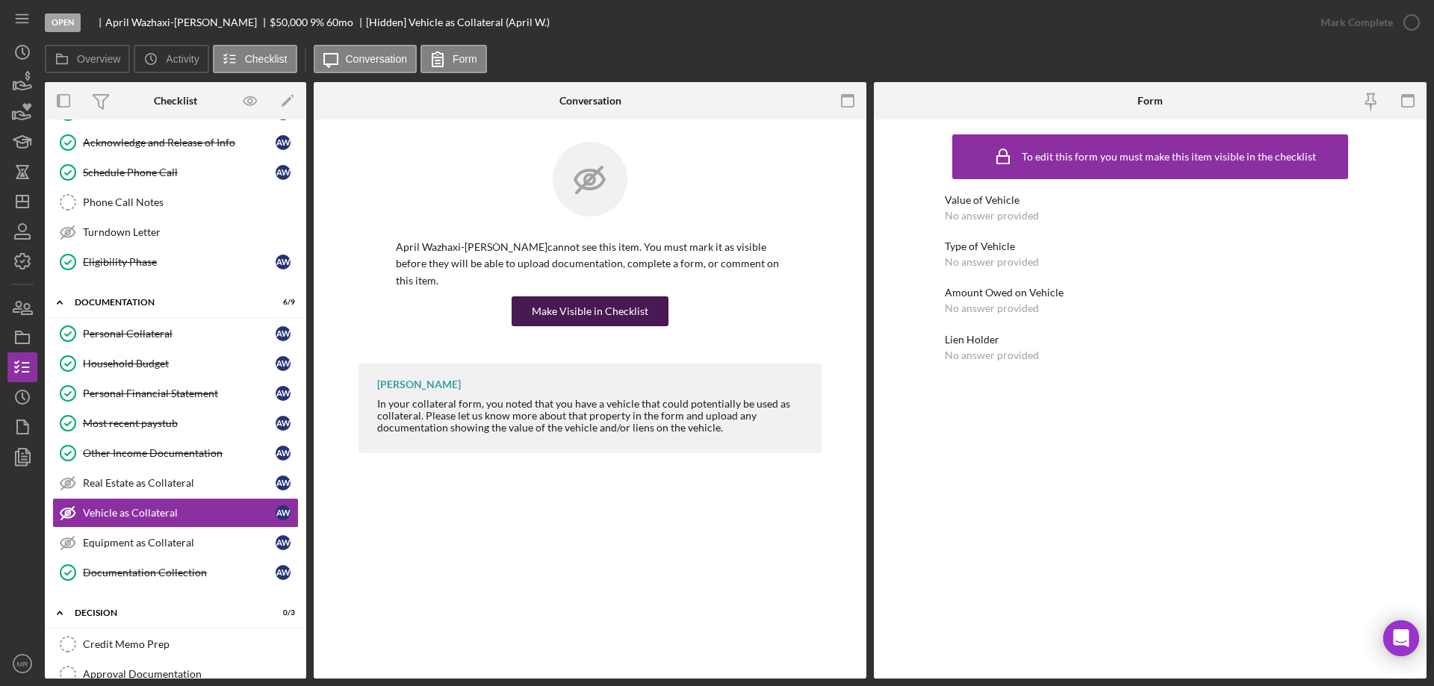
click at [587, 306] on div "Make Visible in Checklist" at bounding box center [590, 311] width 116 height 30
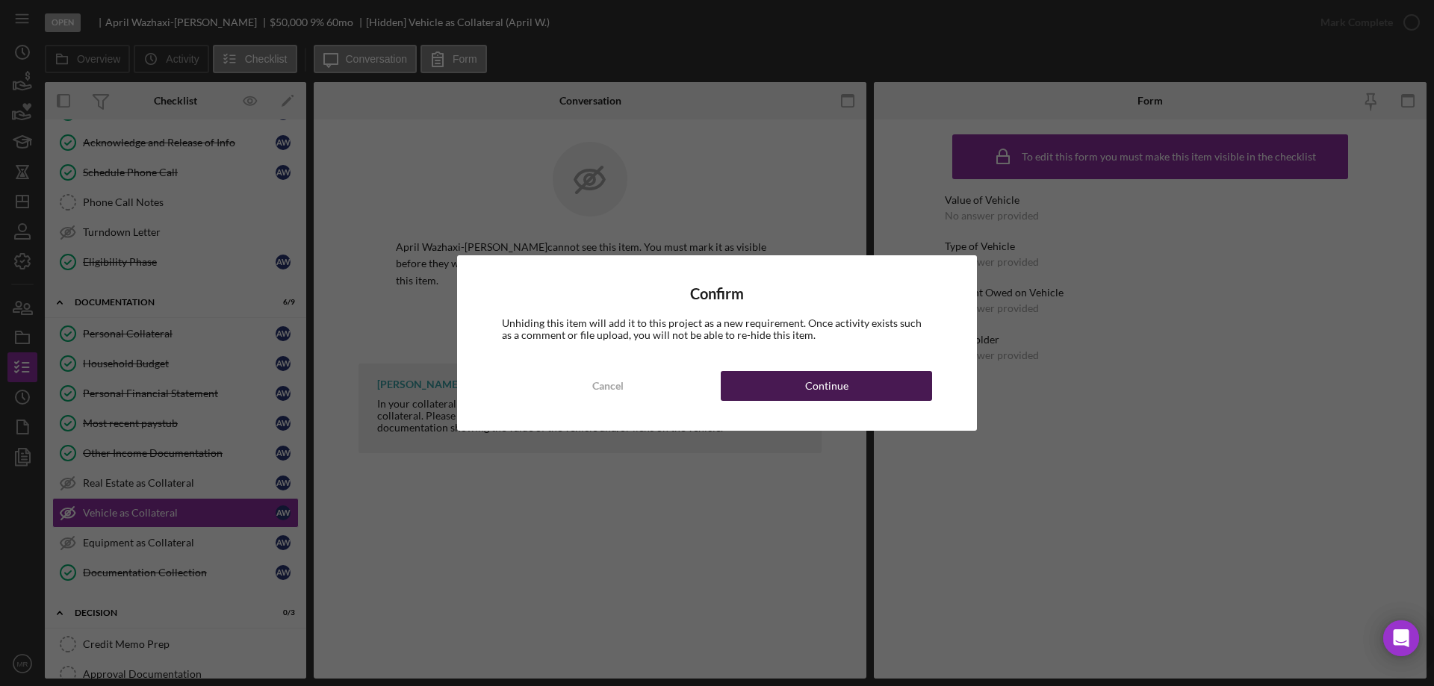
click at [808, 381] on div "Continue" at bounding box center [826, 386] width 43 height 30
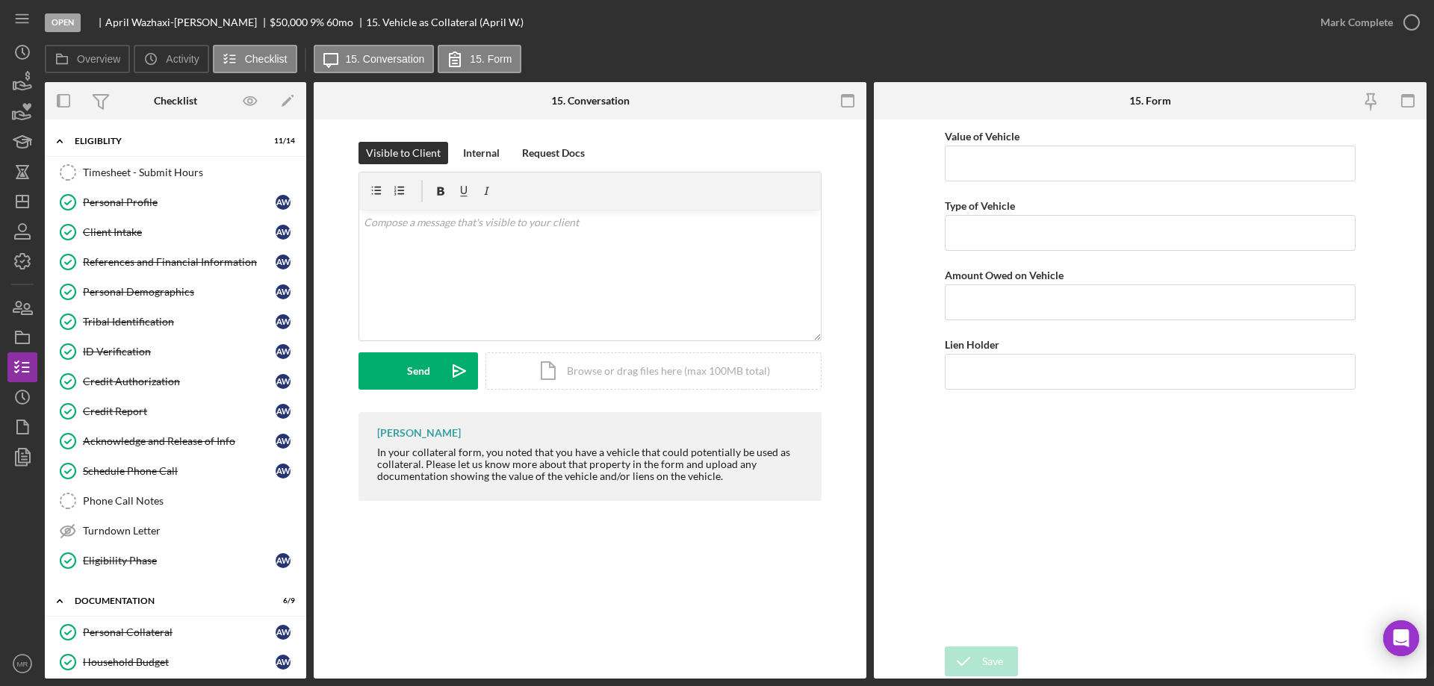
click at [645, 65] on div "Overview Icon/History Activity Checklist Icon/Message 15. Conversation 15. Form" at bounding box center [736, 60] width 1382 height 30
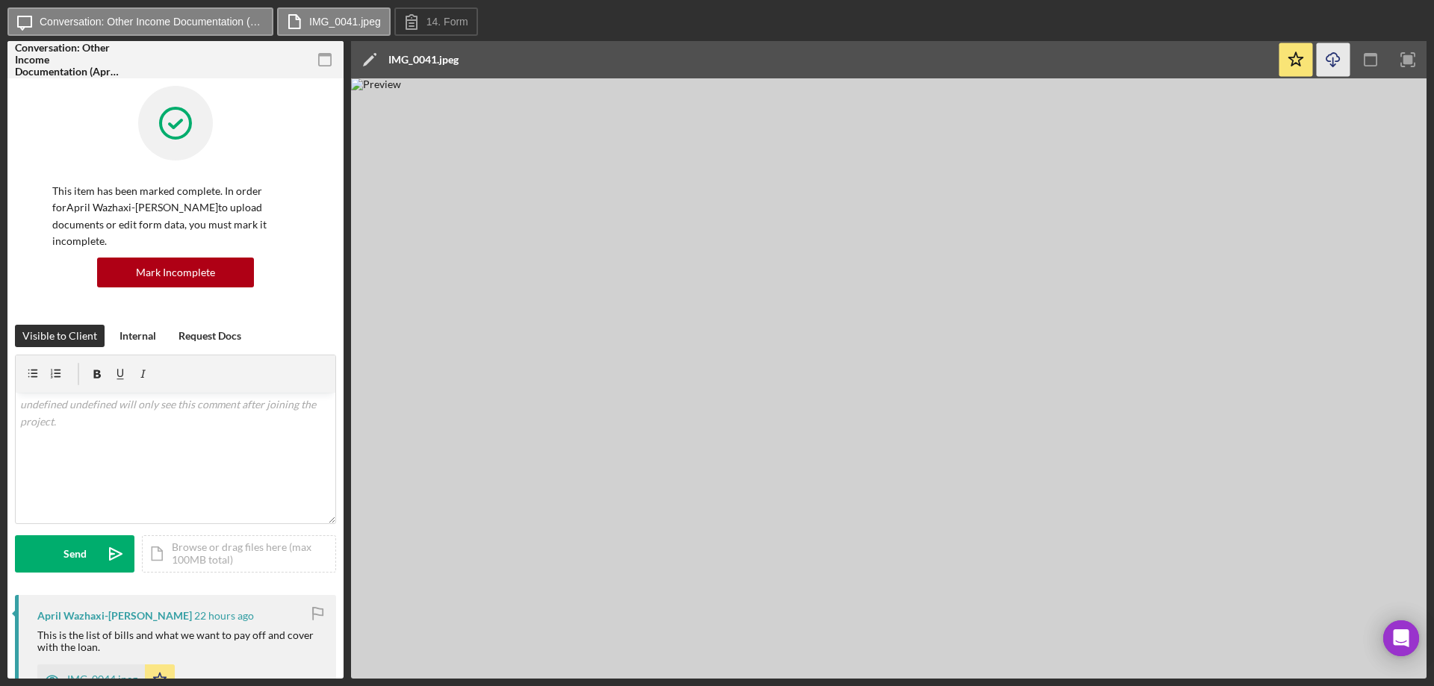
click at [1328, 60] on icon "button" at bounding box center [1332, 57] width 13 height 8
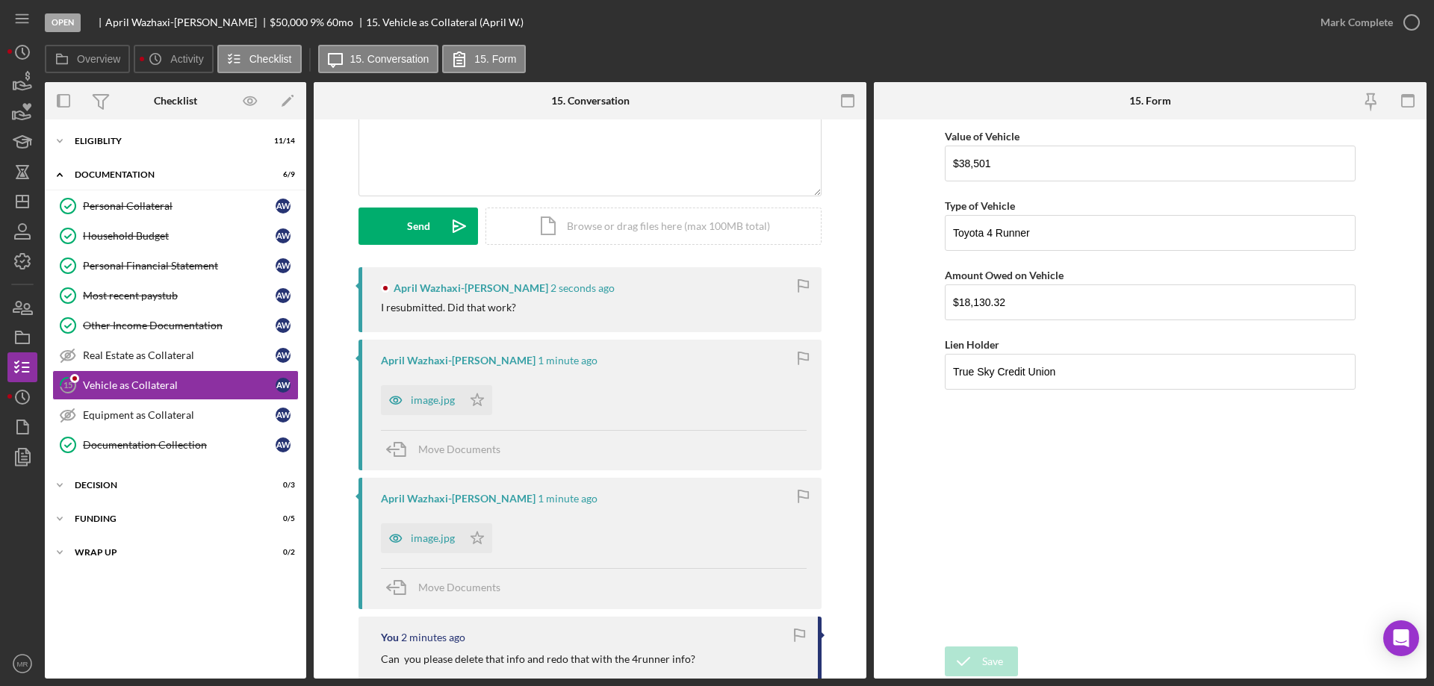
scroll to position [224, 0]
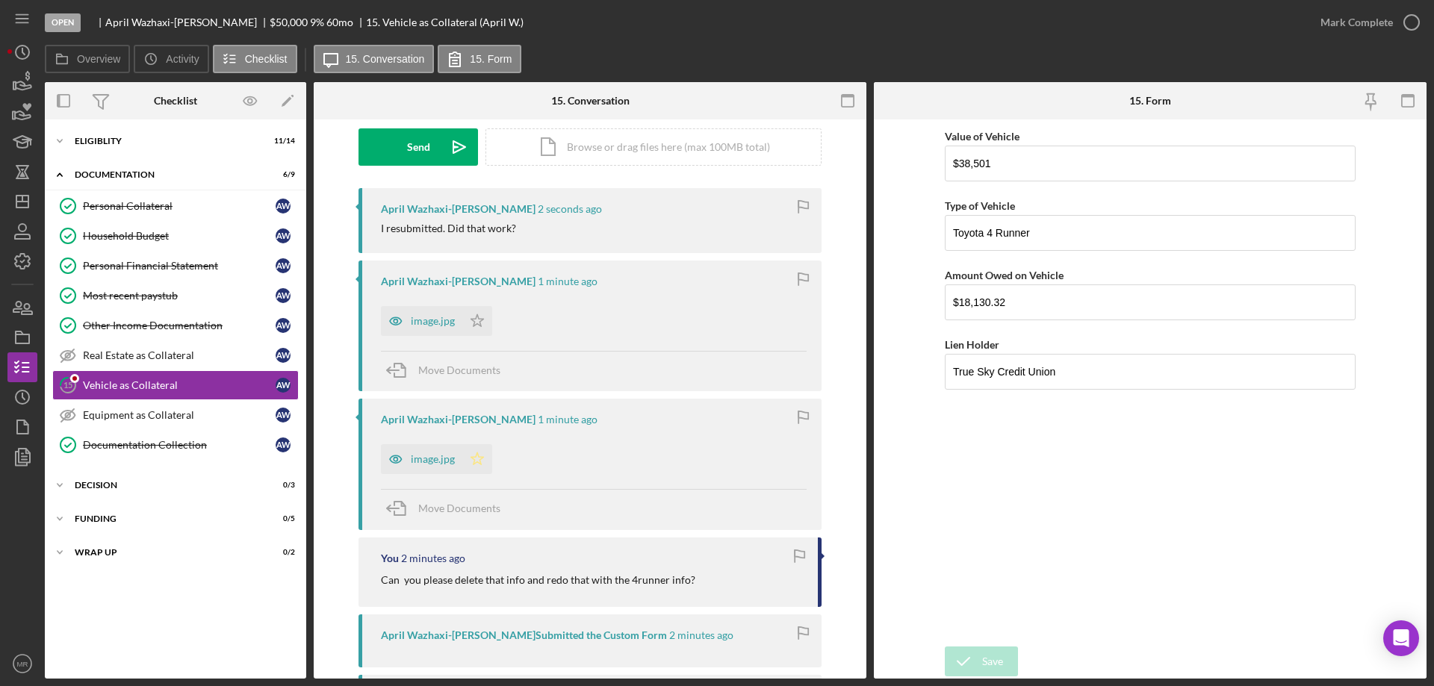
click at [476, 459] on icon "Icon/Star" at bounding box center [477, 459] width 30 height 30
click at [475, 320] on icon "Icon/Star" at bounding box center [477, 321] width 30 height 30
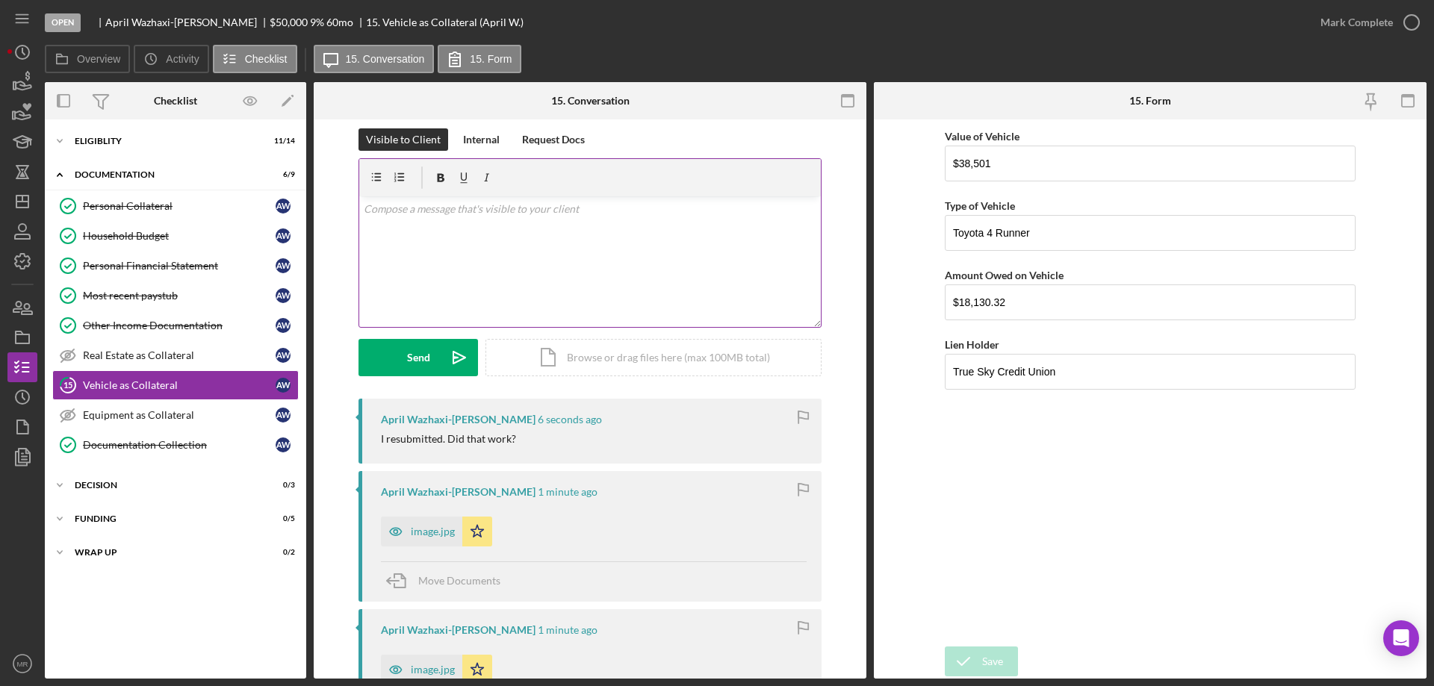
scroll to position [0, 0]
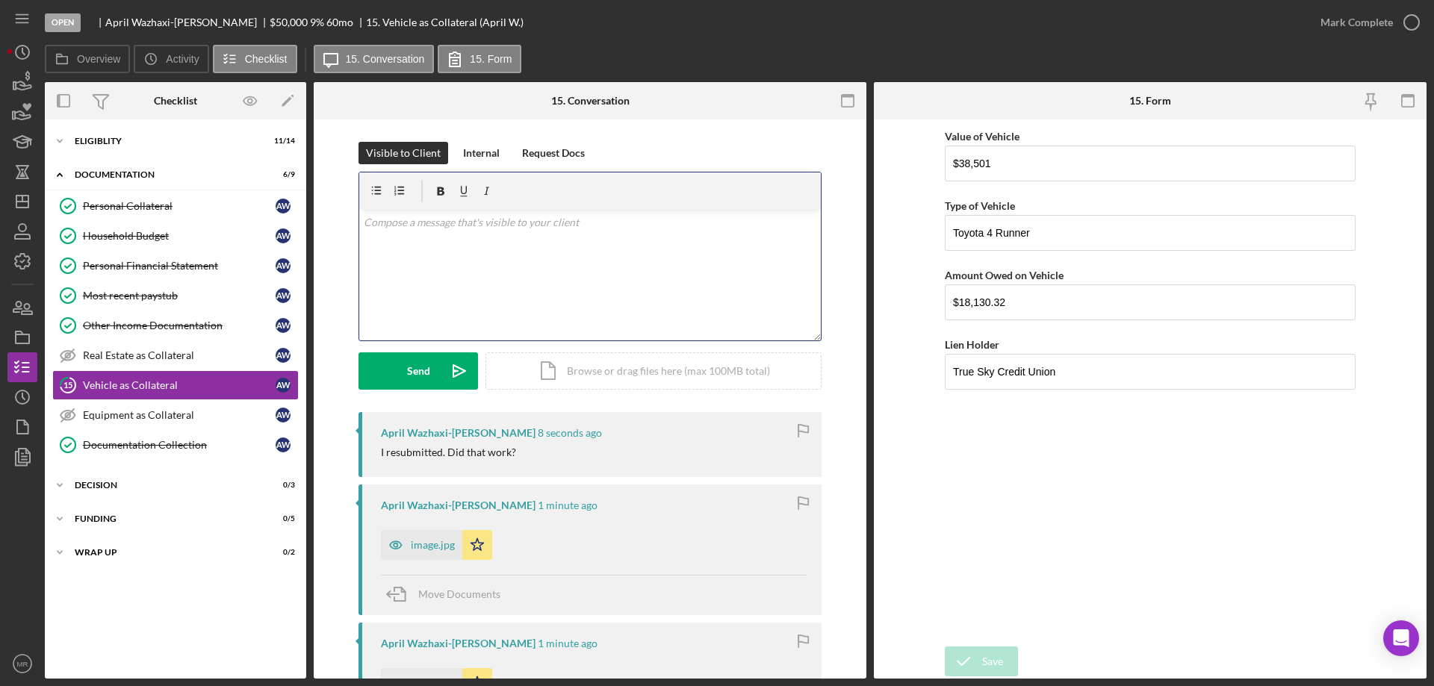
click at [494, 259] on div "v Color teal Color pink Remove color Add row above Add row below Add column bef…" at bounding box center [590, 275] width 462 height 131
click at [411, 375] on div "Send" at bounding box center [418, 370] width 23 height 37
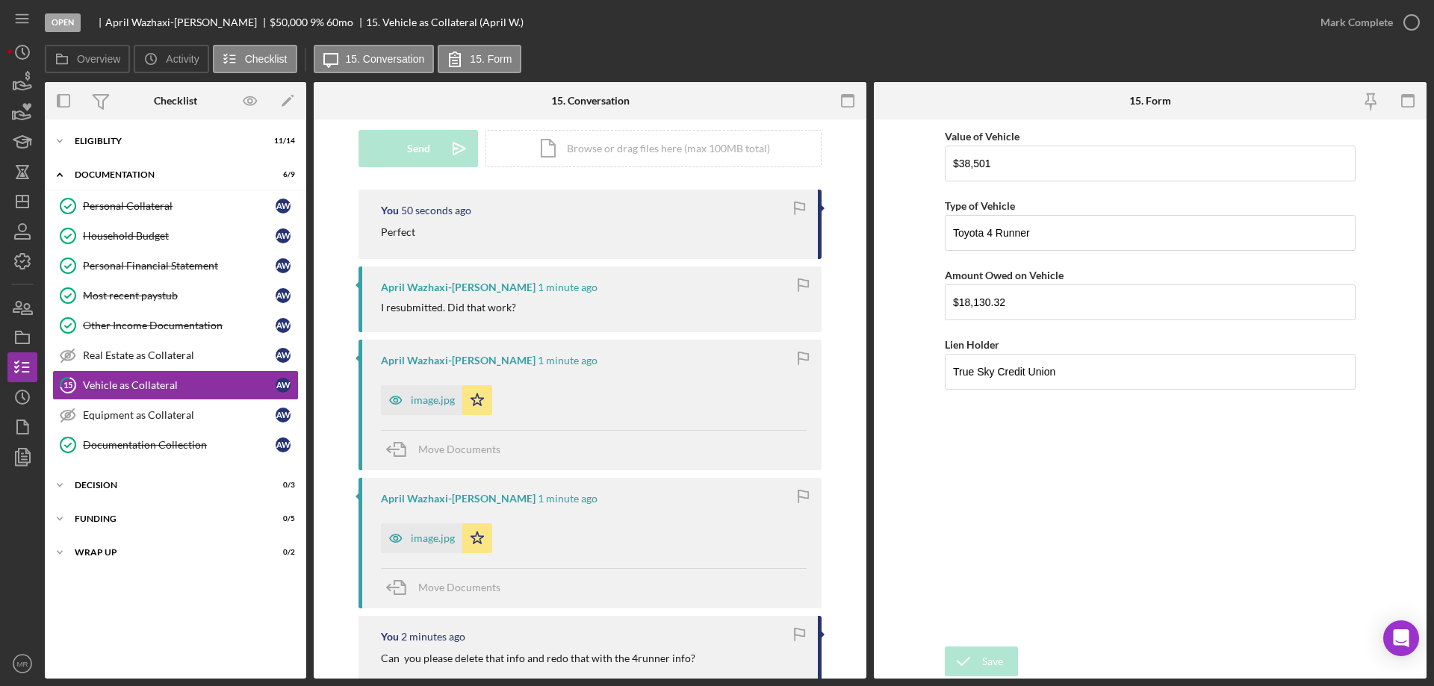
scroll to position [224, 0]
click at [423, 544] on div "image.jpg" at bounding box center [421, 537] width 81 height 30
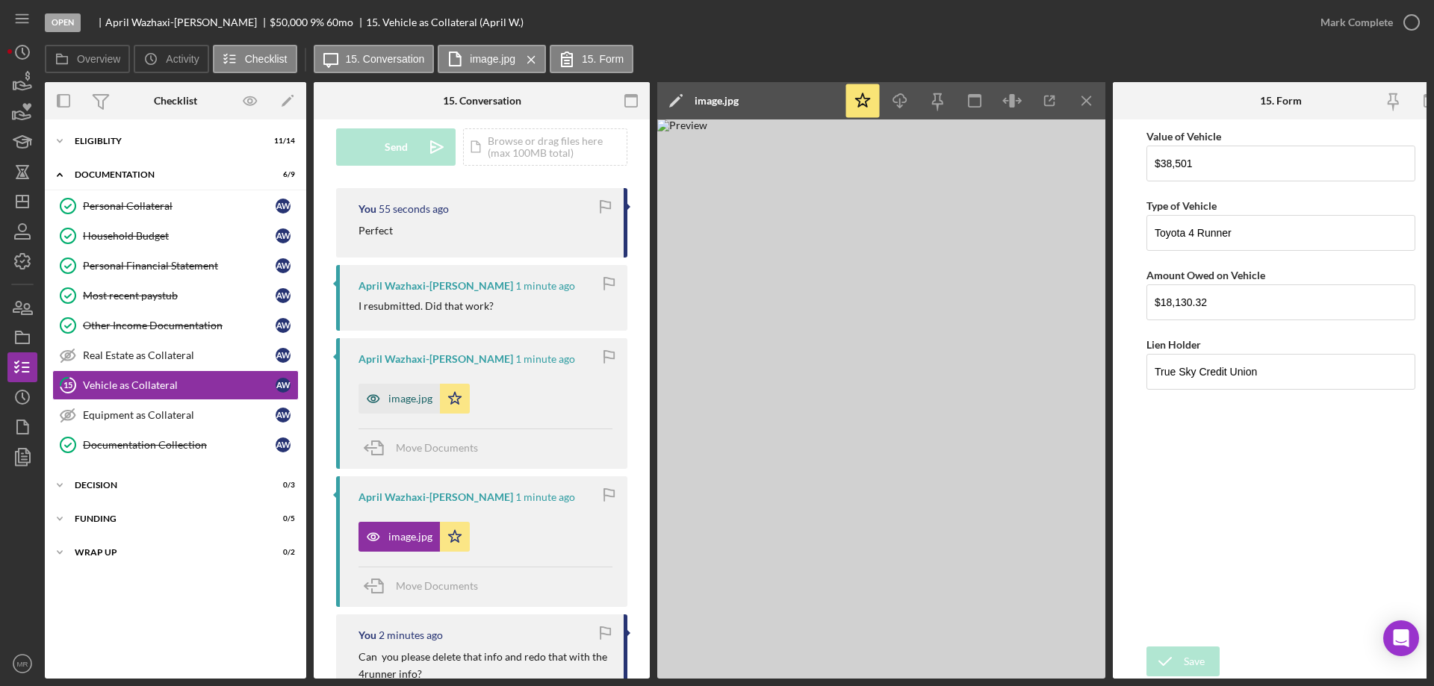
click at [407, 405] on div "image.jpg" at bounding box center [398, 399] width 81 height 30
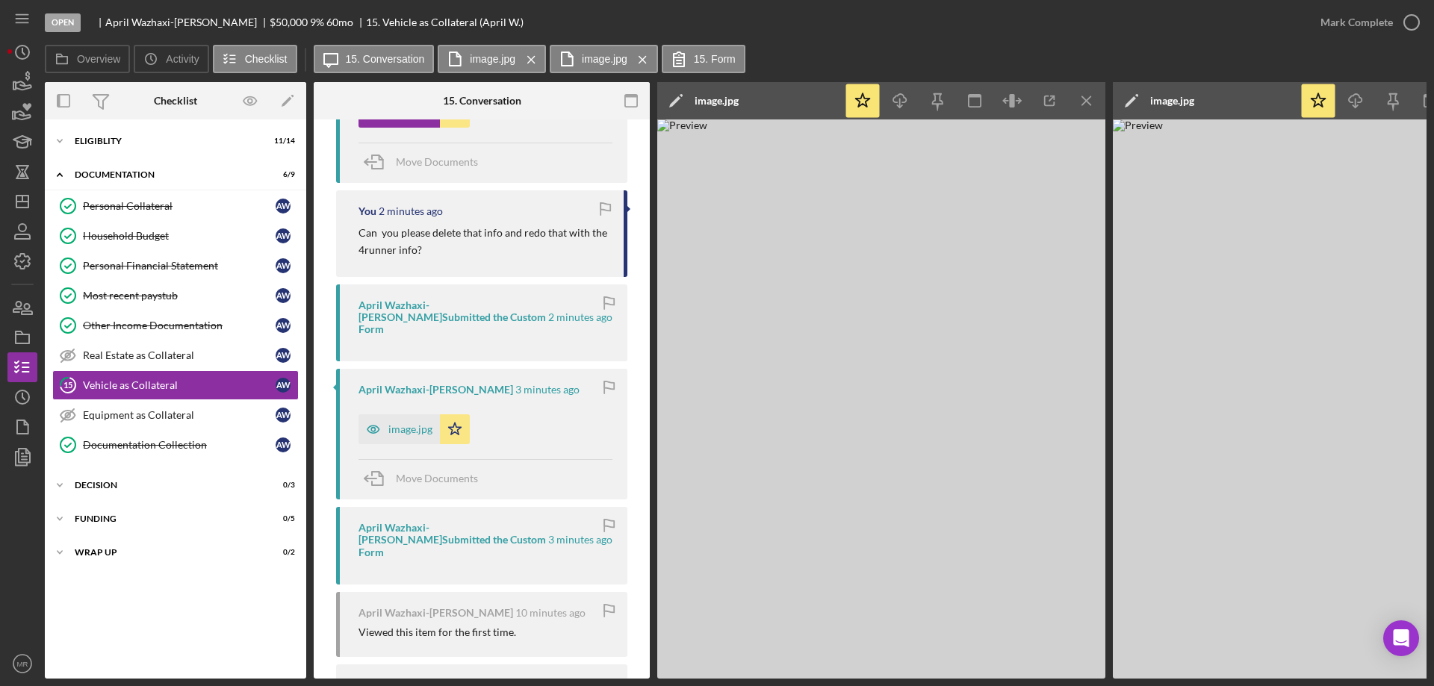
scroll to position [672, 0]
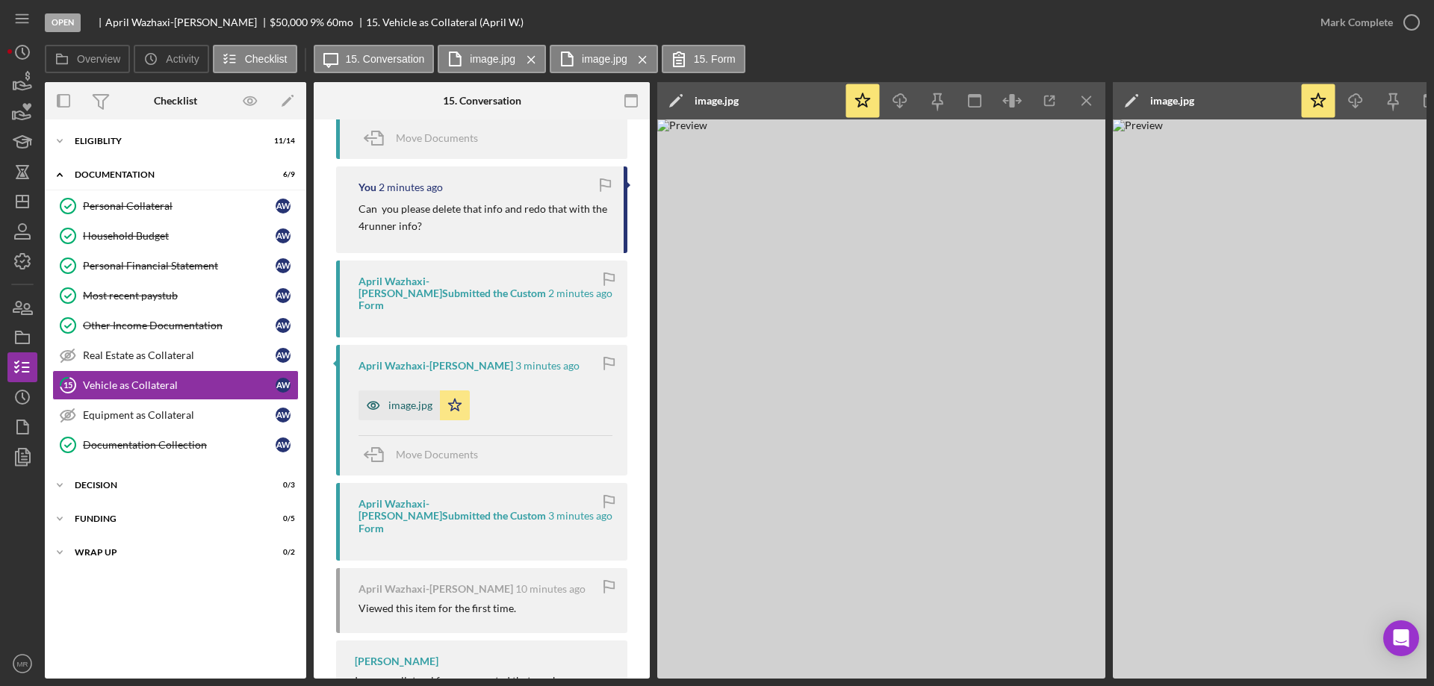
click at [406, 400] on div "image.jpg" at bounding box center [410, 406] width 44 height 12
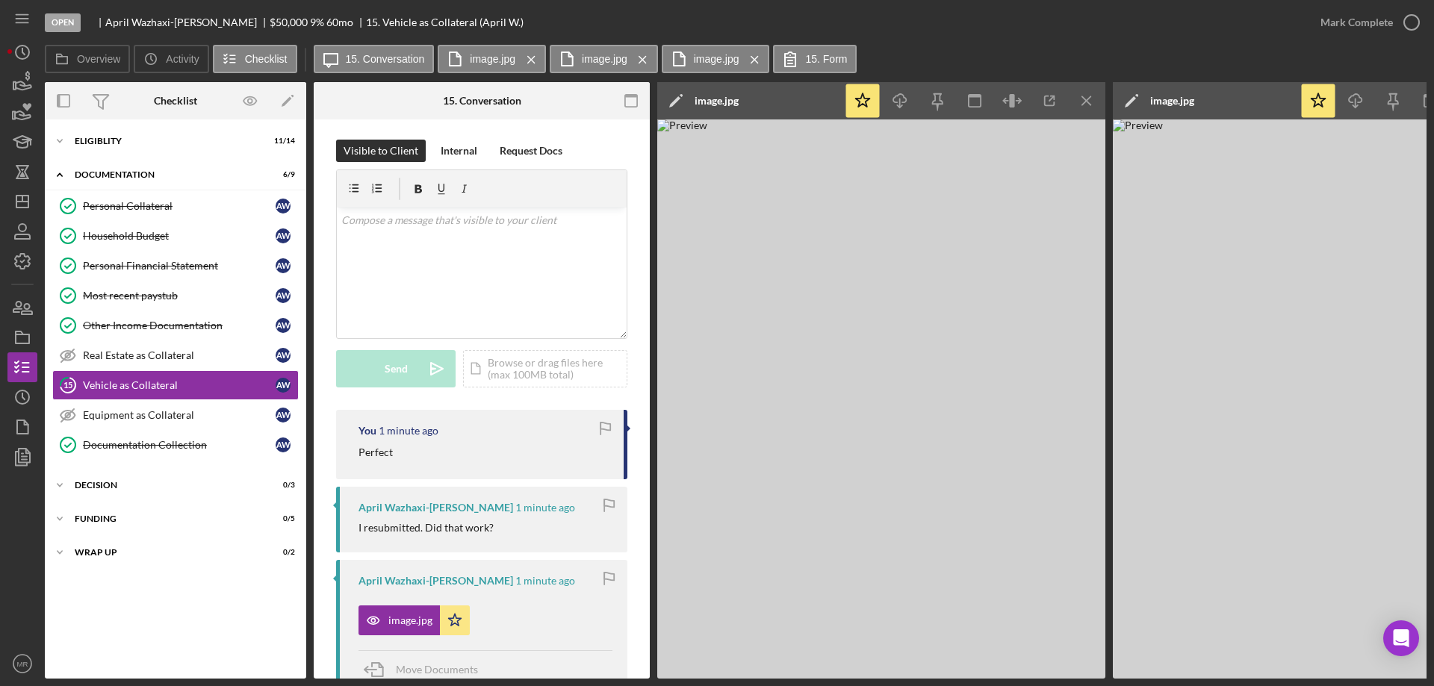
scroll to position [0, 0]
click at [1087, 96] on icon "Icon/Menu Close" at bounding box center [1087, 101] width 34 height 34
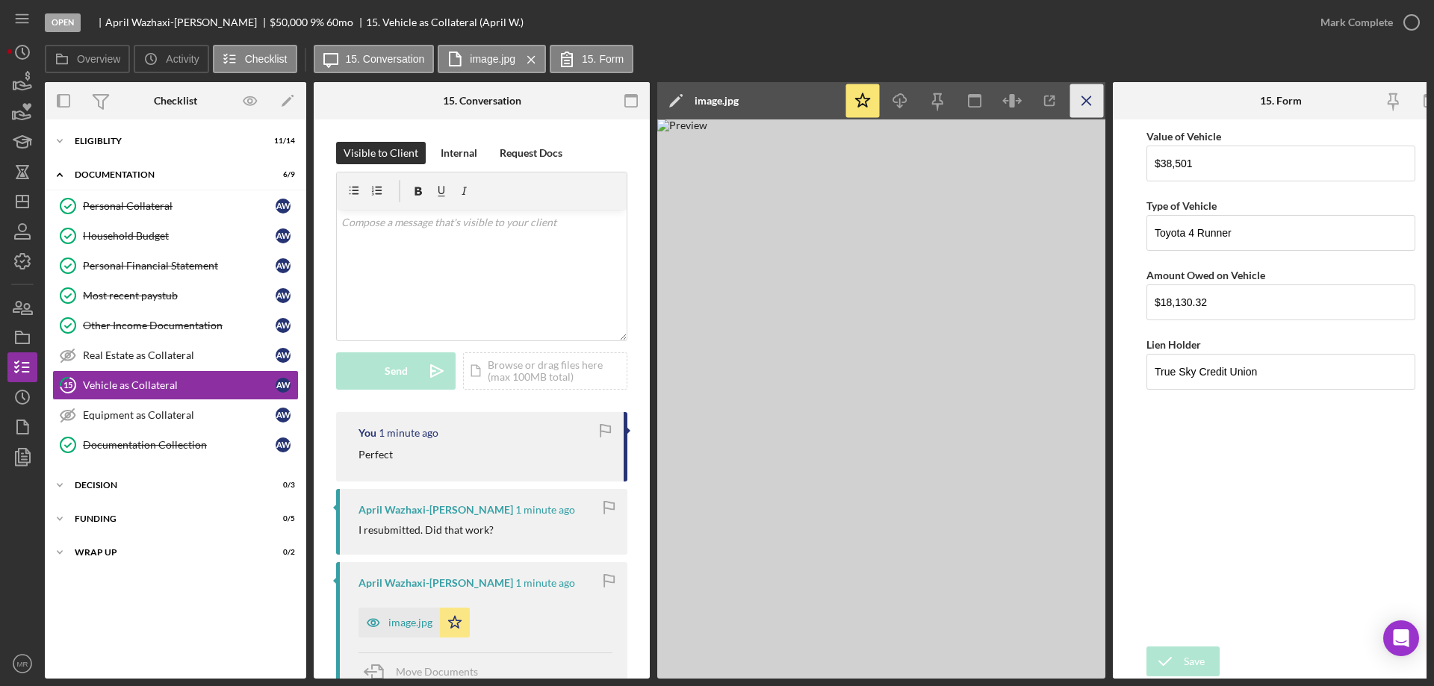
click at [1087, 96] on icon "Icon/Menu Close" at bounding box center [1087, 101] width 34 height 34
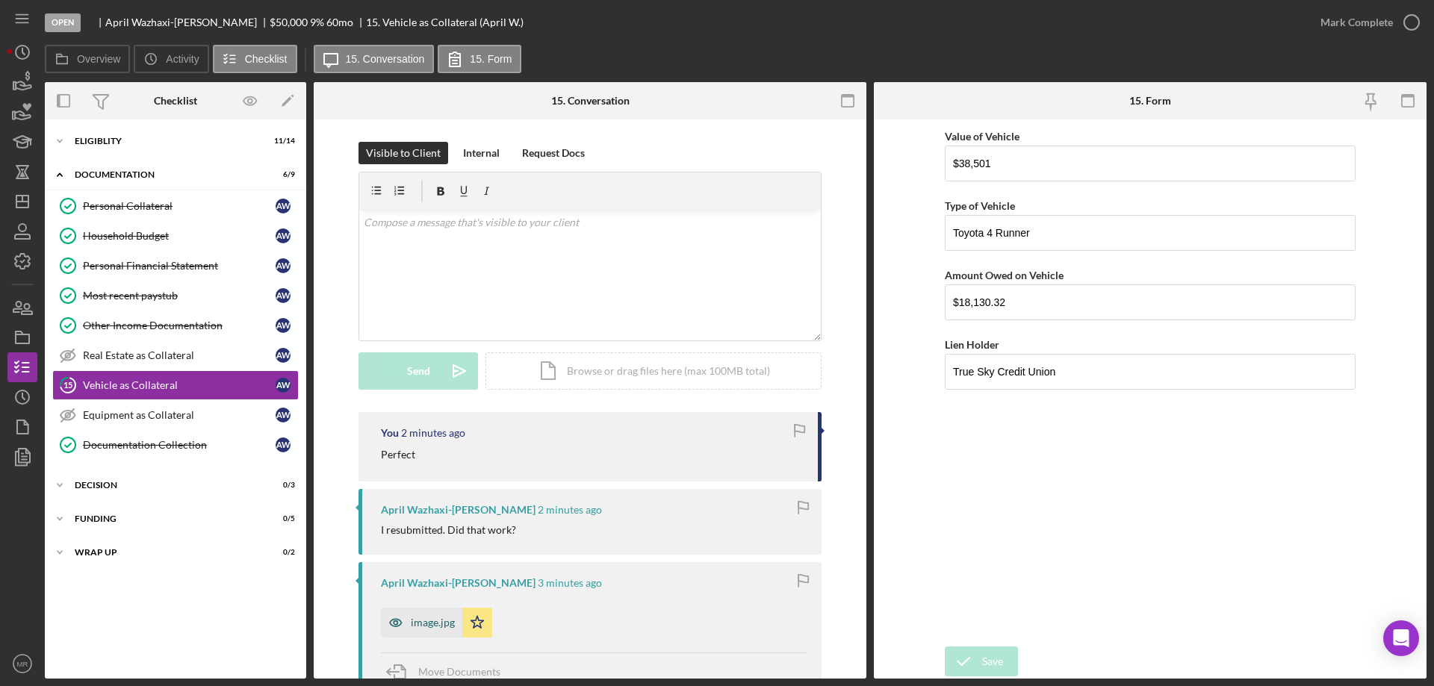
click at [421, 623] on div "image.jpg" at bounding box center [433, 623] width 44 height 12
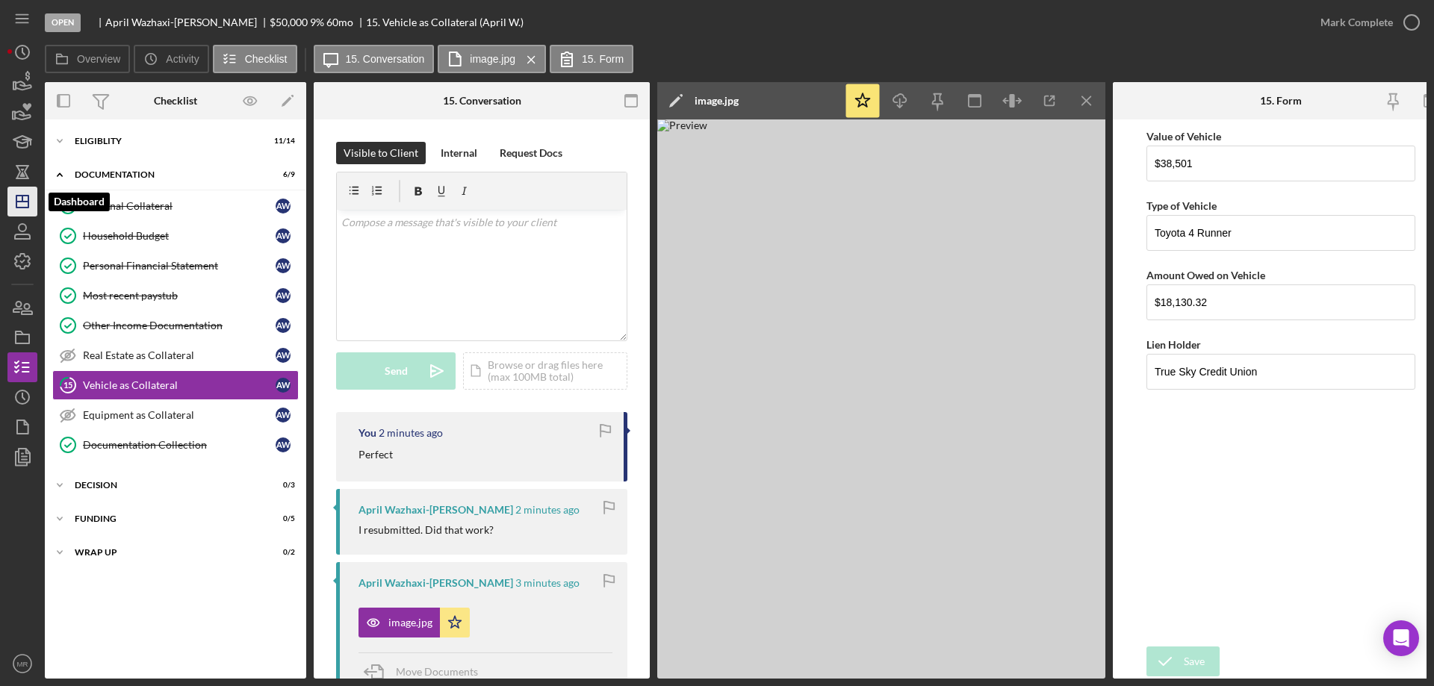
click at [25, 199] on icon "Icon/Dashboard" at bounding box center [22, 201] width 37 height 37
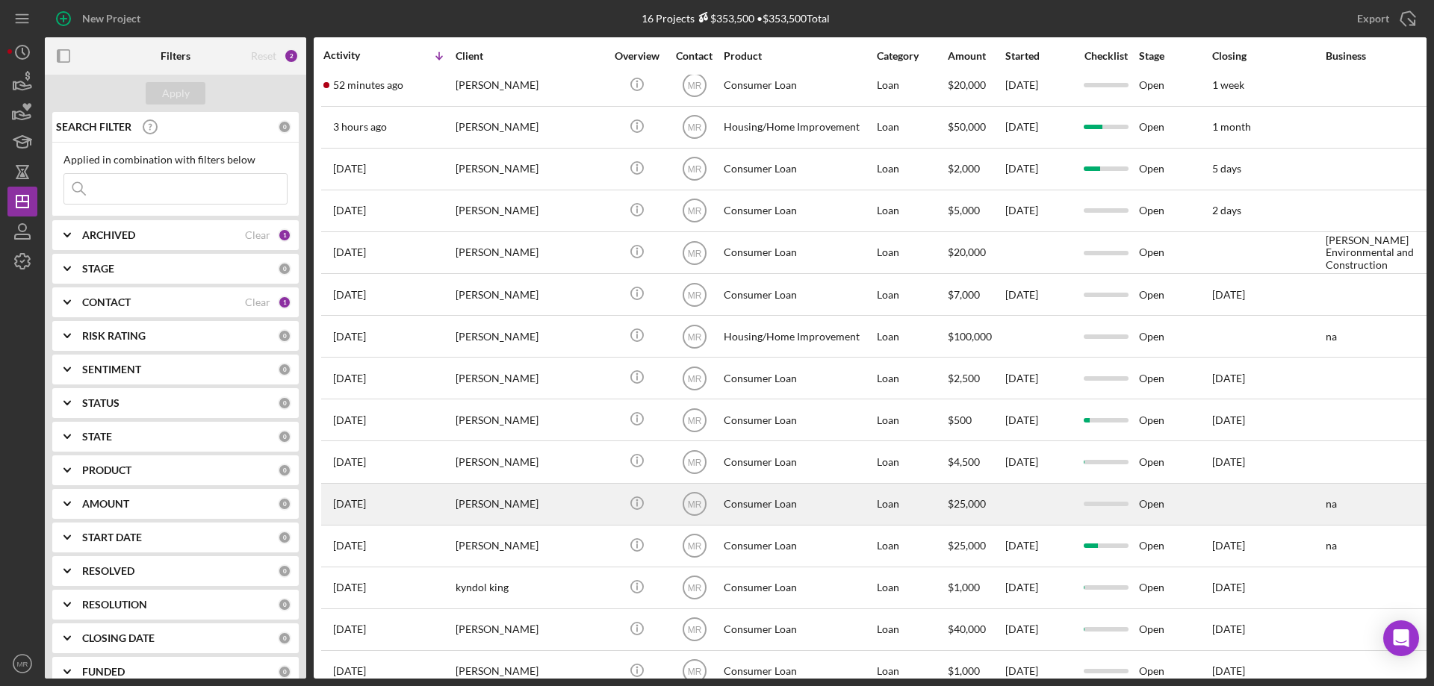
scroll to position [85, 0]
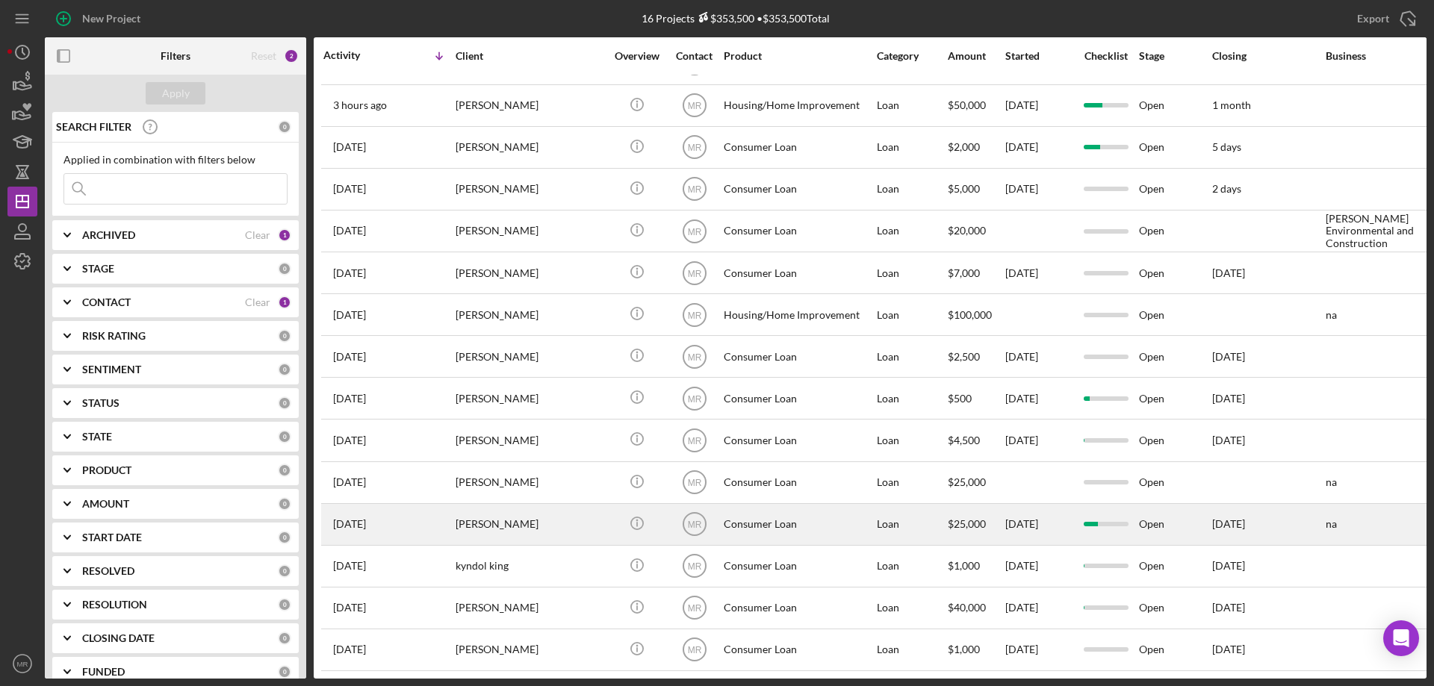
click at [565, 516] on div "[PERSON_NAME]" at bounding box center [530, 525] width 149 height 40
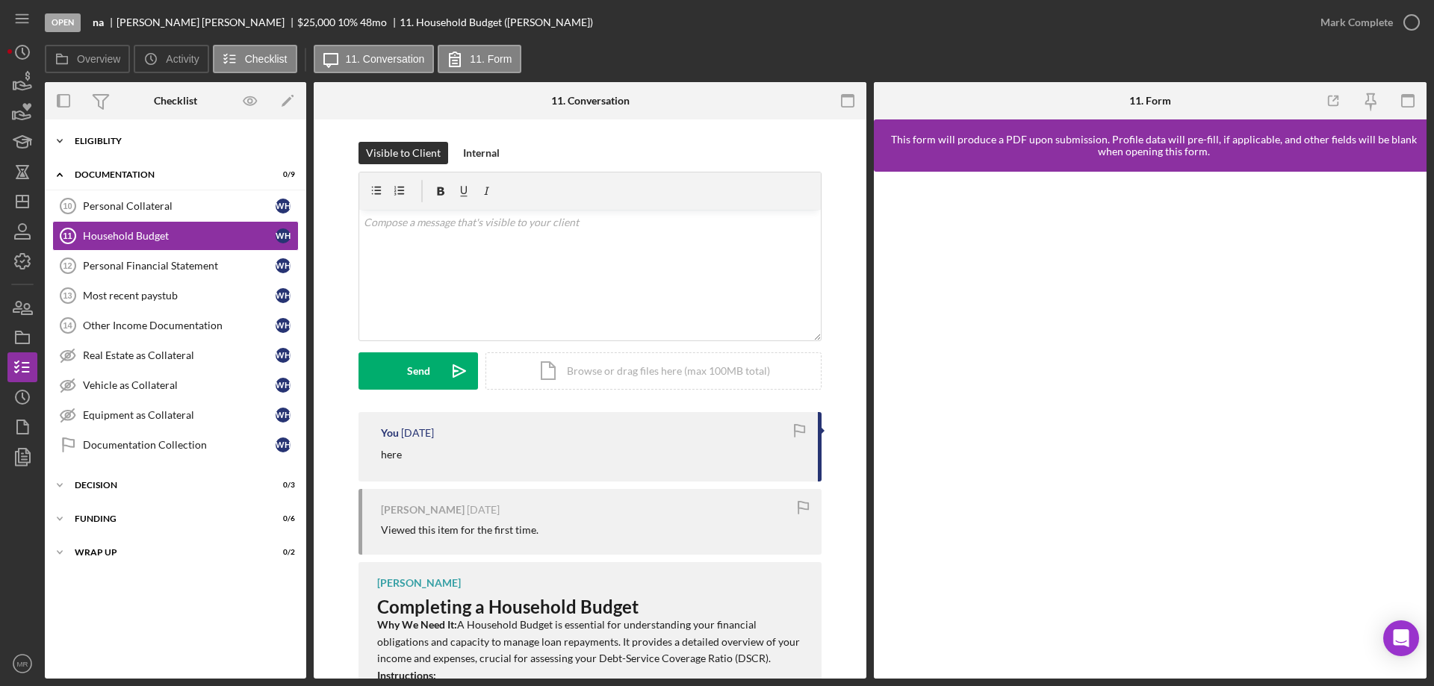
click at [124, 145] on div "Eligiblity" at bounding box center [181, 141] width 213 height 9
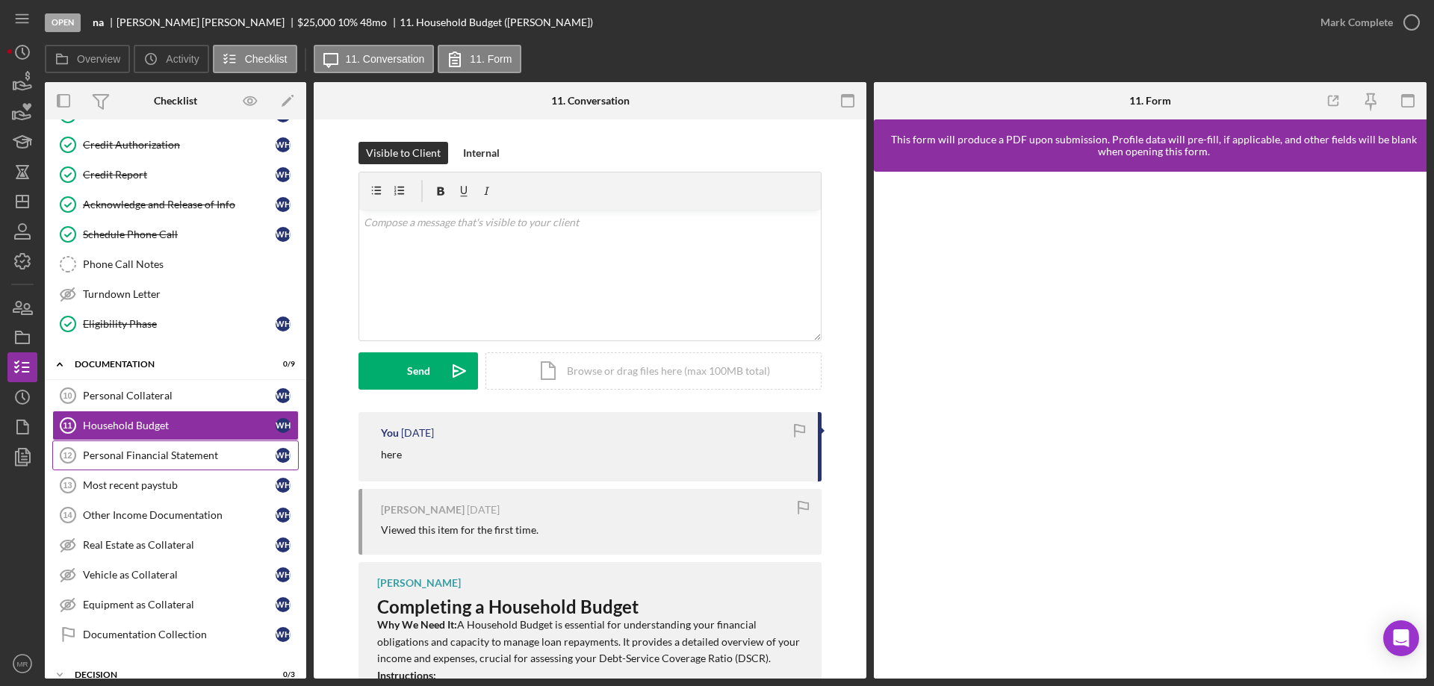
scroll to position [323, 0]
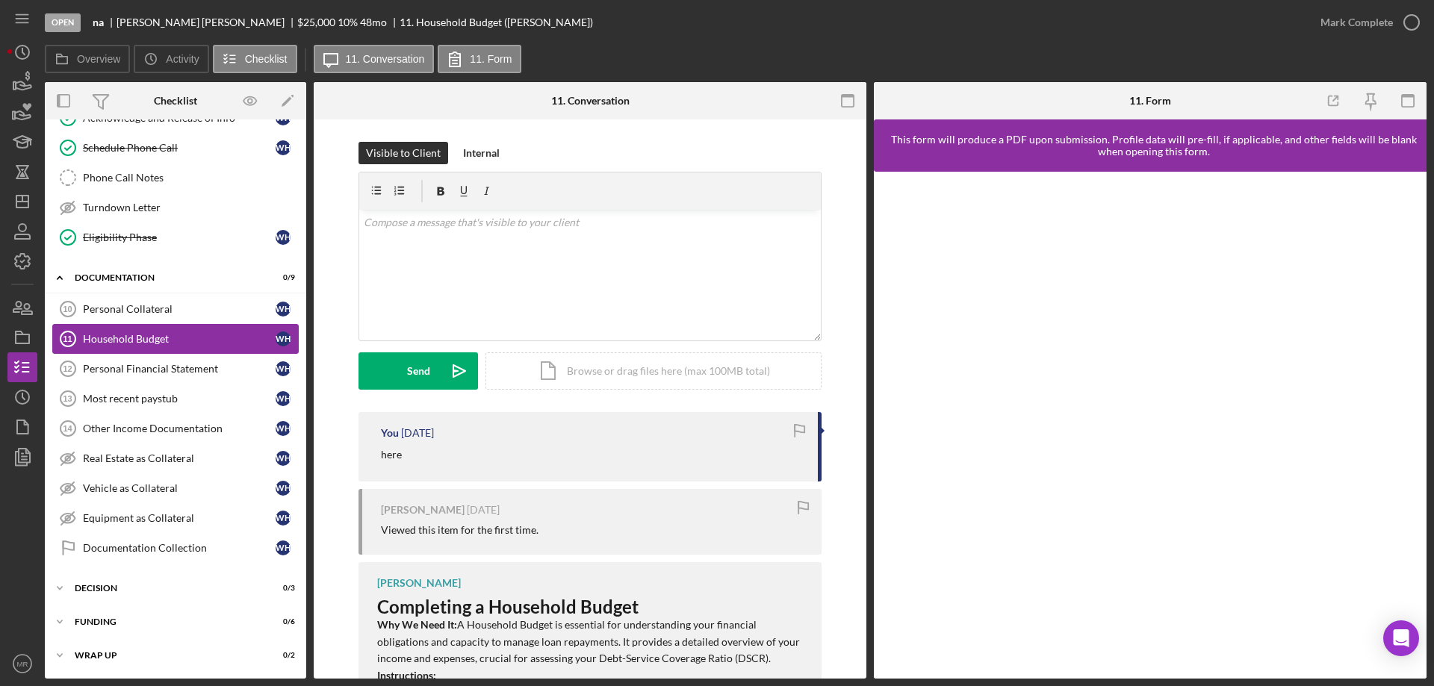
click at [123, 340] on div "Household Budget" at bounding box center [179, 339] width 193 height 12
click at [519, 266] on div "v Color teal Color pink Remove color Add row above Add row below Add column bef…" at bounding box center [590, 275] width 462 height 131
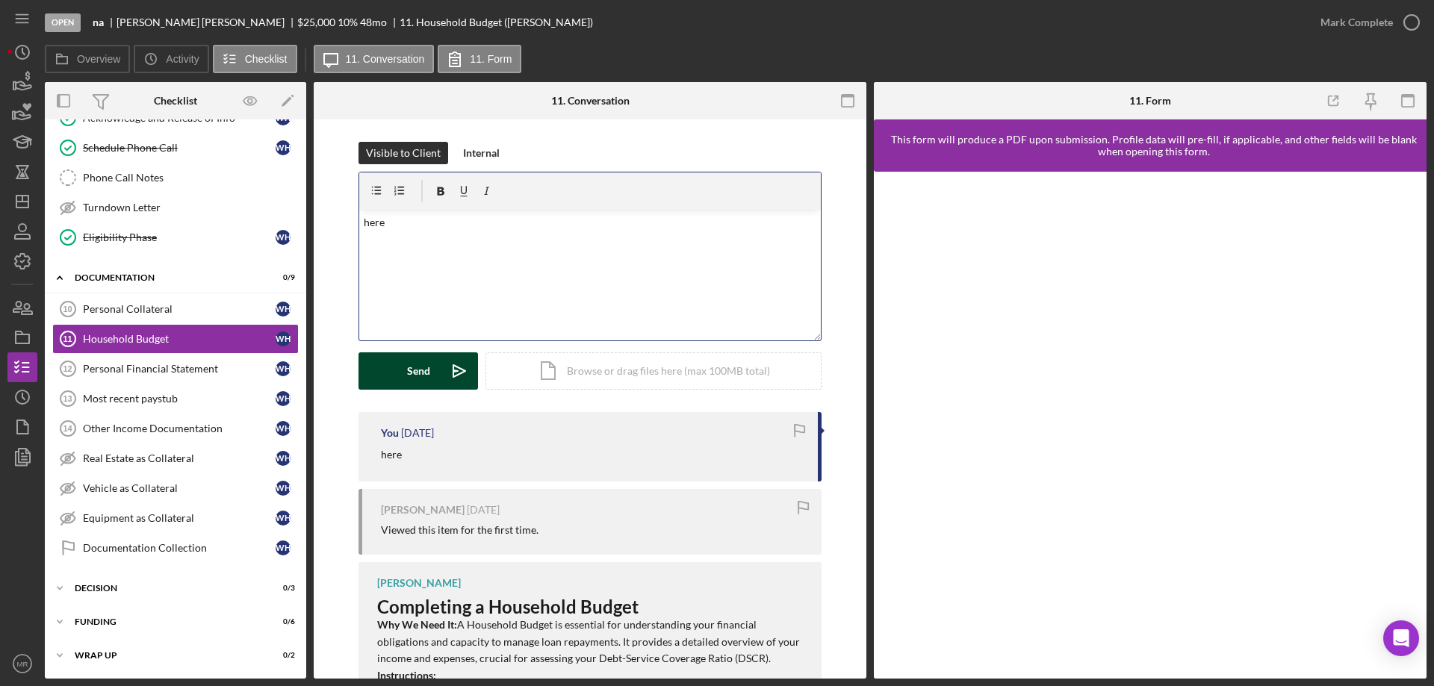
click at [411, 370] on div "Send" at bounding box center [418, 370] width 23 height 37
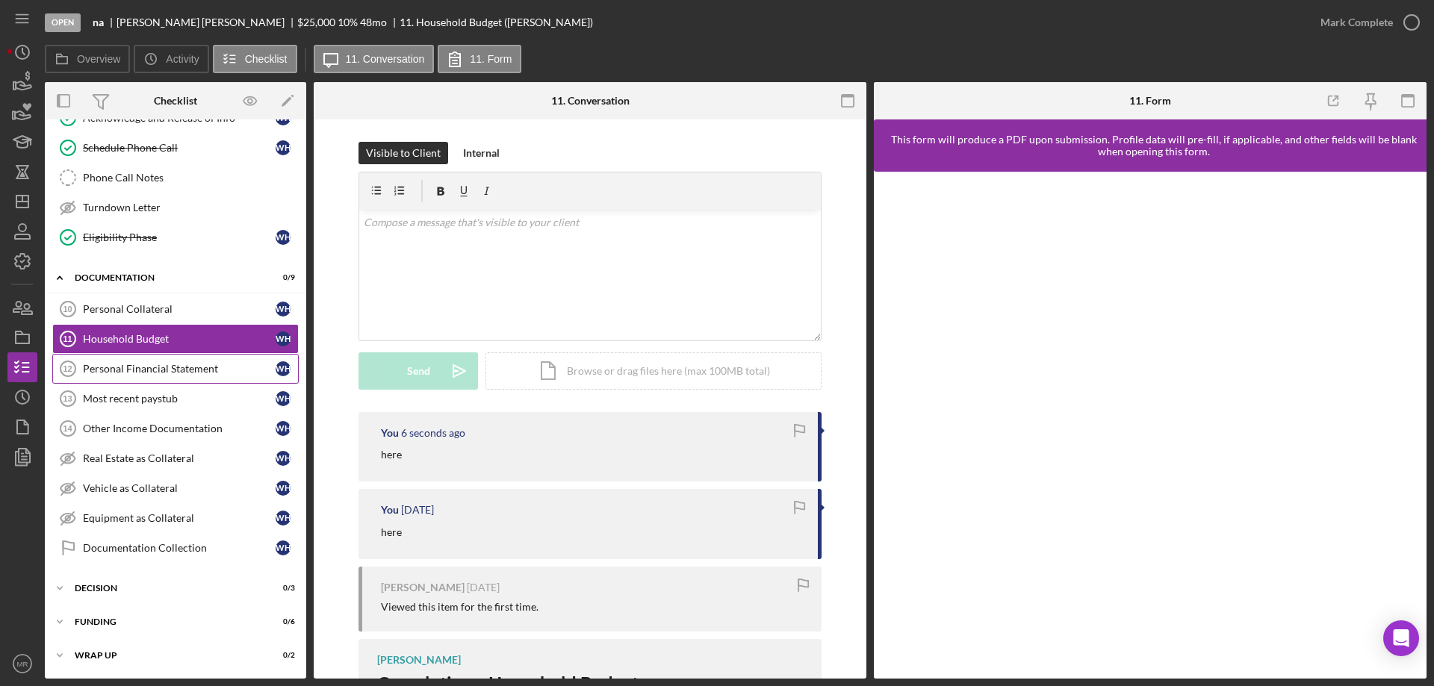
click at [122, 367] on div "Personal Financial Statement" at bounding box center [179, 369] width 193 height 12
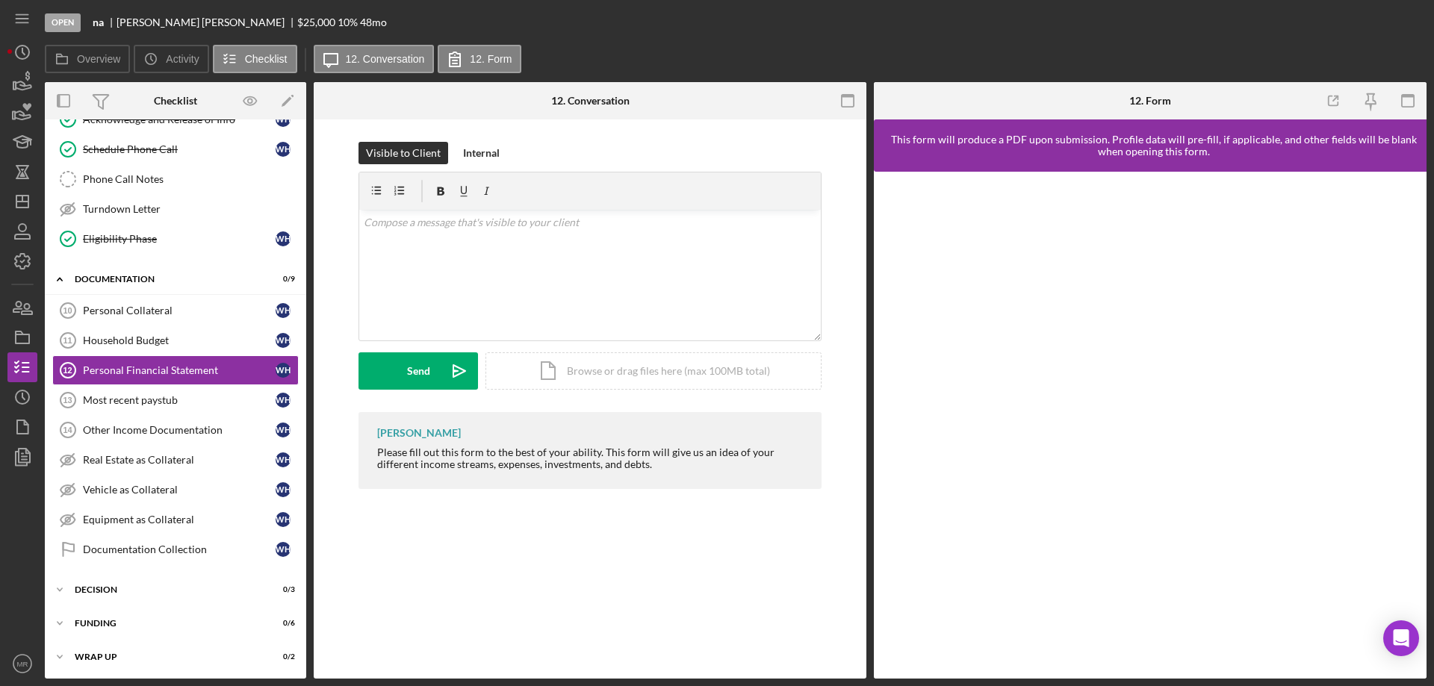
scroll to position [323, 0]
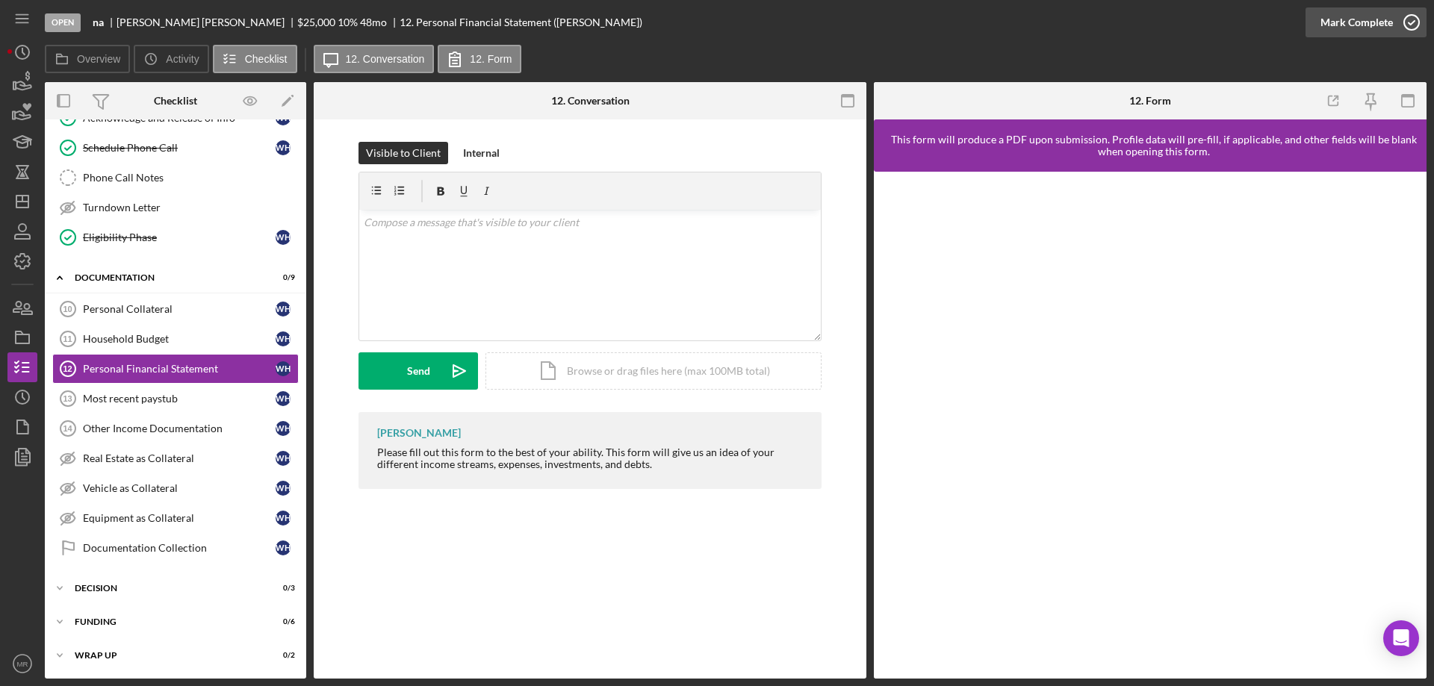
click at [1404, 20] on icon "button" at bounding box center [1411, 22] width 37 height 37
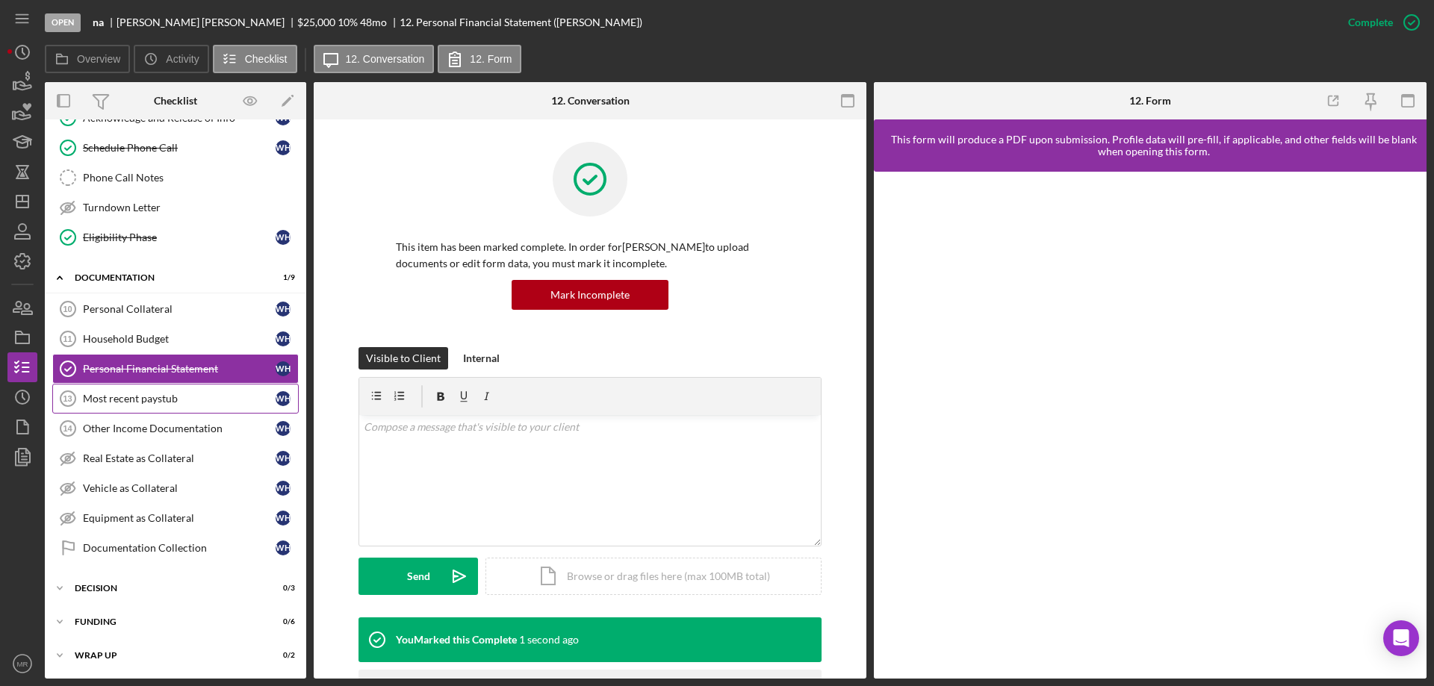
click at [135, 397] on div "Most recent paystub" at bounding box center [179, 399] width 193 height 12
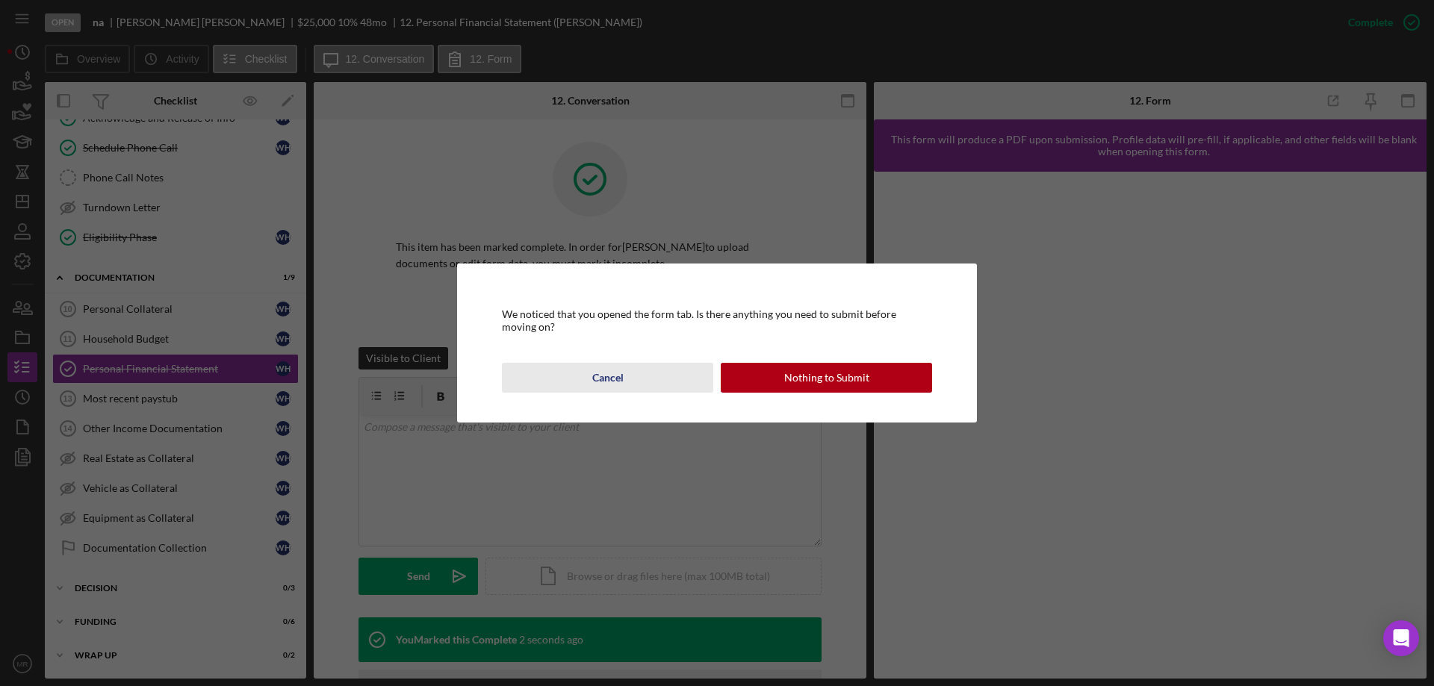
click at [614, 377] on div "Cancel" at bounding box center [607, 378] width 31 height 30
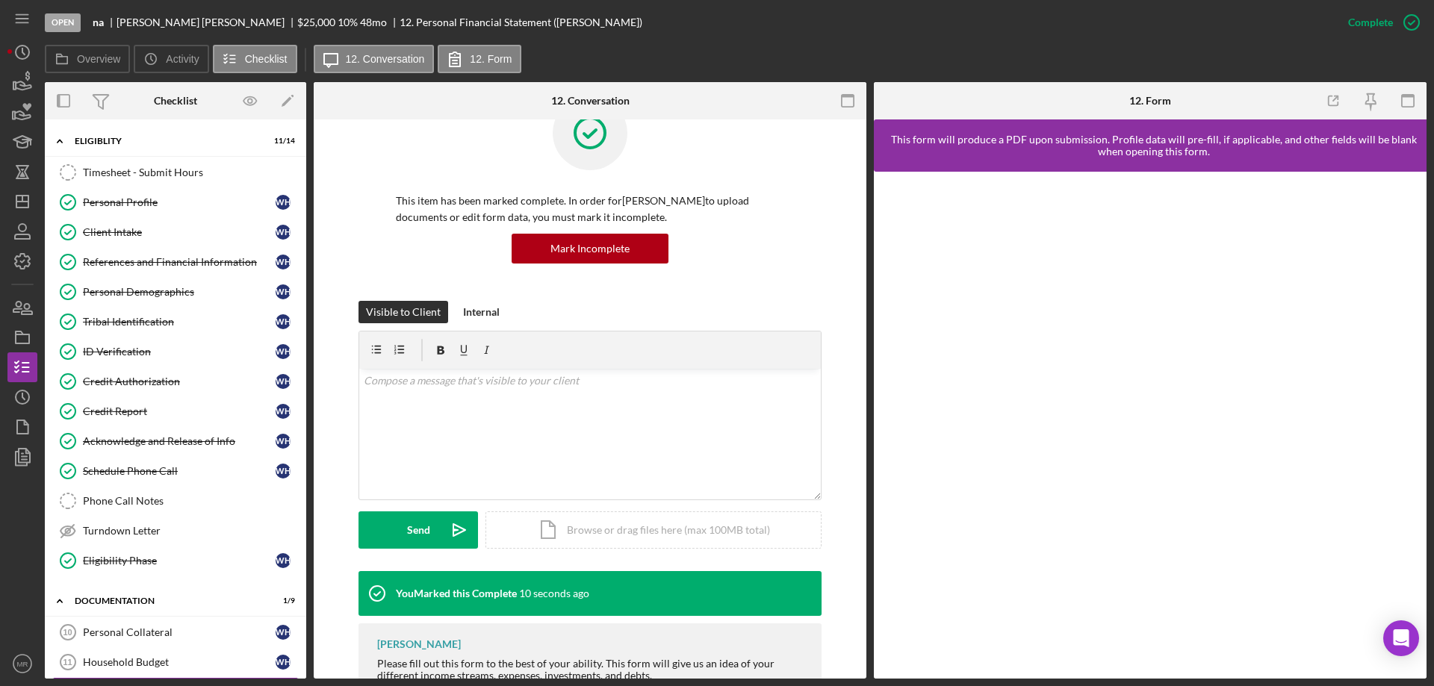
scroll to position [98, 0]
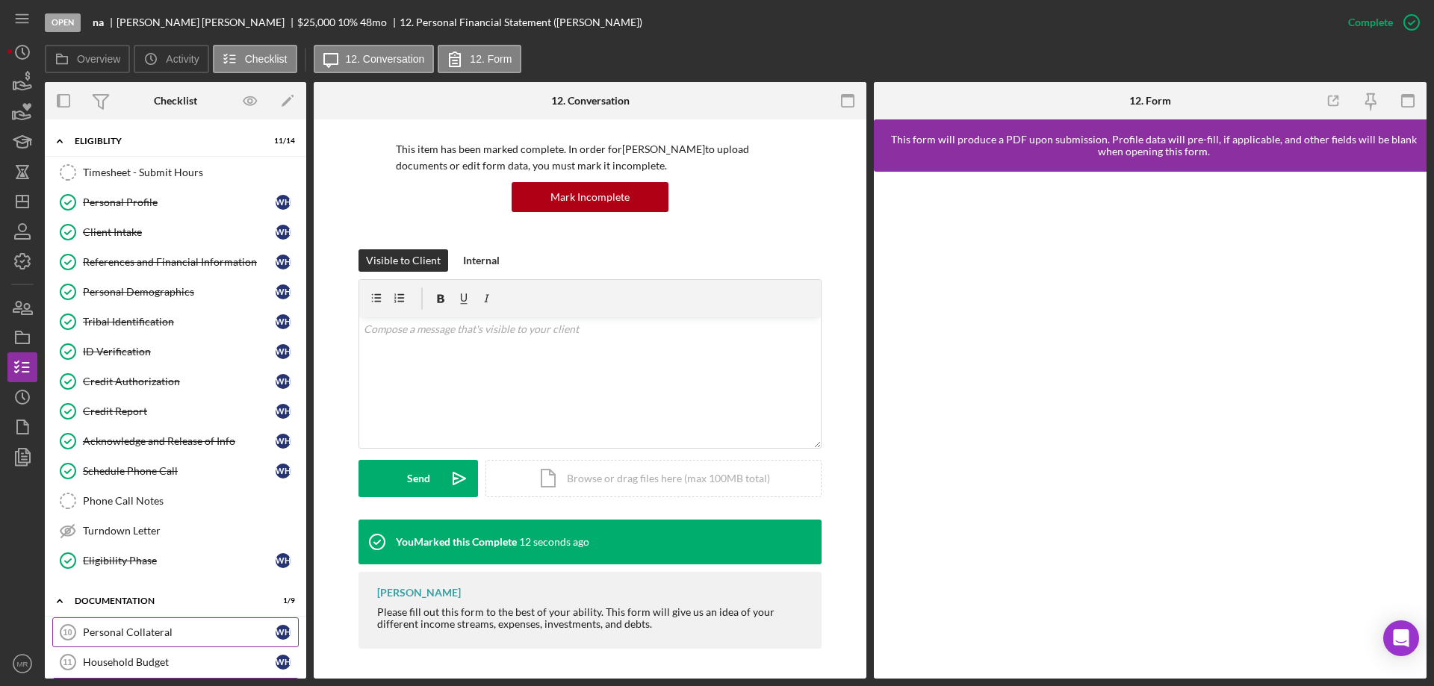
click at [140, 627] on div "Personal Collateral" at bounding box center [179, 633] width 193 height 12
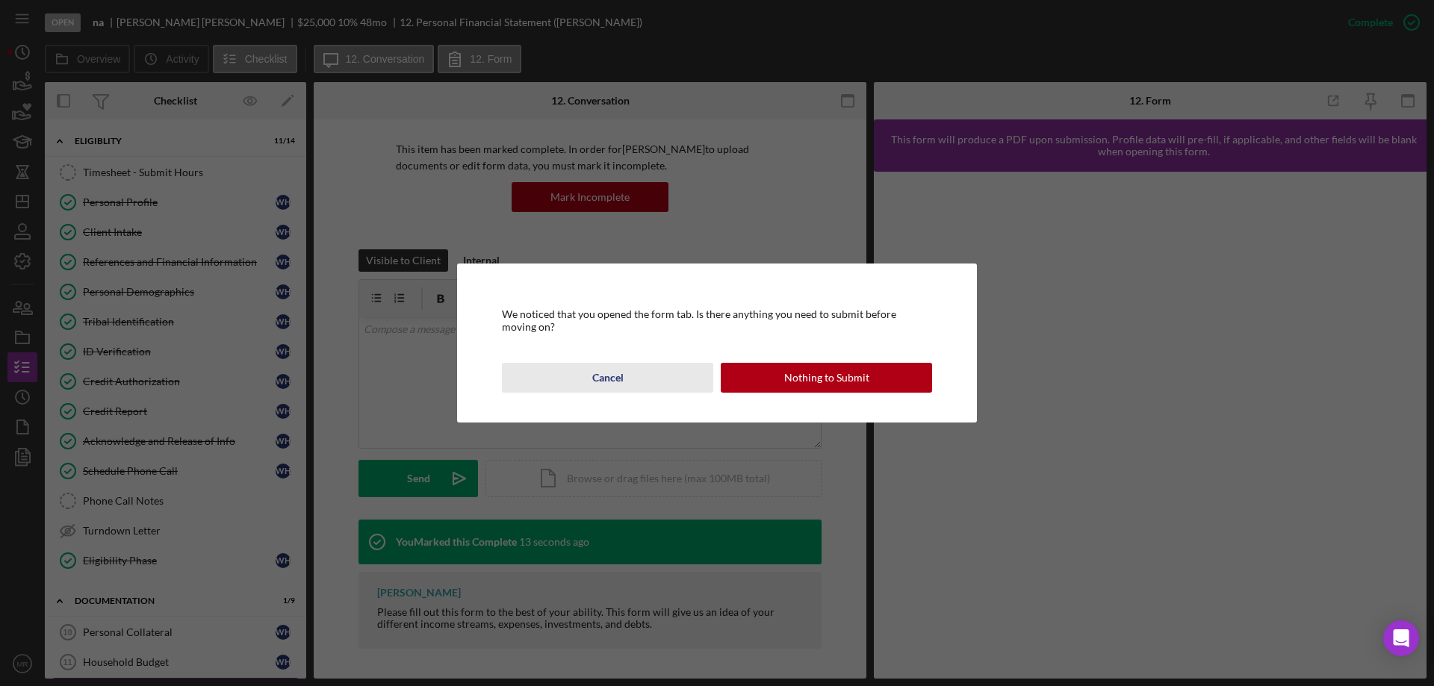
click at [614, 382] on div "Cancel" at bounding box center [607, 378] width 31 height 30
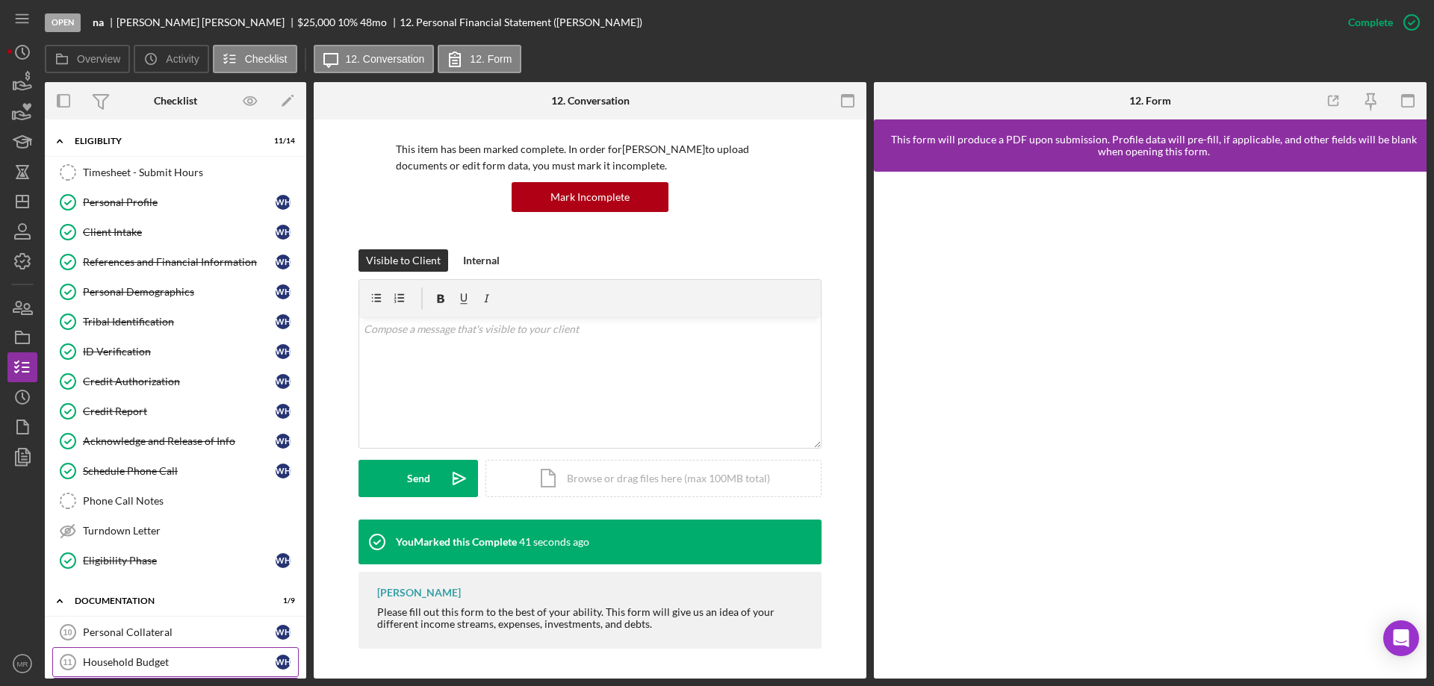
click at [131, 664] on div "Household Budget" at bounding box center [179, 662] width 193 height 12
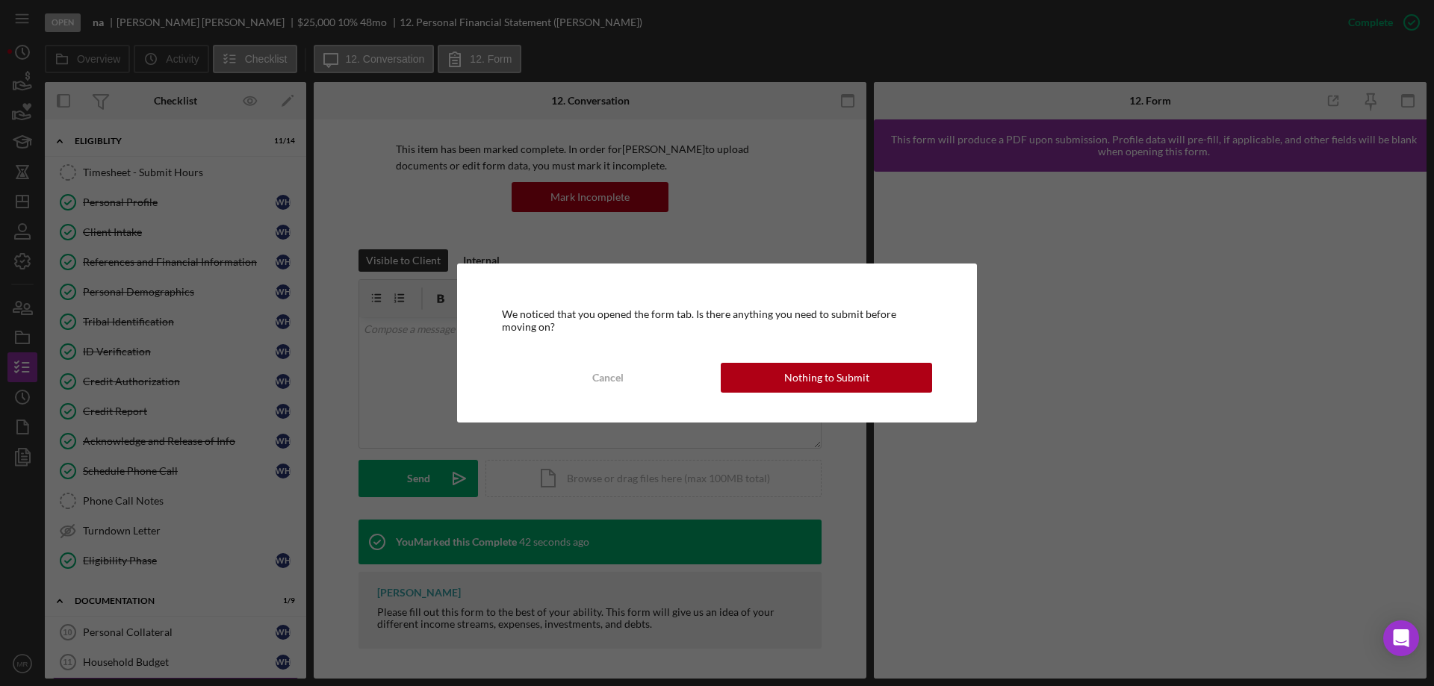
click at [857, 360] on div "We noticed that you opened the form tab. Is there anything you need to submit b…" at bounding box center [717, 343] width 520 height 158
click at [860, 372] on div "Nothing to Submit" at bounding box center [826, 378] width 85 height 30
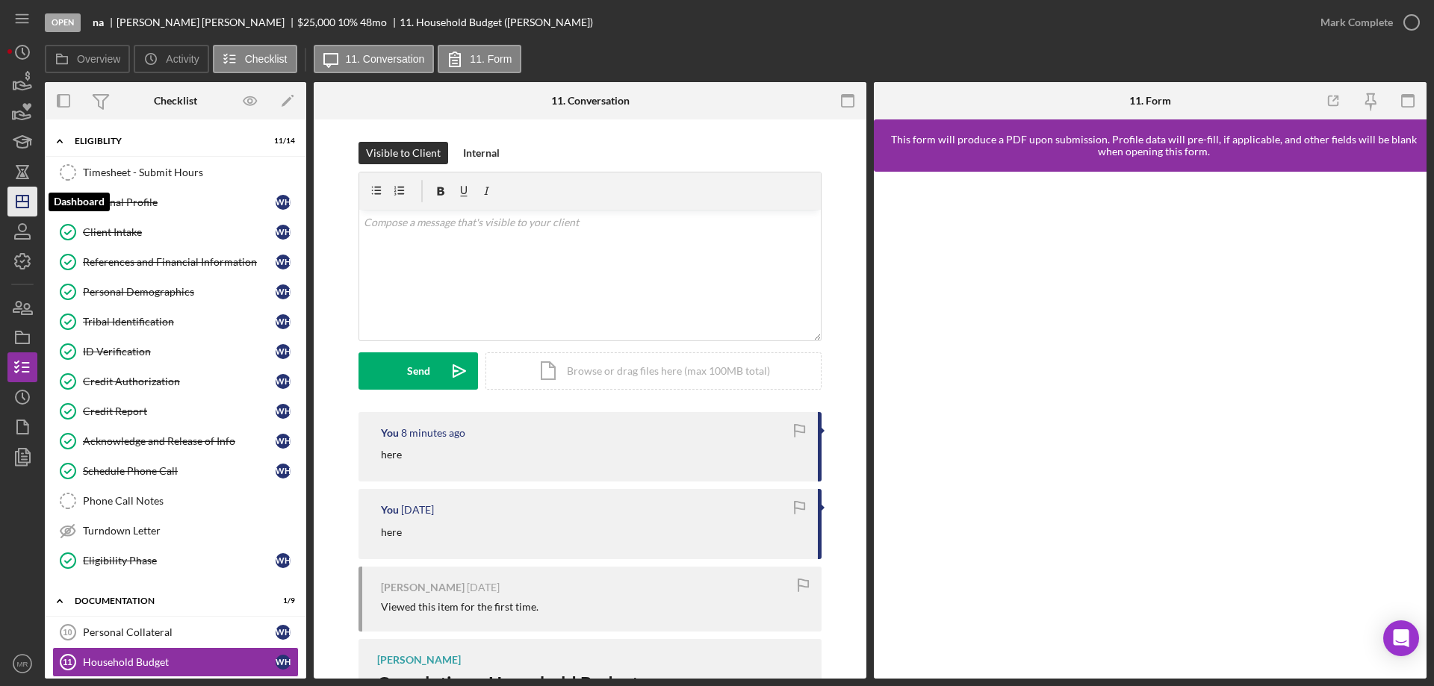
click at [8, 203] on icon "Icon/Dashboard" at bounding box center [22, 201] width 37 height 37
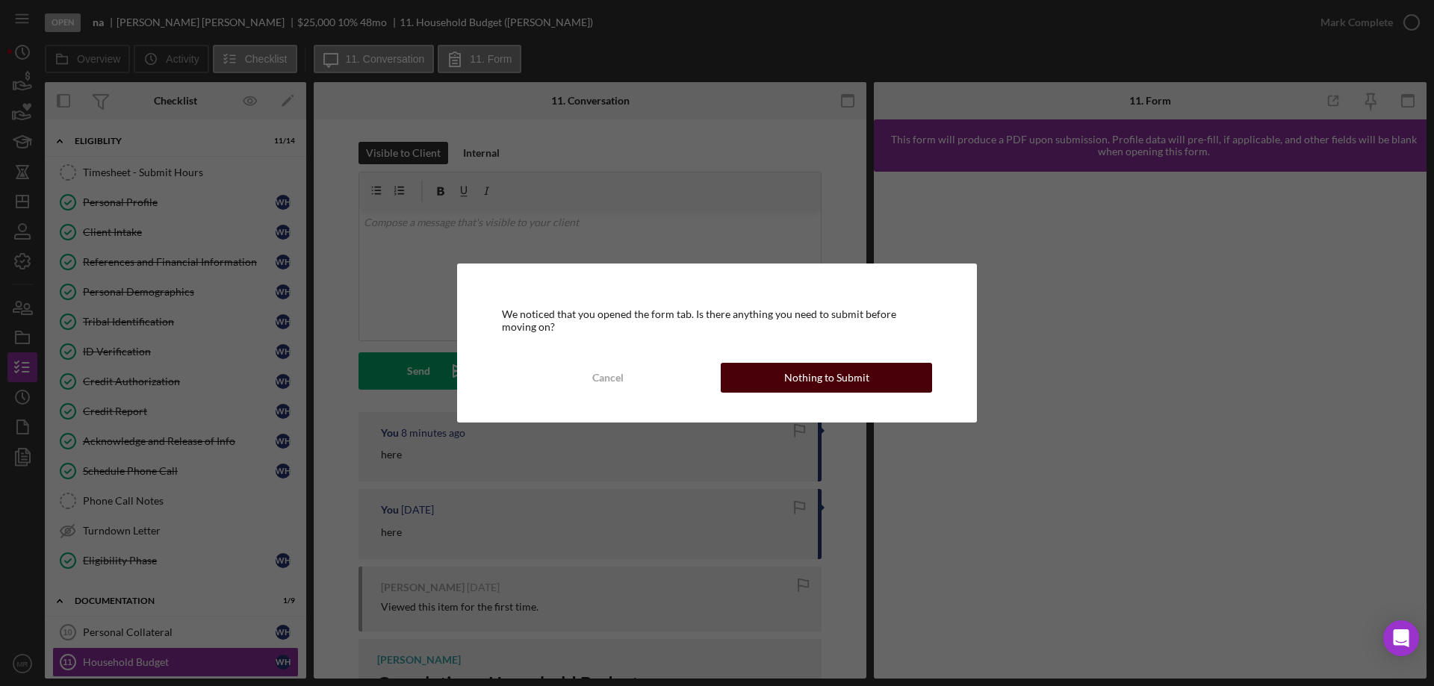
click at [852, 379] on div "Nothing to Submit" at bounding box center [826, 378] width 85 height 30
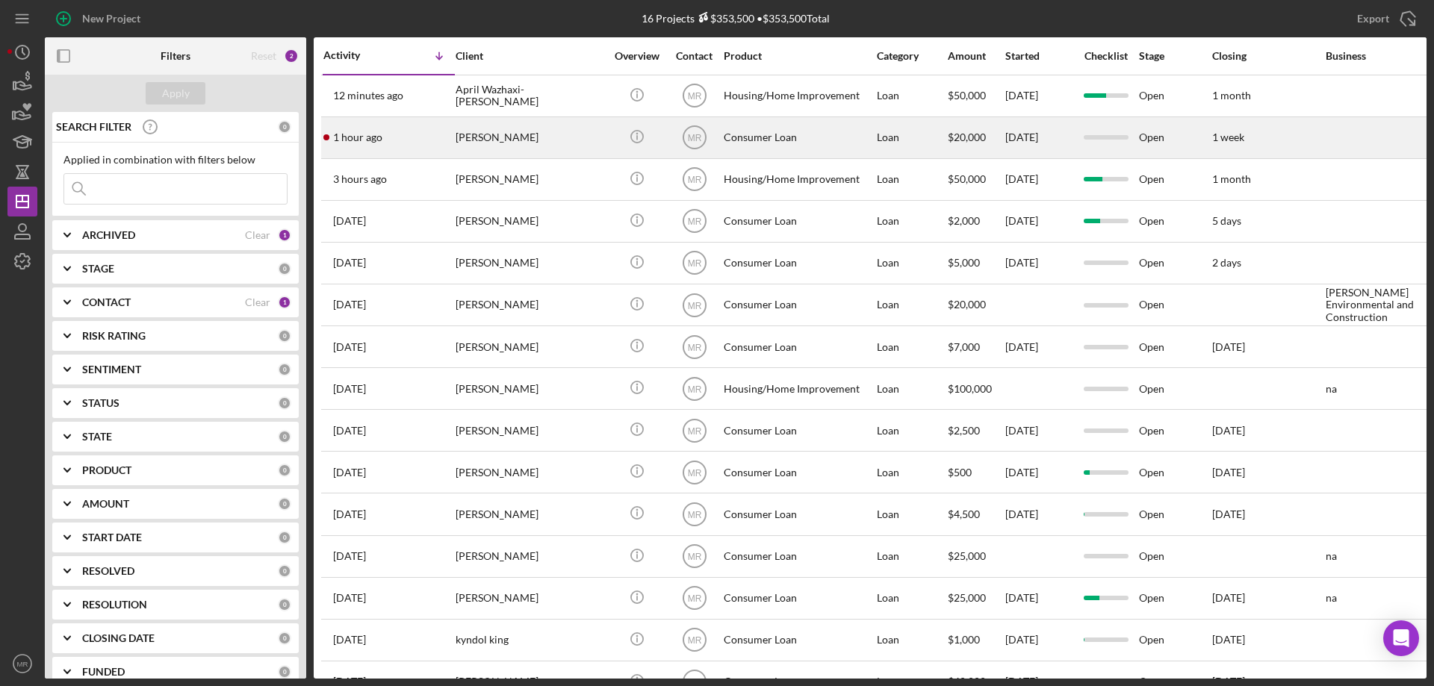
click at [559, 137] on div "[PERSON_NAME]" at bounding box center [530, 138] width 149 height 40
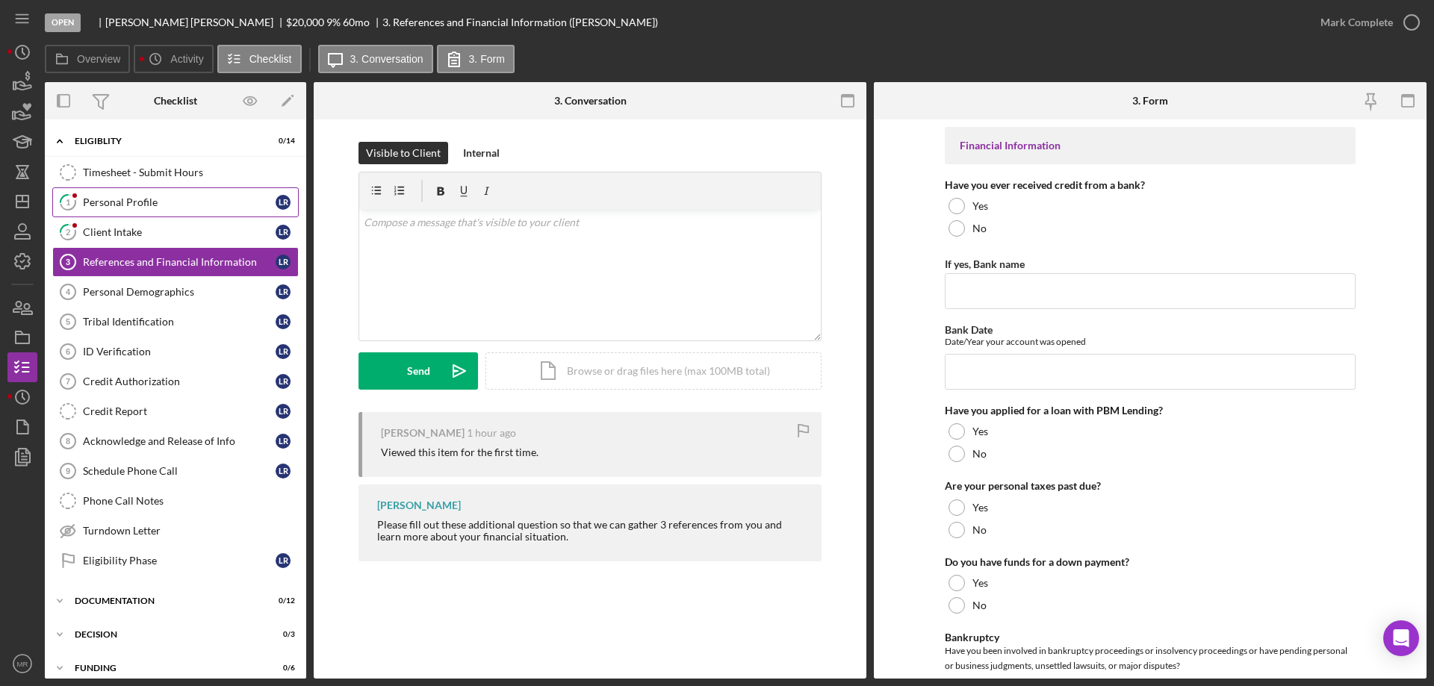
click at [119, 200] on div "Personal Profile" at bounding box center [179, 202] width 193 height 12
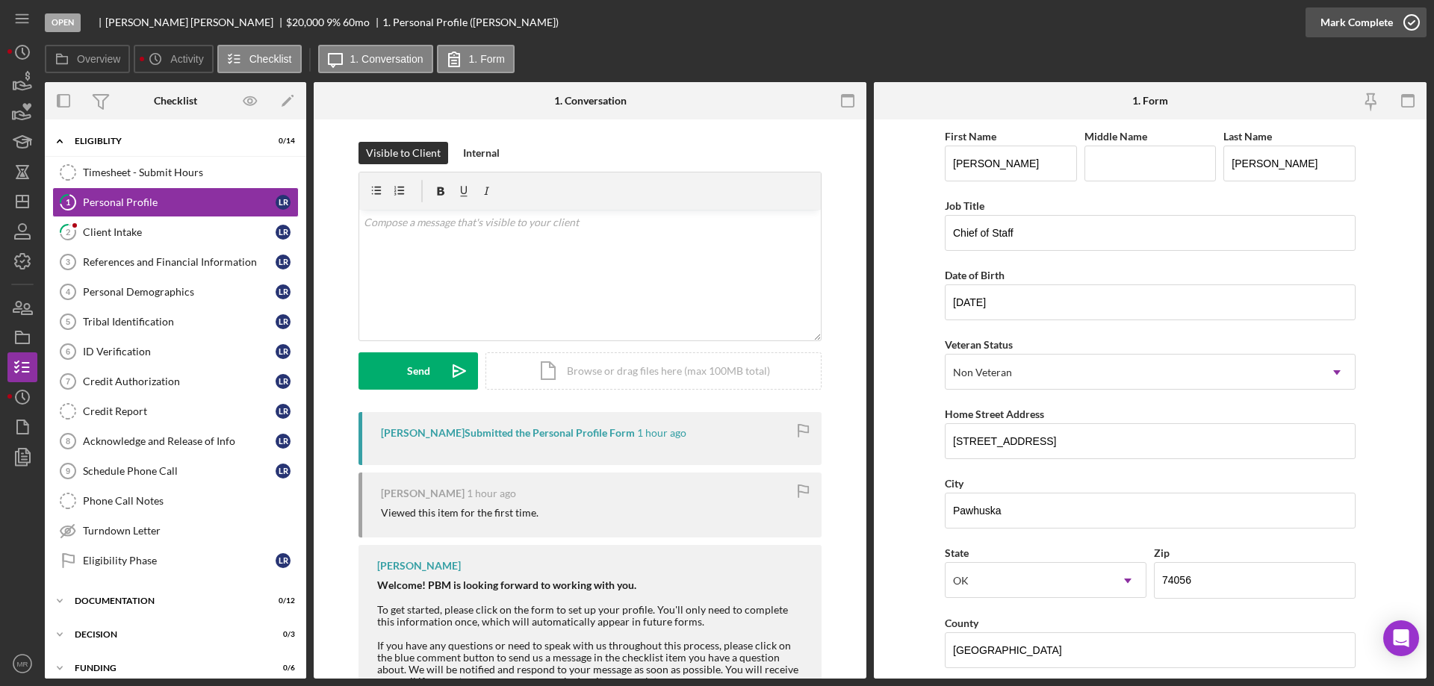
click at [1410, 19] on icon "button" at bounding box center [1411, 22] width 37 height 37
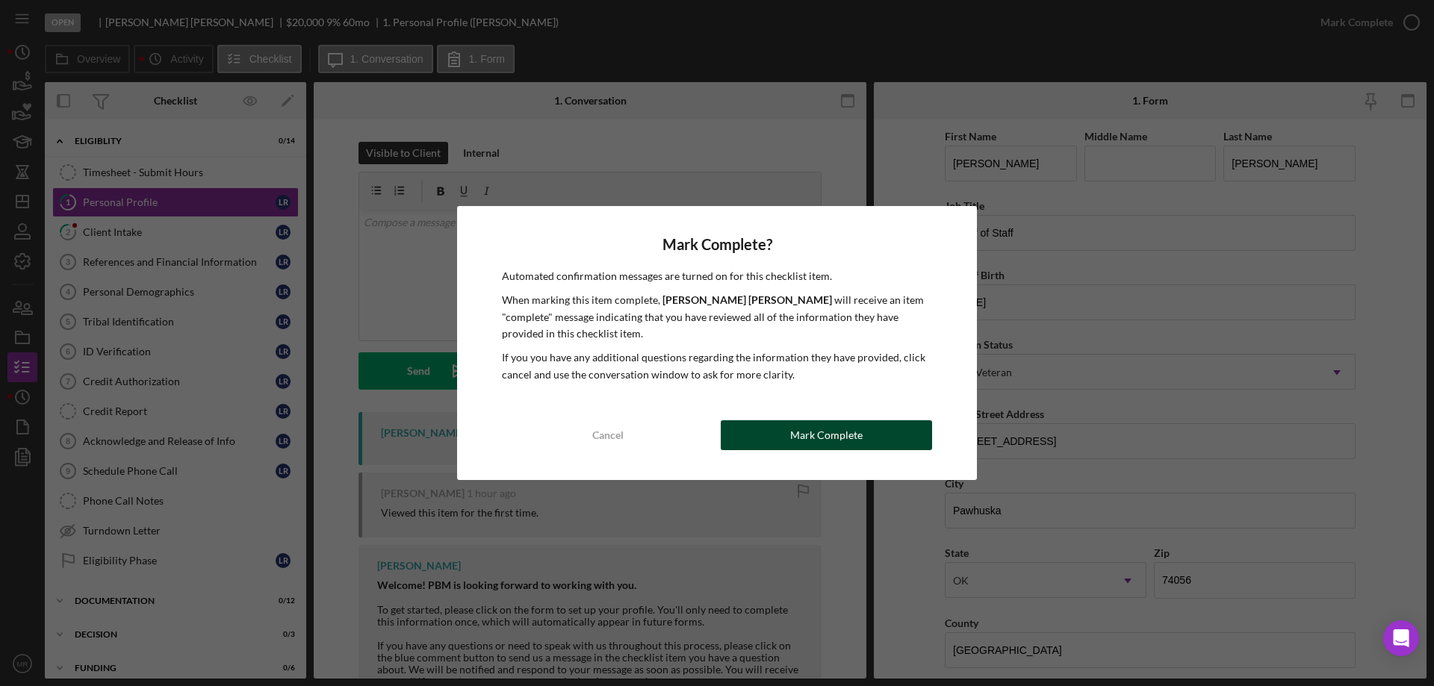
click at [815, 438] on div "Mark Complete" at bounding box center [826, 435] width 72 height 30
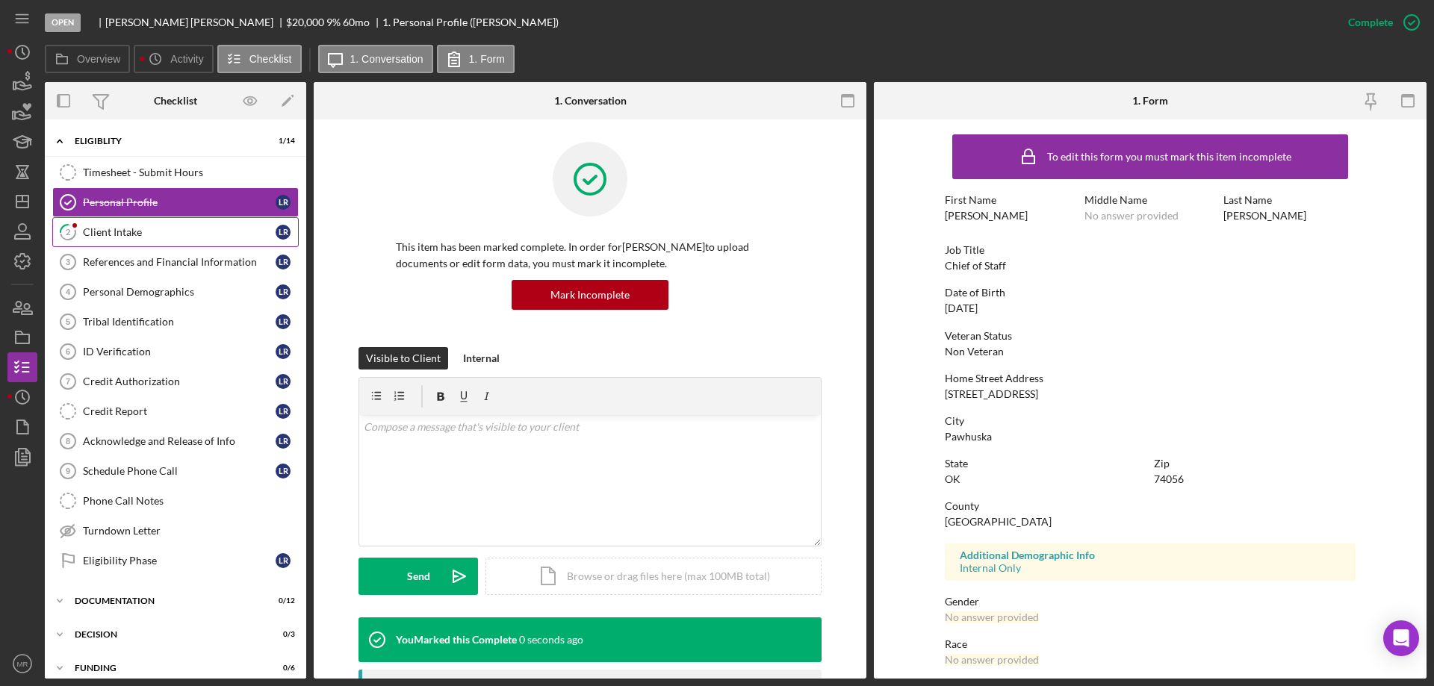
click at [110, 232] on div "Client Intake" at bounding box center [179, 232] width 193 height 12
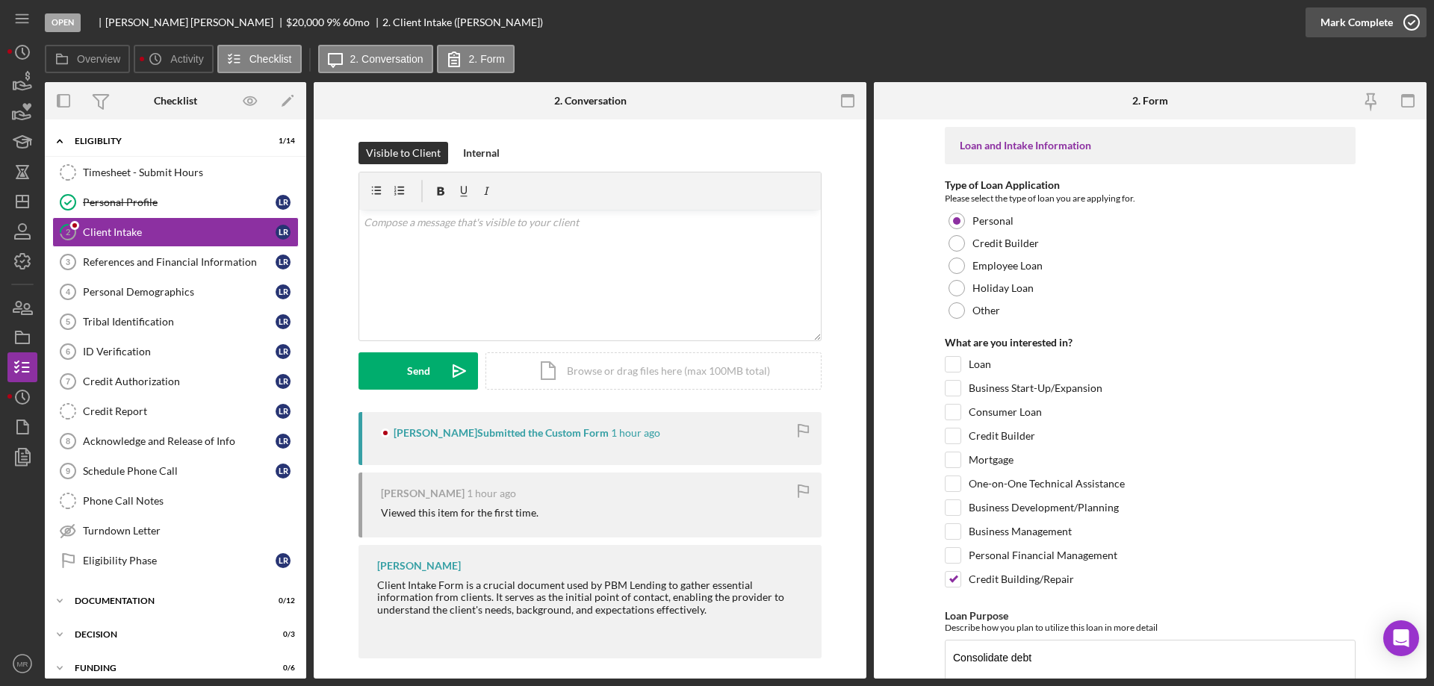
click at [1409, 22] on icon "button" at bounding box center [1411, 22] width 37 height 37
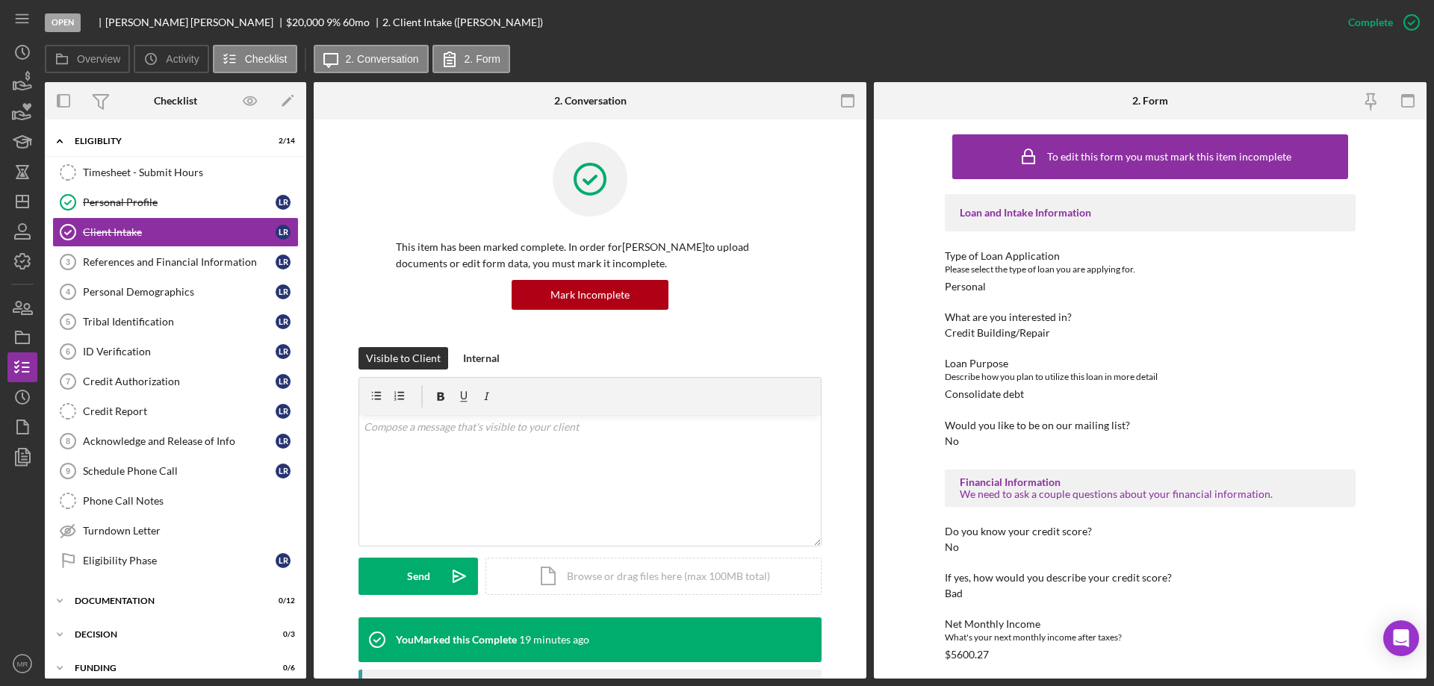
click at [750, 57] on div "Overview Icon/History Activity Checklist Icon/Message 2. Conversation 2. Form" at bounding box center [736, 60] width 1382 height 30
click at [21, 191] on icon "Icon/Dashboard" at bounding box center [22, 201] width 37 height 37
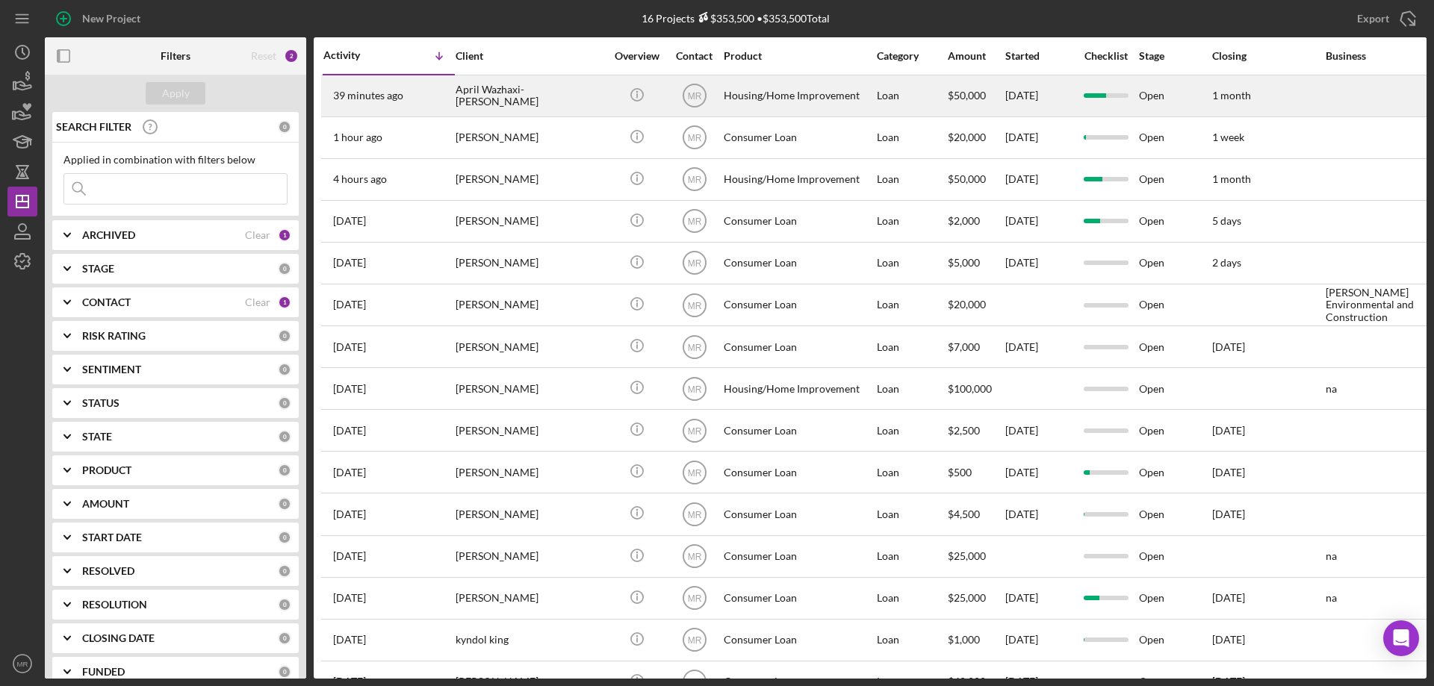
click at [577, 93] on div "April Wazhaxi-[PERSON_NAME]" at bounding box center [530, 96] width 149 height 40
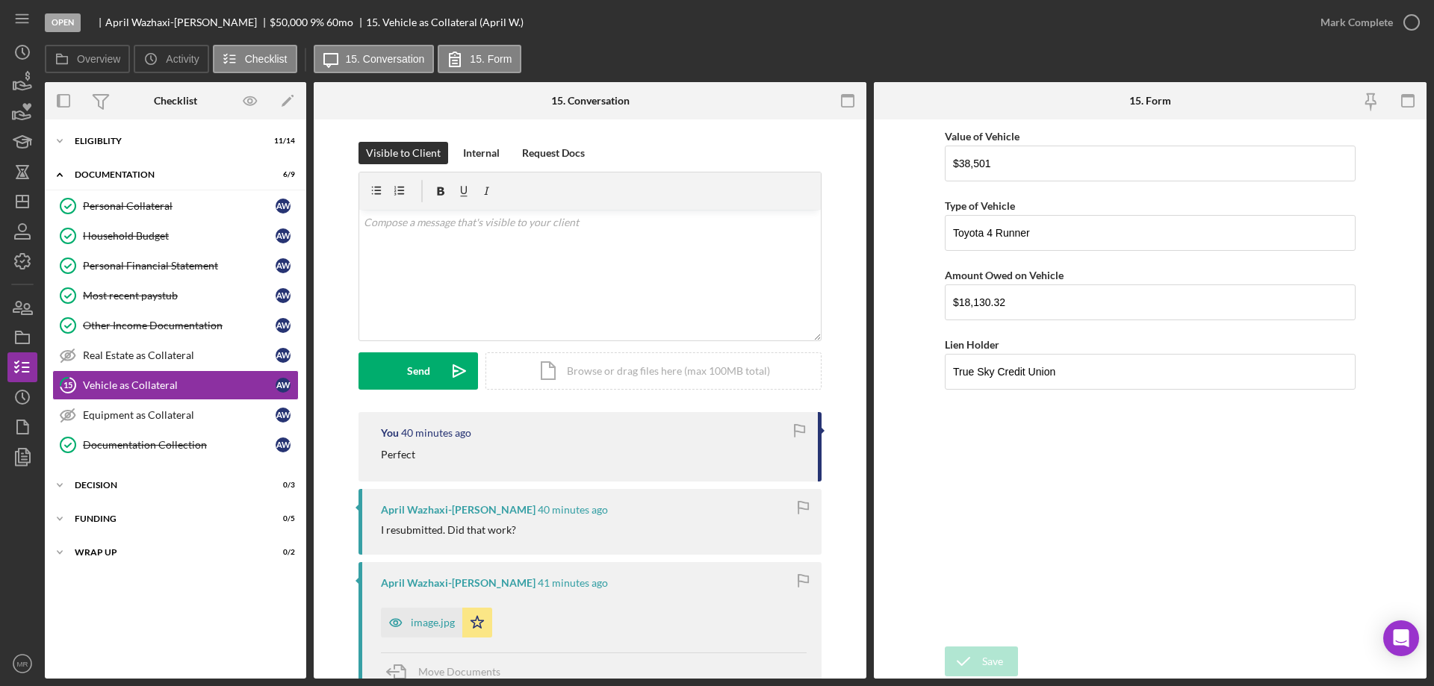
click at [684, 43] on div "Open April Wazhaxi-[PERSON_NAME] $50,000 $50,000 9 % 60 mo 15. Vehicle as Colla…" at bounding box center [675, 22] width 1261 height 45
click at [768, 142] on div "Visible to Client Internal Request Docs" at bounding box center [589, 153] width 463 height 22
click at [741, 102] on div at bounding box center [774, 100] width 184 height 37
